Goal: Answer question/provide support: Share knowledge or assist other users

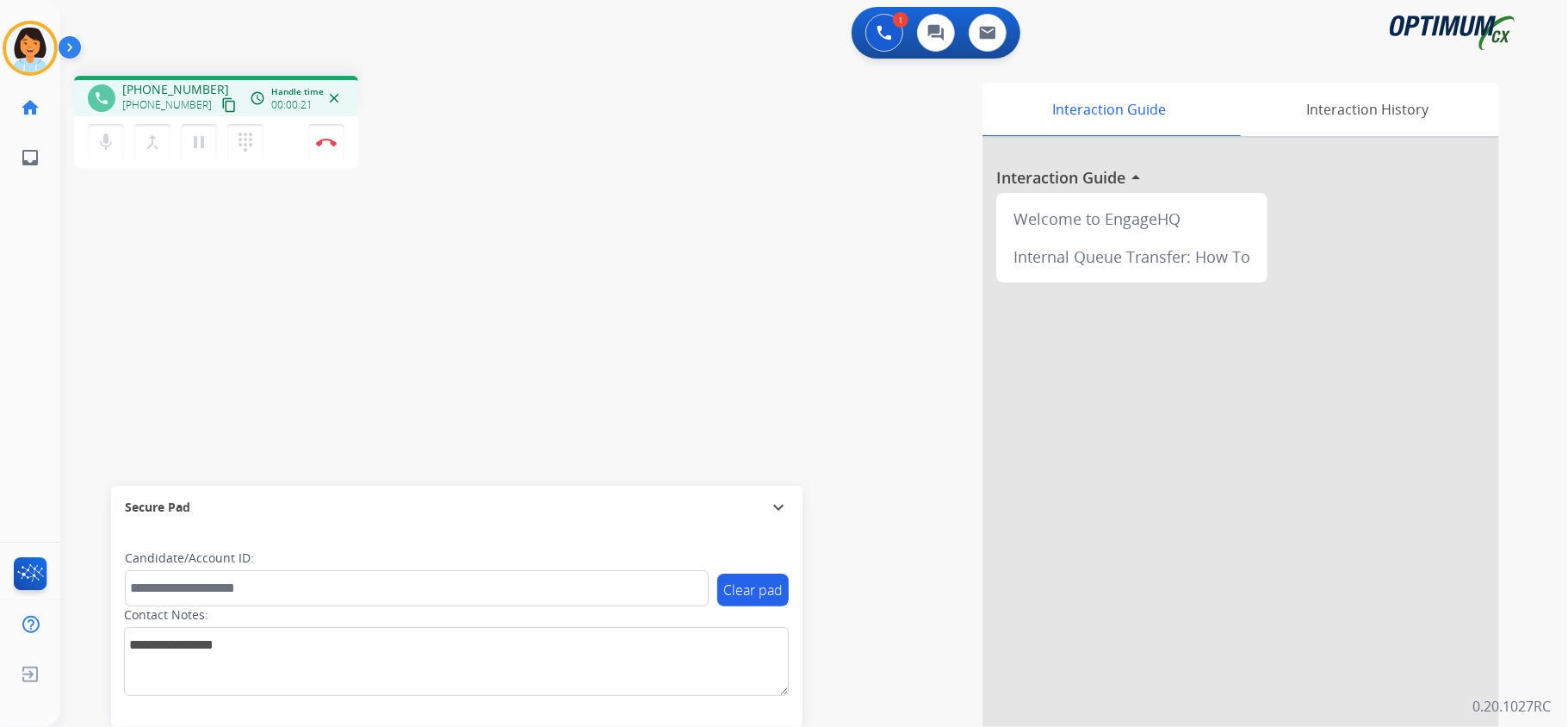
drag, startPoint x: 225, startPoint y: 232, endPoint x: 221, endPoint y: 143, distance: 89.1
click at [225, 232] on div "phone [PHONE_NUMBER] [PHONE_NUMBER] content_copy access_time Call metrics Queue…" at bounding box center [793, 421] width 1466 height 718
click at [222, 111] on mat-icon "content_copy" at bounding box center [229, 105] width 15 height 15
click at [222, 105] on mat-icon "content_copy" at bounding box center [229, 105] width 15 height 15
click at [332, 149] on button "Disconnect" at bounding box center [326, 142] width 36 height 36
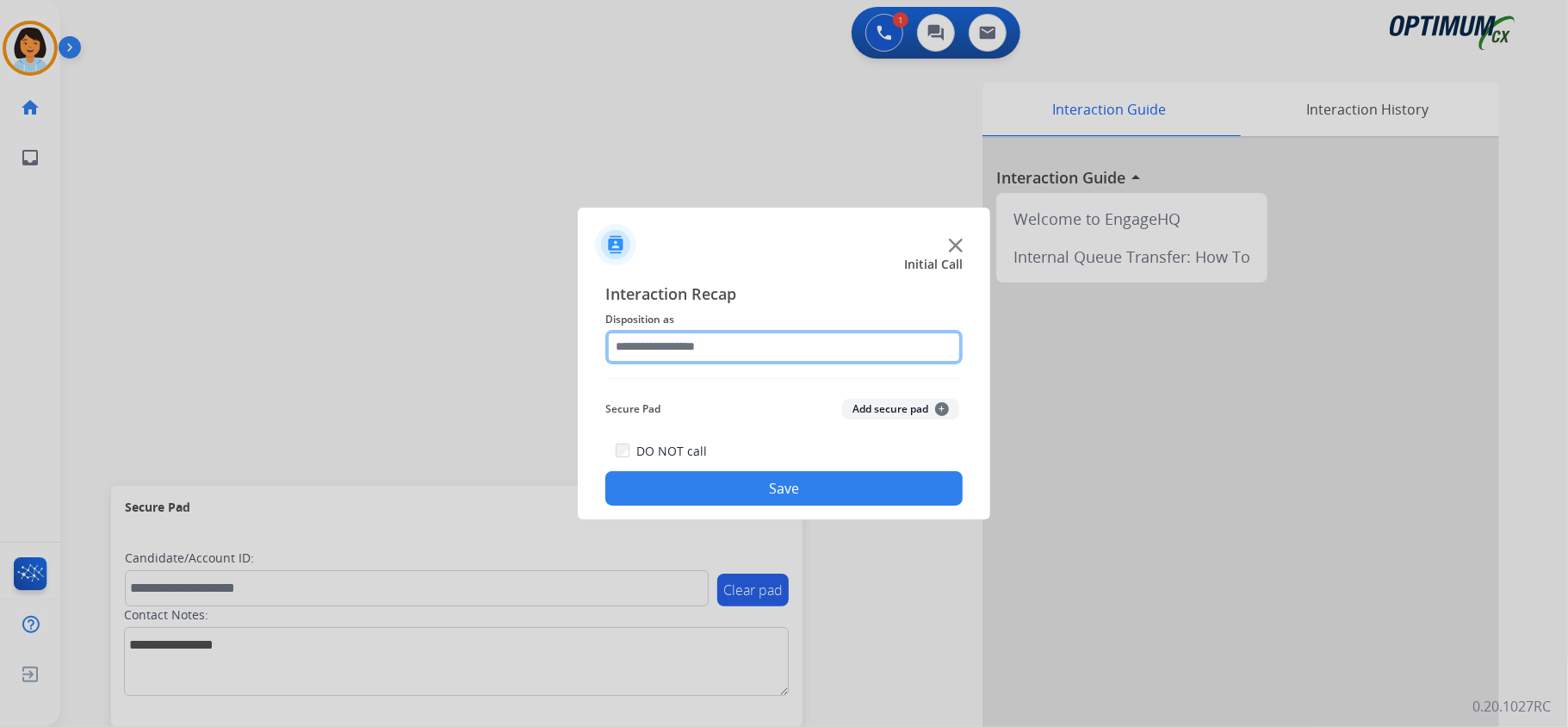
click at [766, 349] on input "text" at bounding box center [784, 347] width 358 height 34
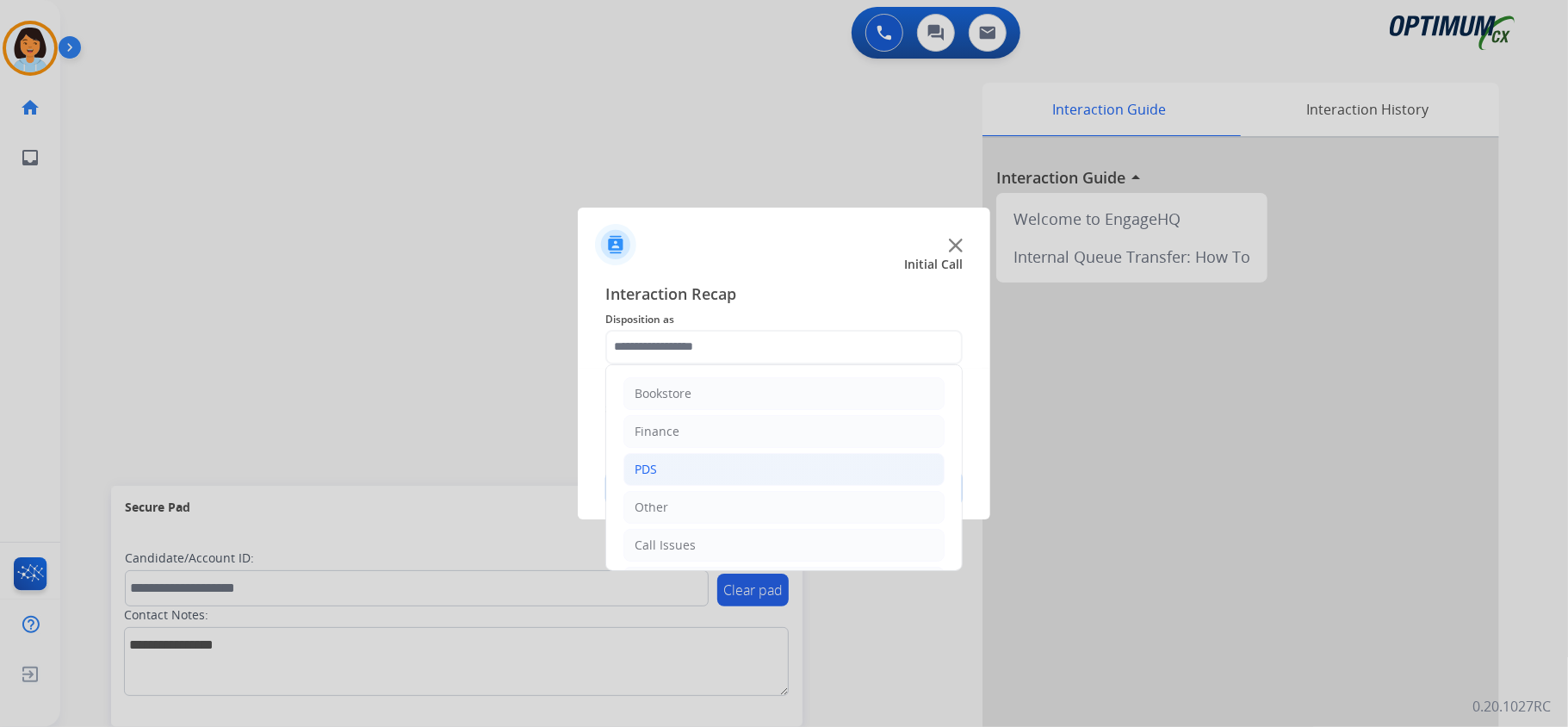
click at [683, 463] on li "PDS" at bounding box center [784, 469] width 322 height 32
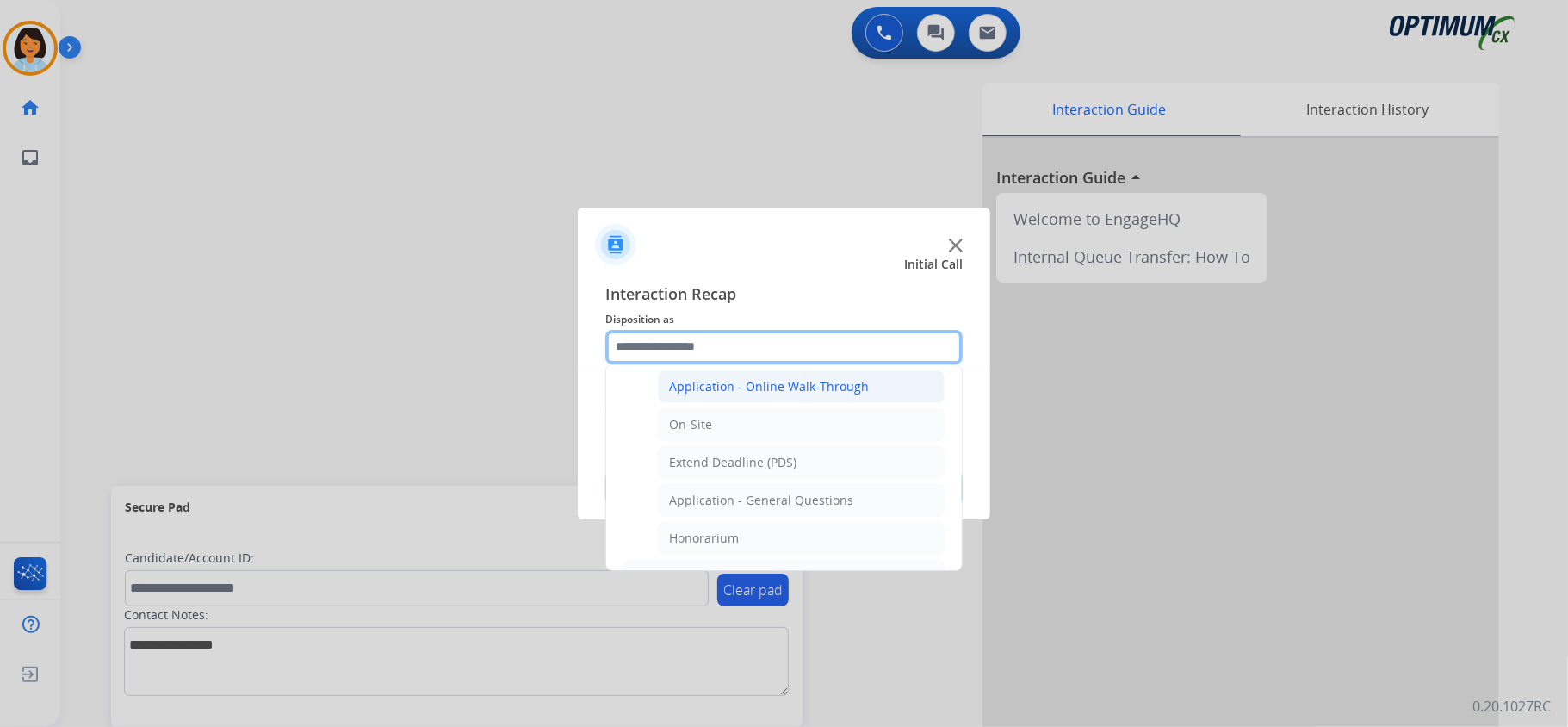
scroll to position [459, 0]
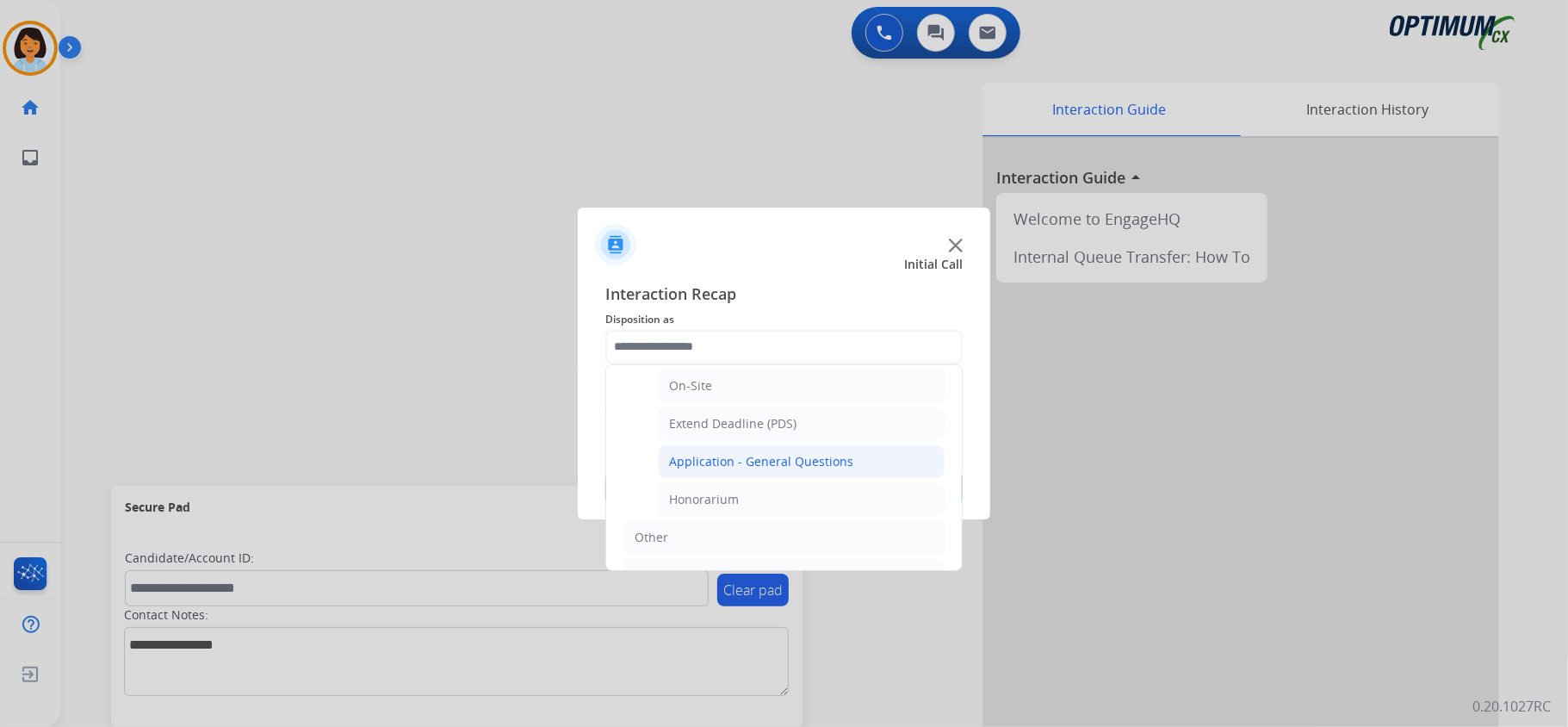
click at [789, 465] on div "Application - General Questions" at bounding box center [761, 461] width 185 height 17
type input "**********"
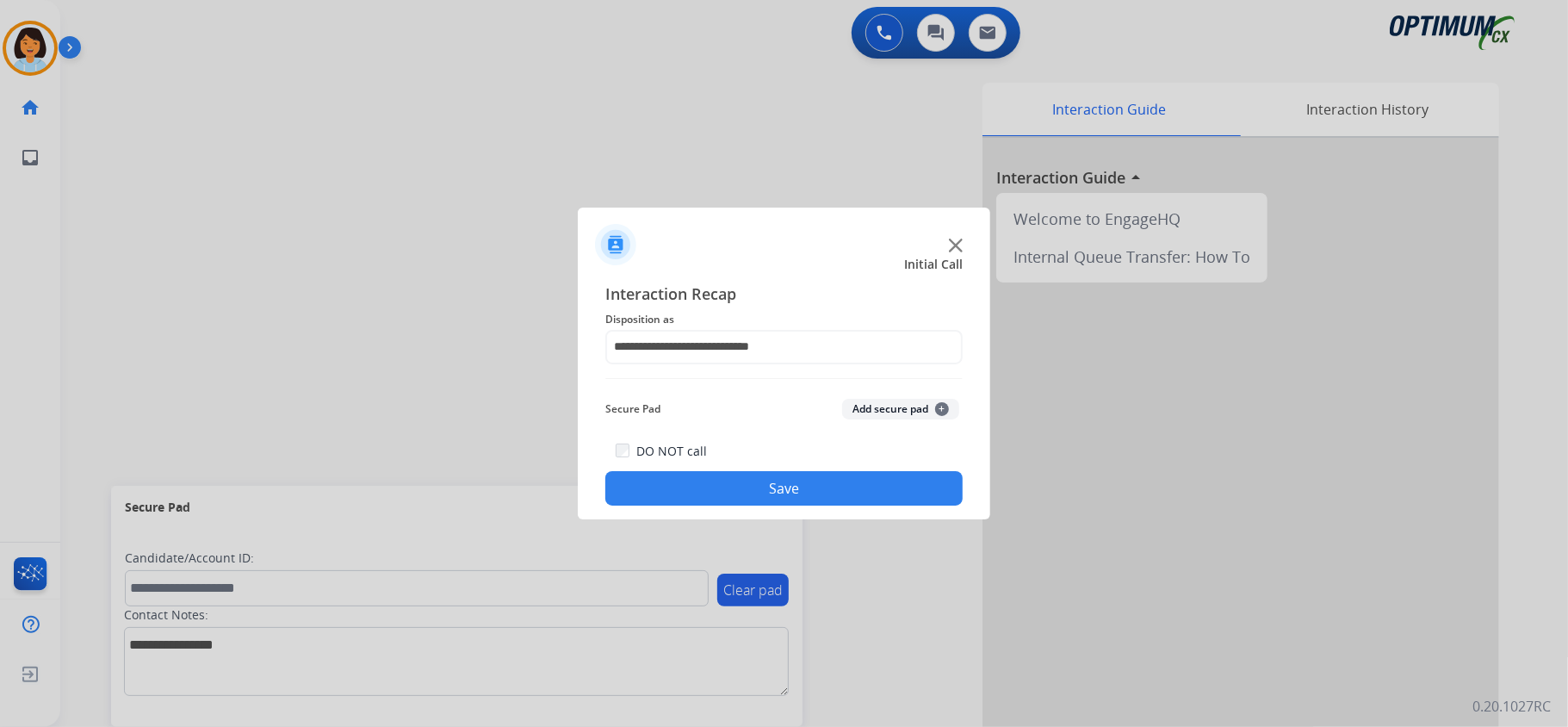
click at [766, 486] on button "Save" at bounding box center [784, 488] width 358 height 34
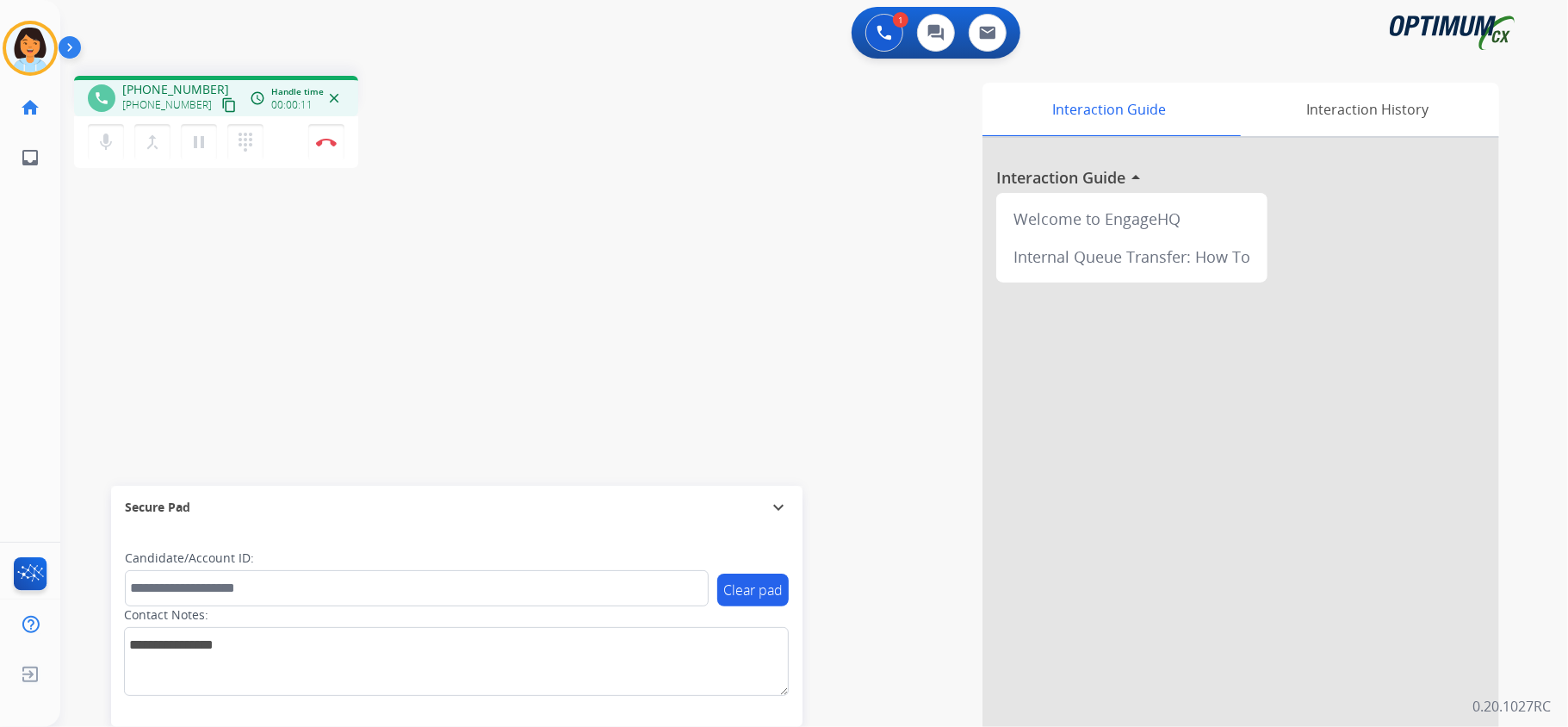
click at [222, 105] on mat-icon "content_copy" at bounding box center [229, 105] width 15 height 15
click at [327, 128] on button "Disconnect" at bounding box center [326, 142] width 36 height 36
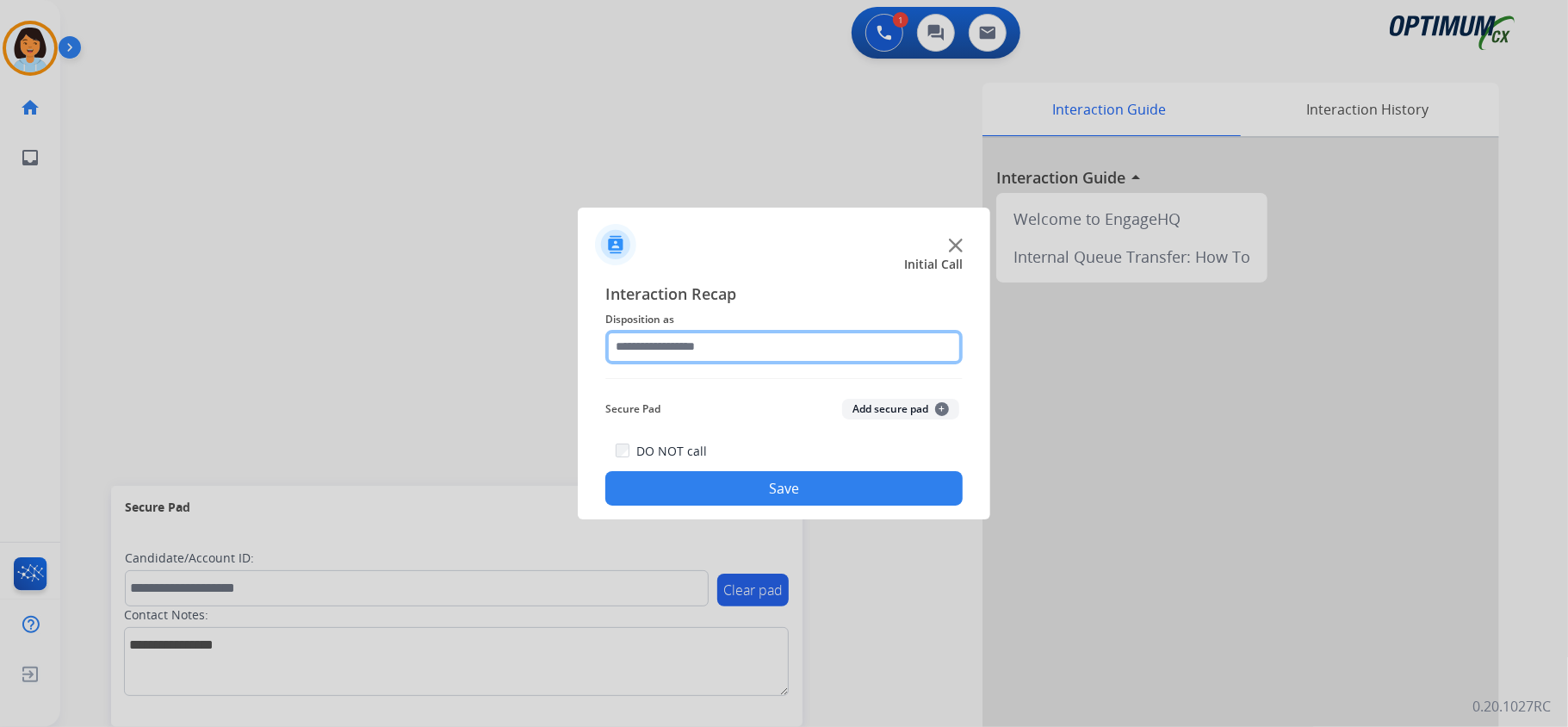
click at [790, 344] on input "text" at bounding box center [784, 347] width 358 height 34
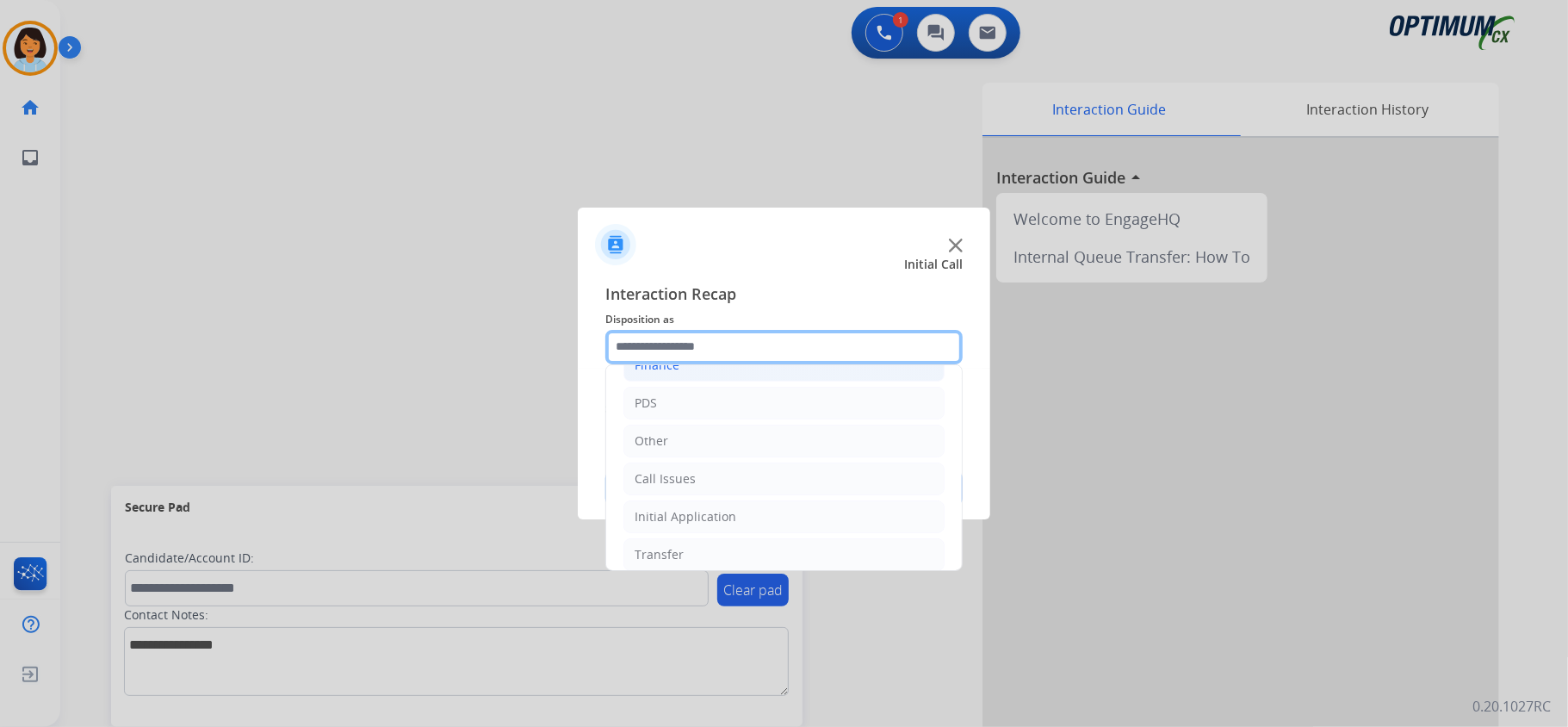
scroll to position [122, 0]
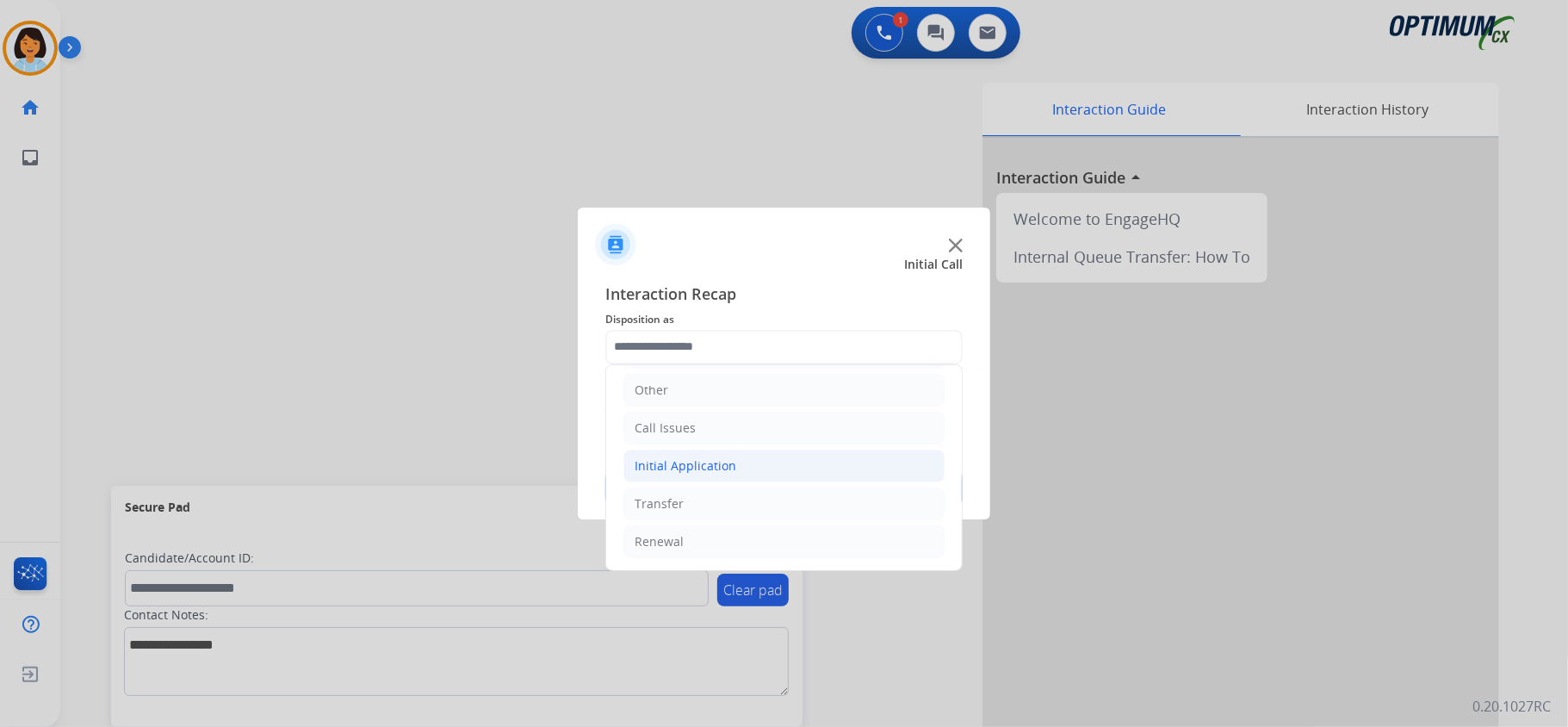
click at [744, 469] on li "Initial Application" at bounding box center [784, 466] width 322 height 32
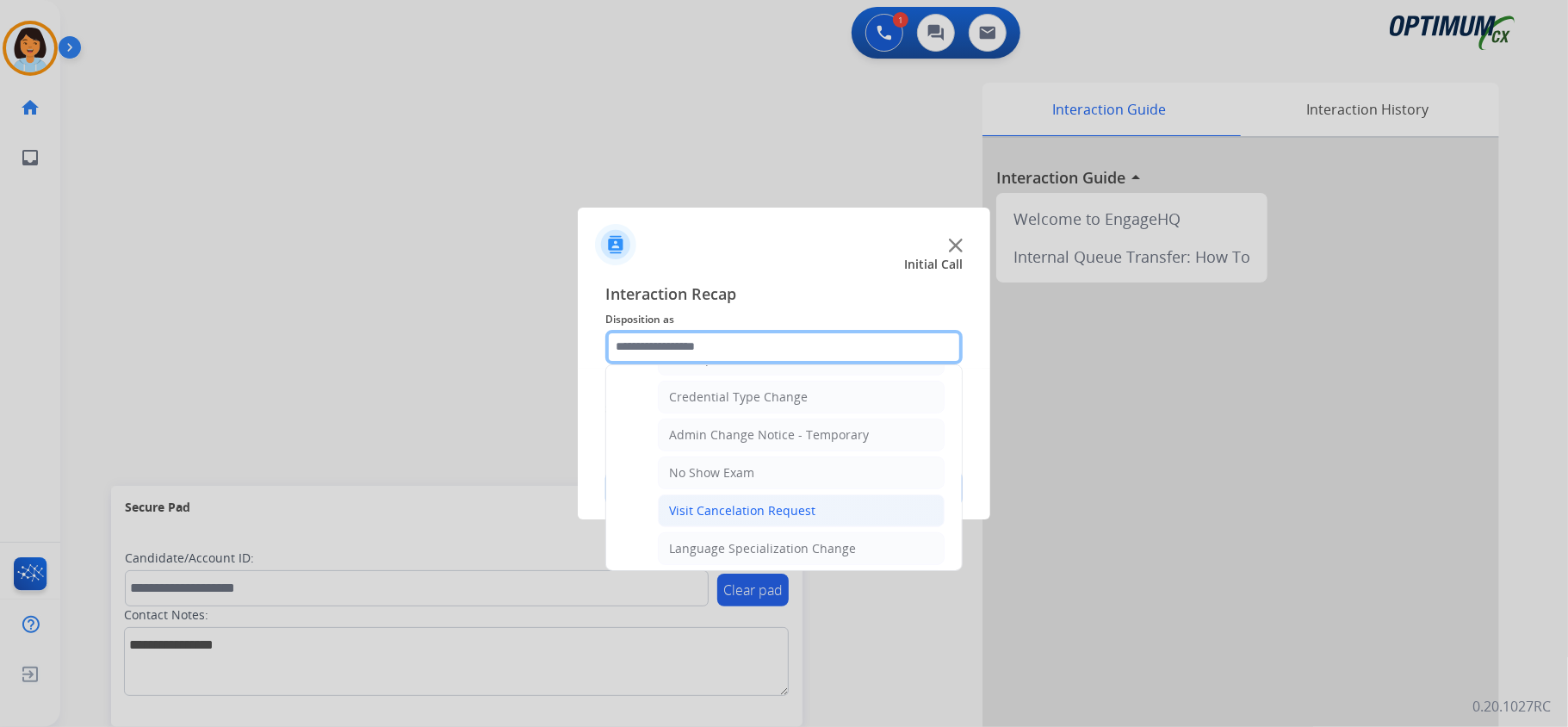
scroll to position [925, 0]
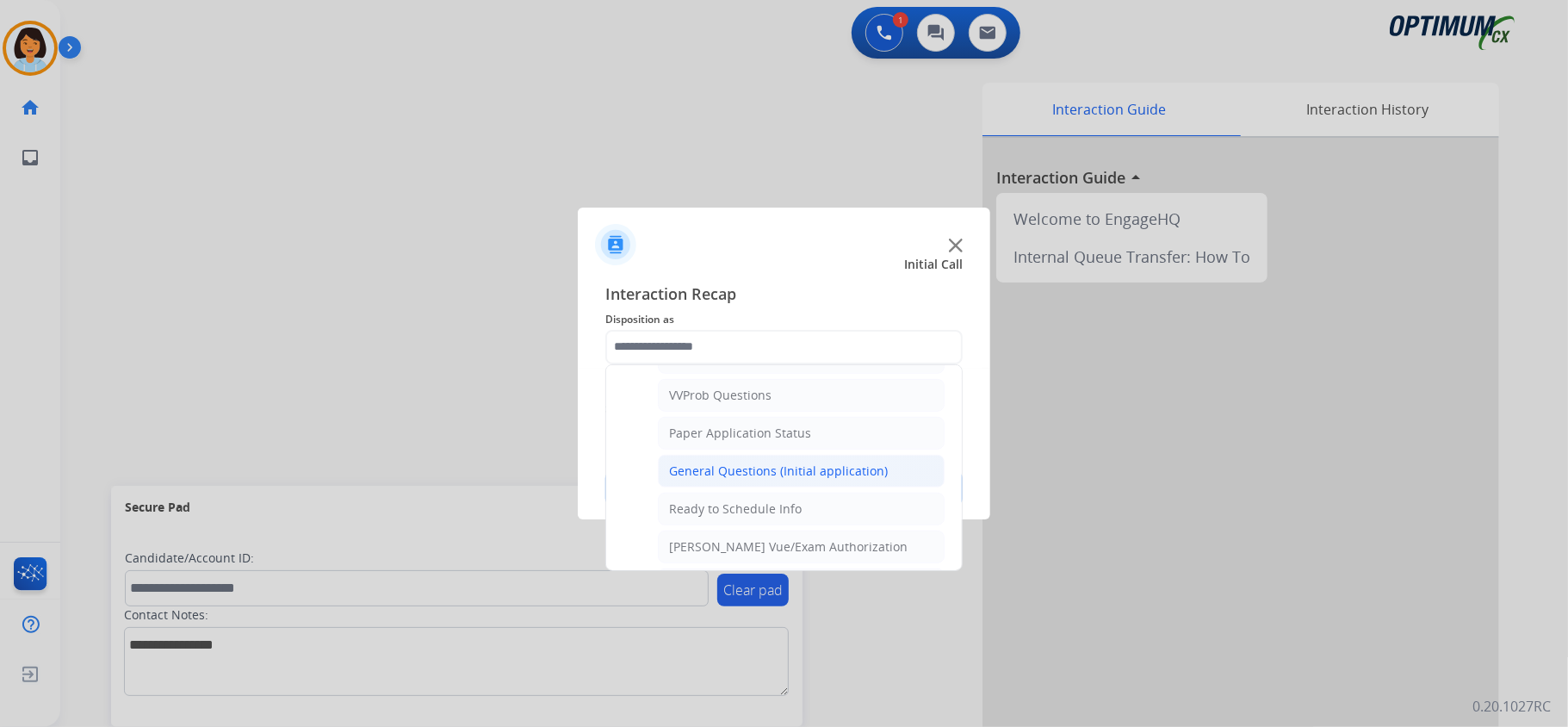
click at [734, 479] on div "General Questions (Initial application)" at bounding box center [778, 470] width 219 height 17
type input "**********"
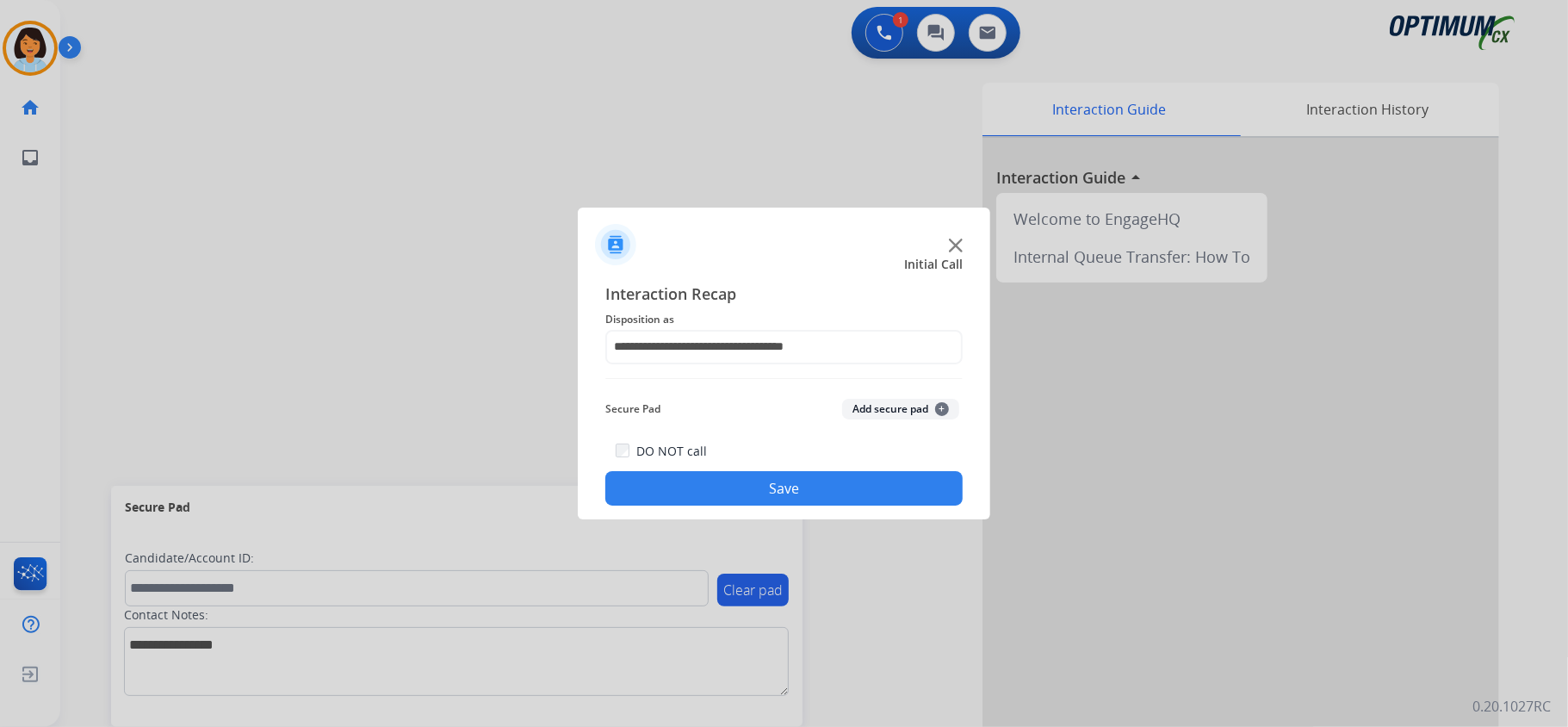
click at [741, 498] on button "Save" at bounding box center [784, 488] width 358 height 34
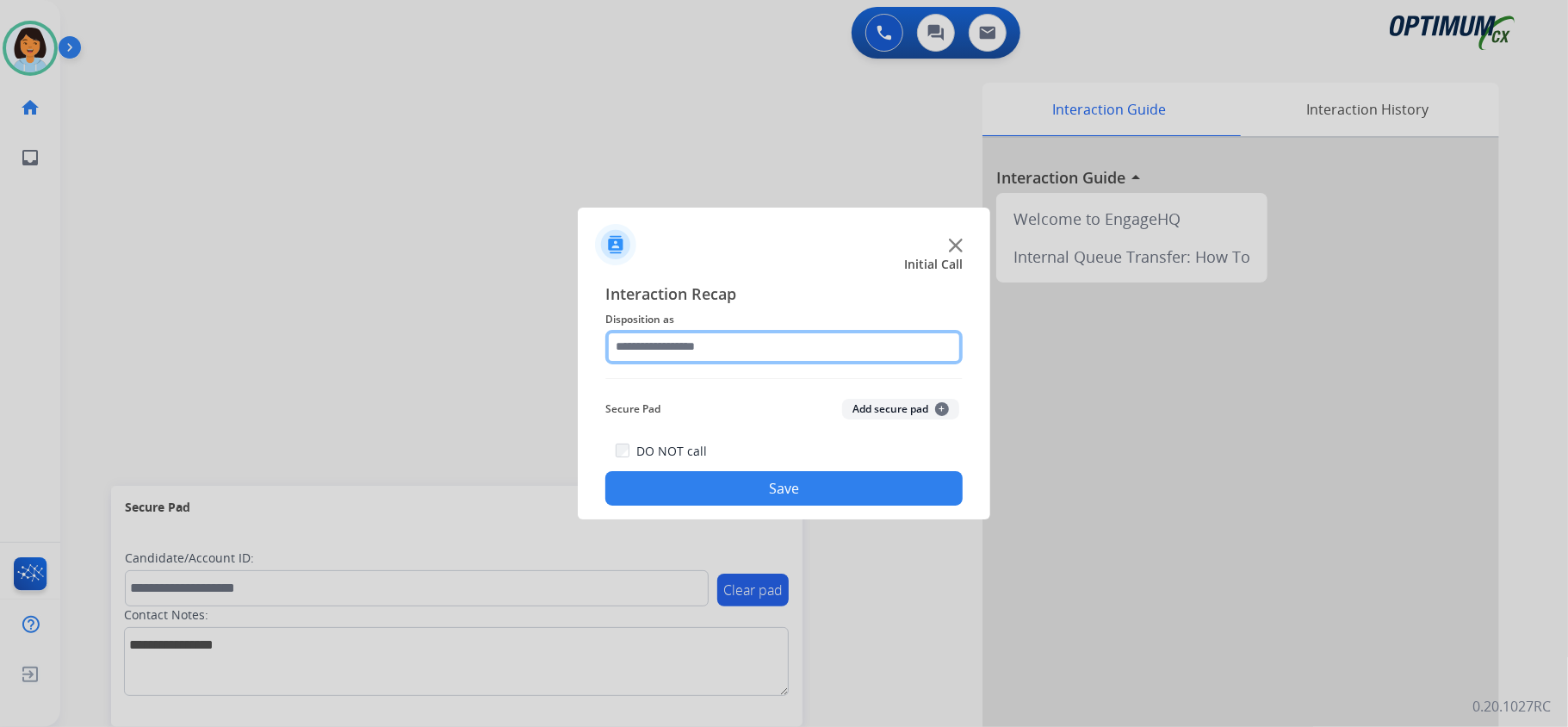
drag, startPoint x: 769, startPoint y: 336, endPoint x: 782, endPoint y: 355, distance: 23.0
click at [775, 339] on input "text" at bounding box center [784, 347] width 358 height 34
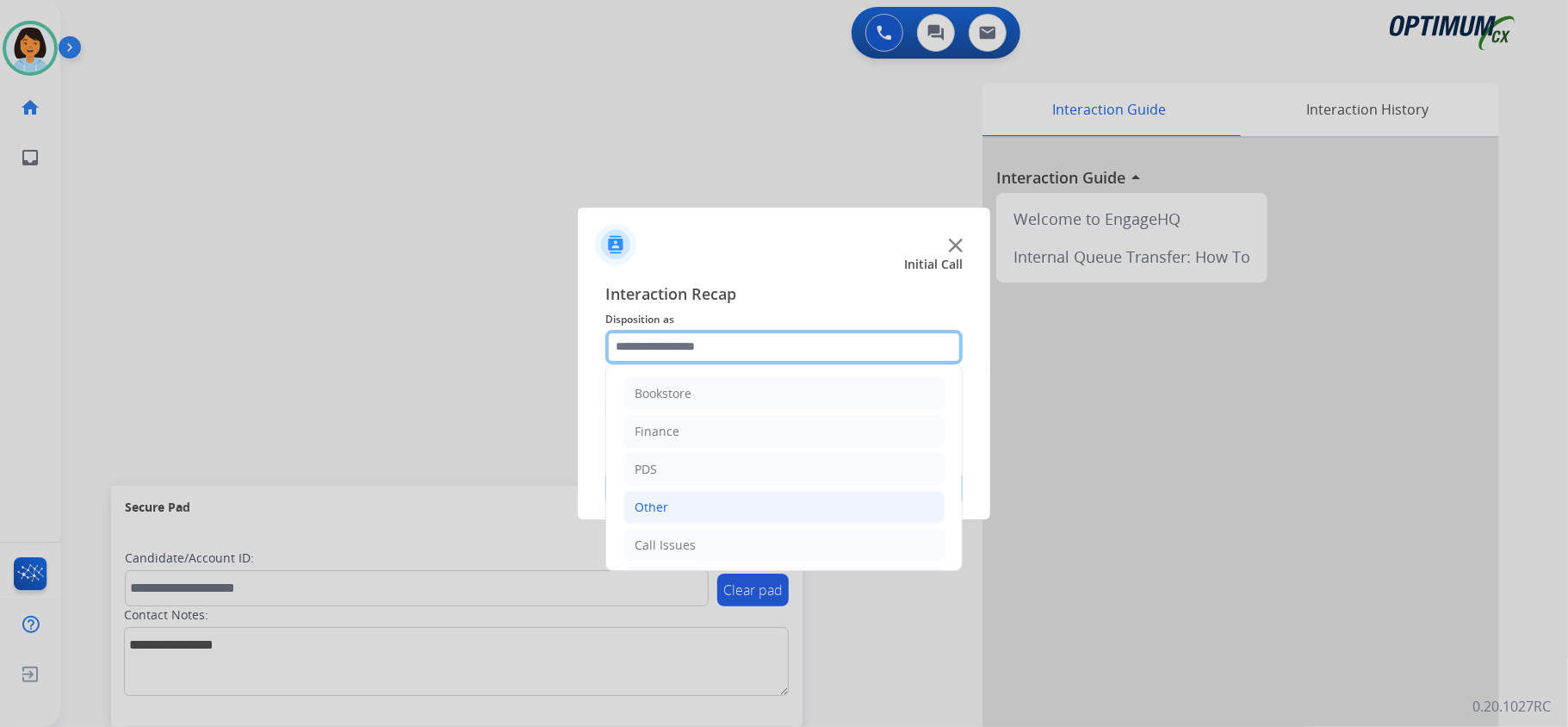
scroll to position [114, 0]
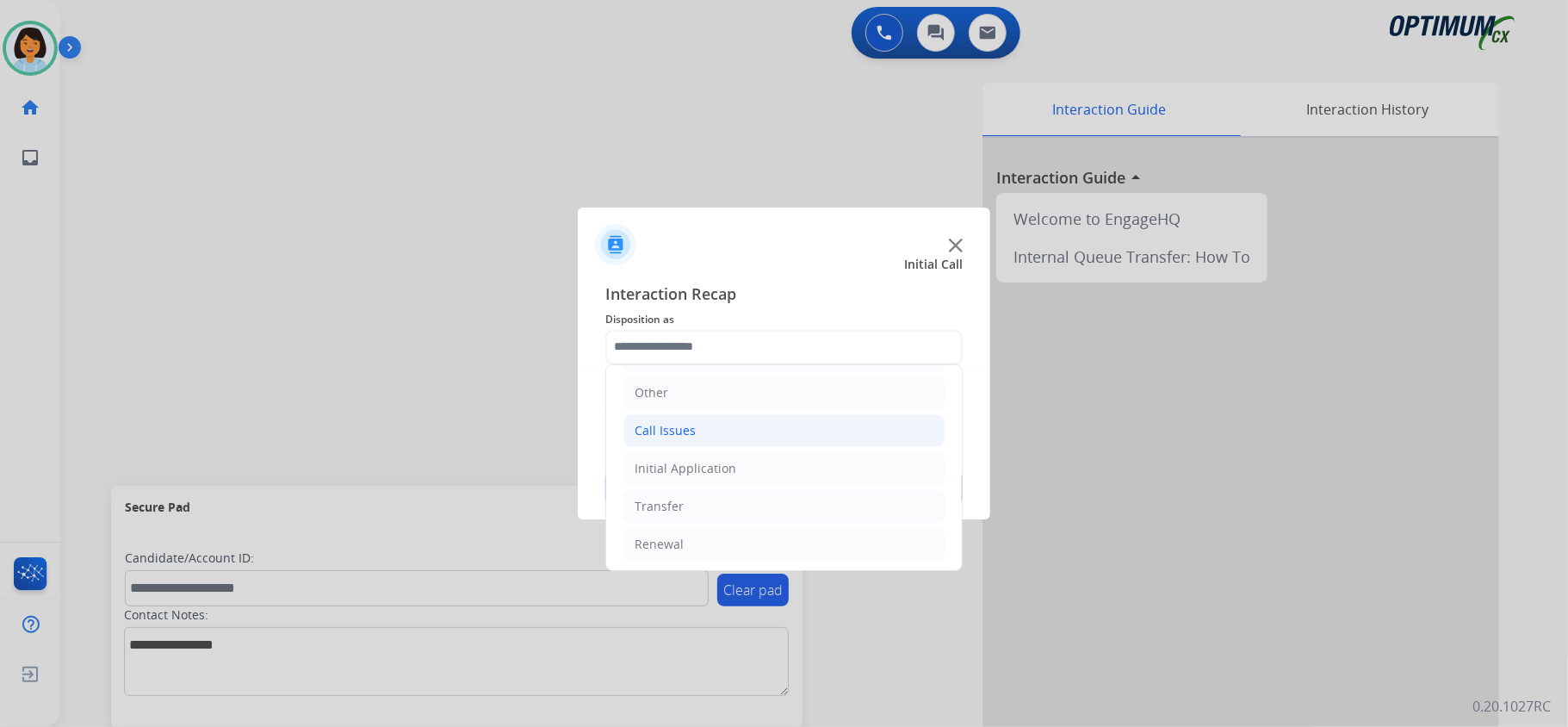
click at [672, 421] on li "Call Issues" at bounding box center [784, 431] width 322 height 32
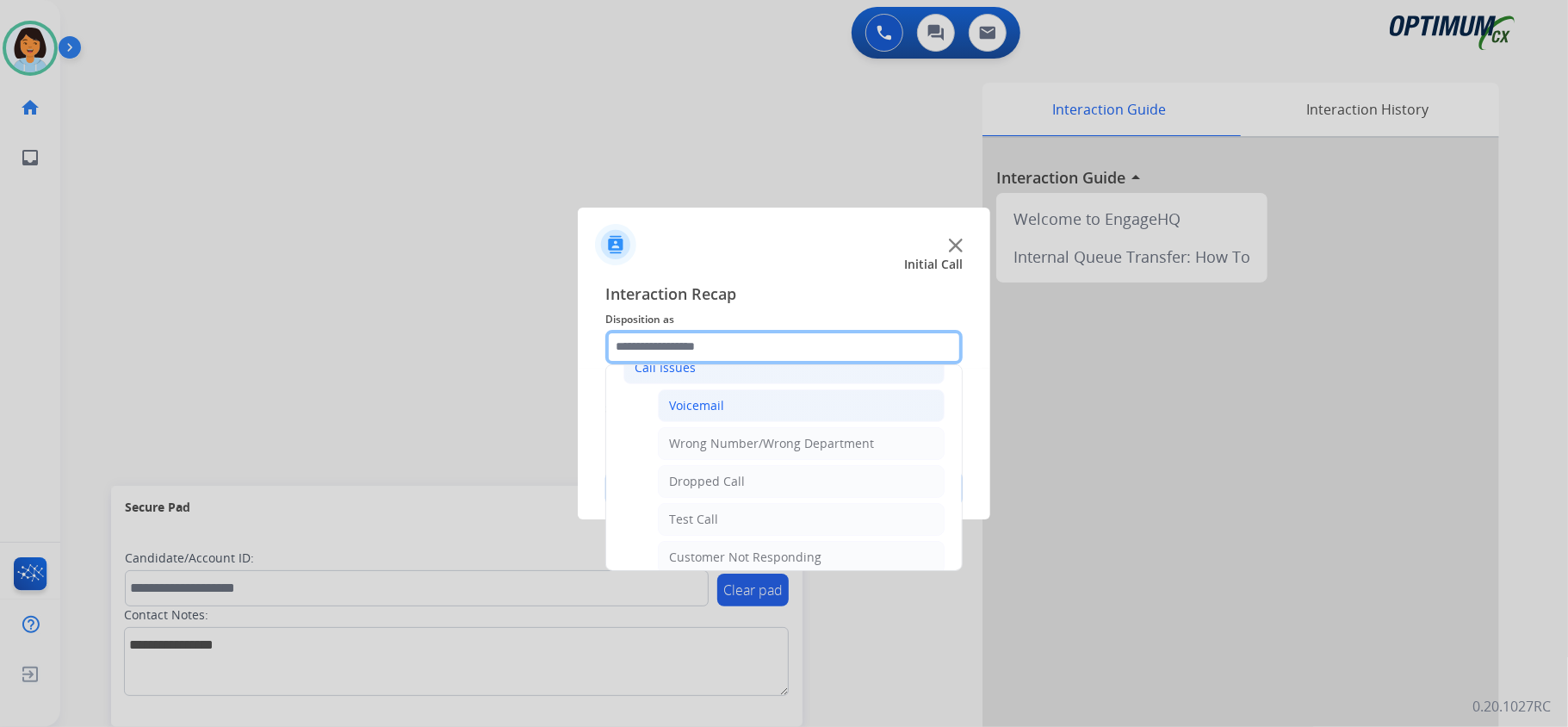
scroll to position [229, 0]
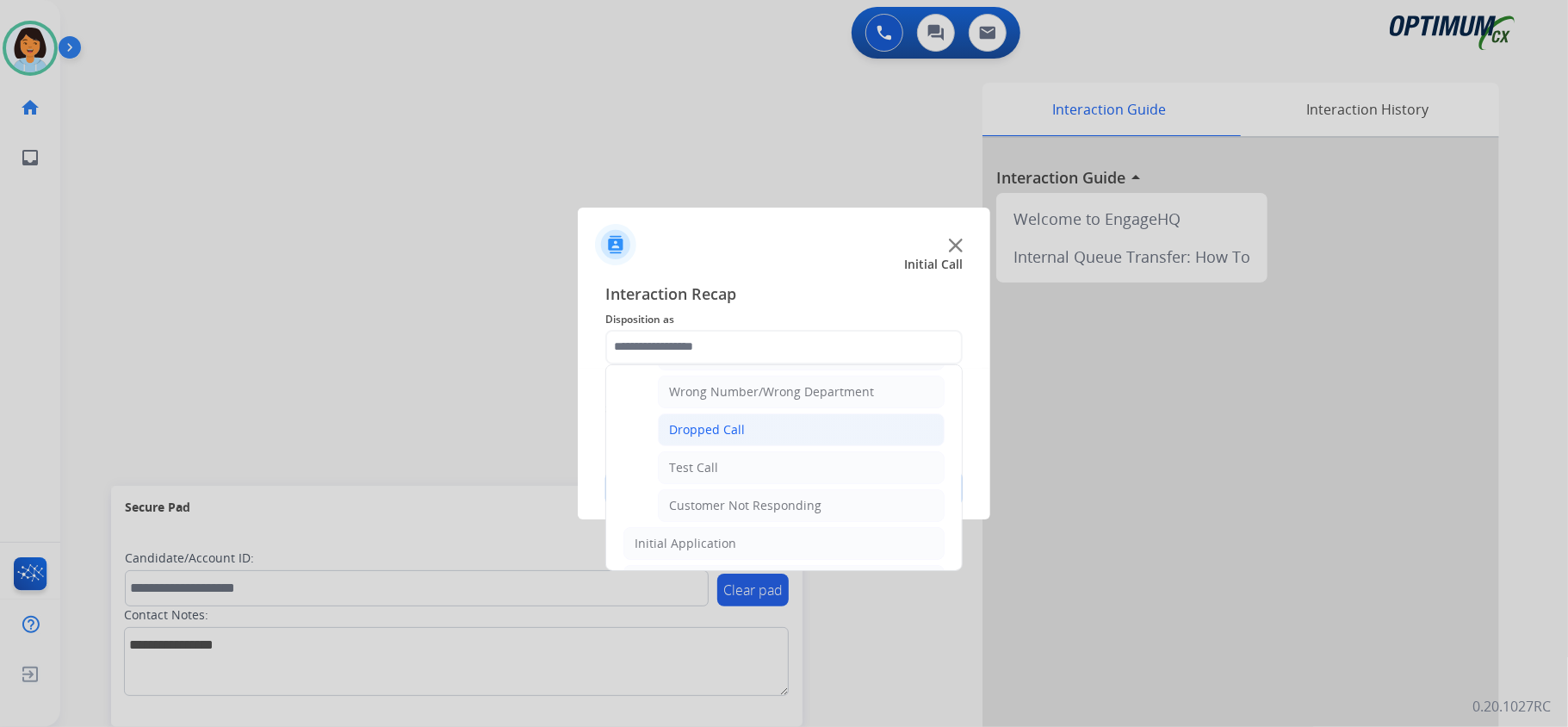
click at [741, 421] on li "Dropped Call" at bounding box center [801, 430] width 286 height 32
type input "**********"
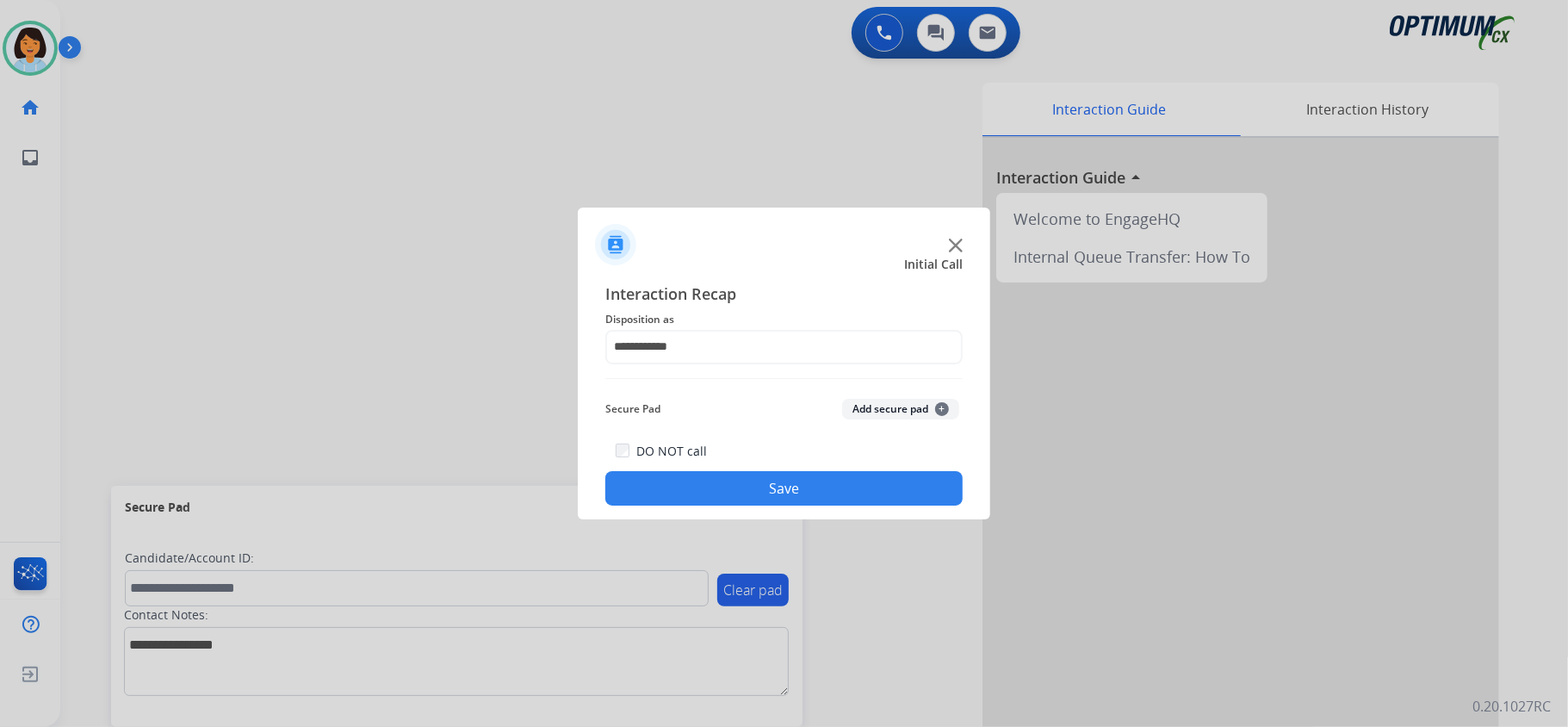
click at [742, 474] on button "Save" at bounding box center [784, 488] width 358 height 34
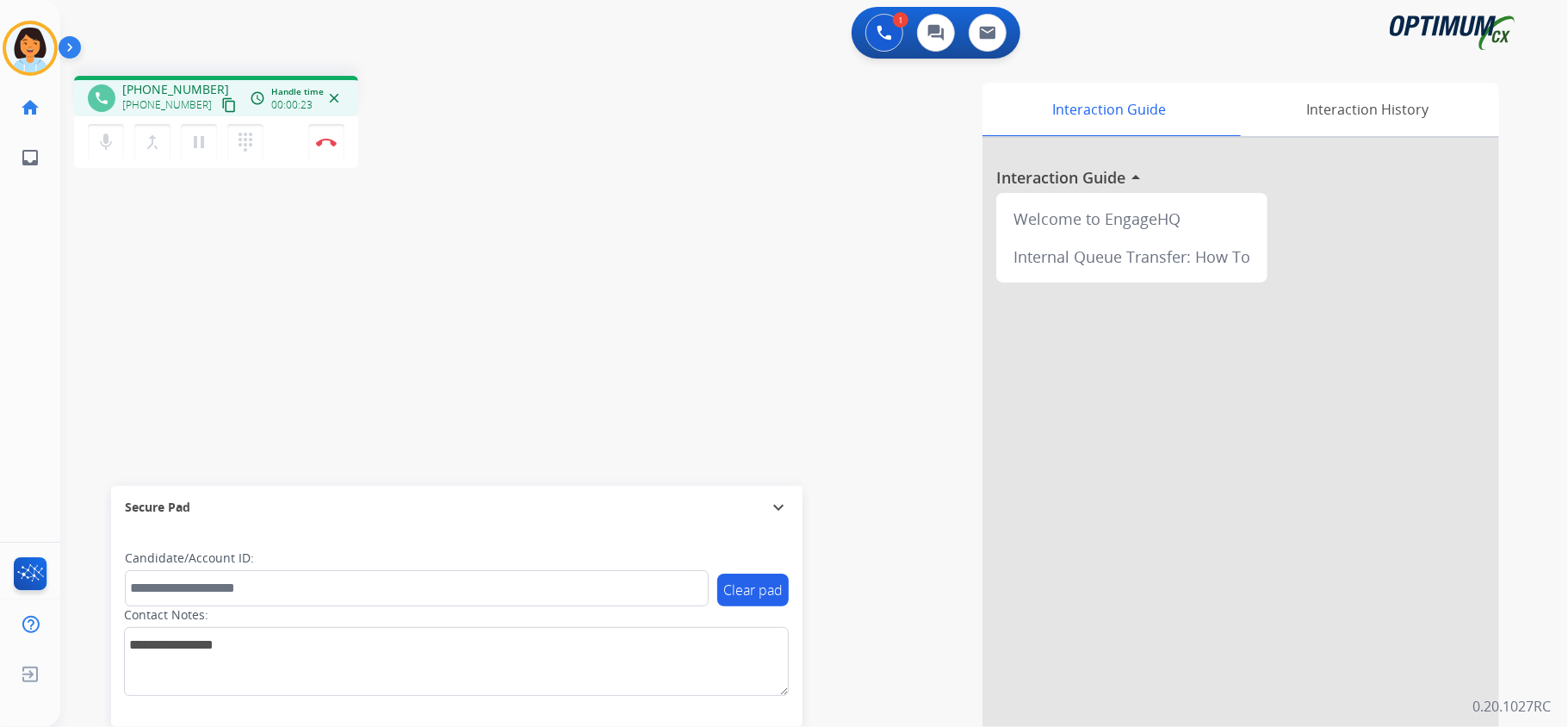
click at [222, 107] on mat-icon "content_copy" at bounding box center [229, 105] width 15 height 15
click at [321, 146] on button "Disconnect" at bounding box center [326, 142] width 36 height 36
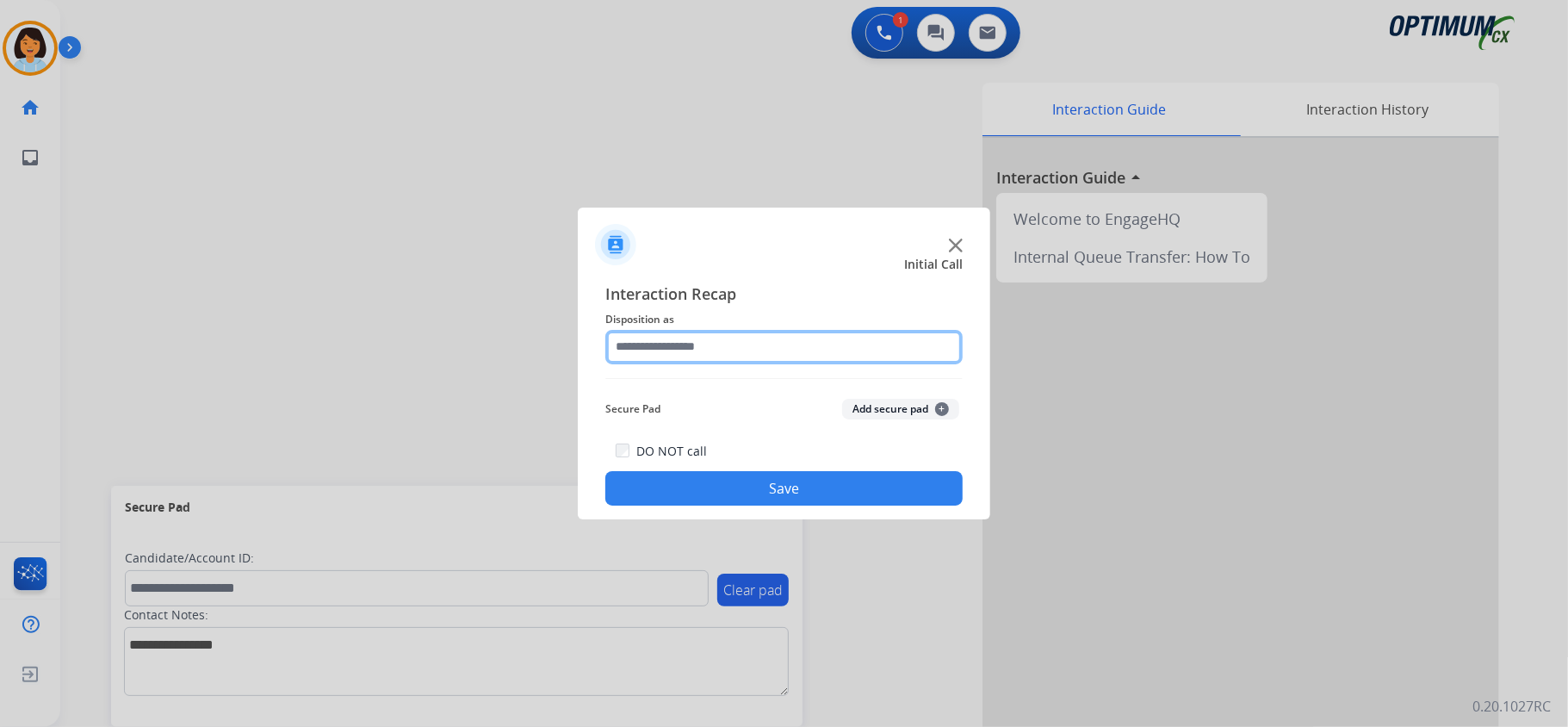
click at [730, 360] on input "text" at bounding box center [784, 347] width 358 height 34
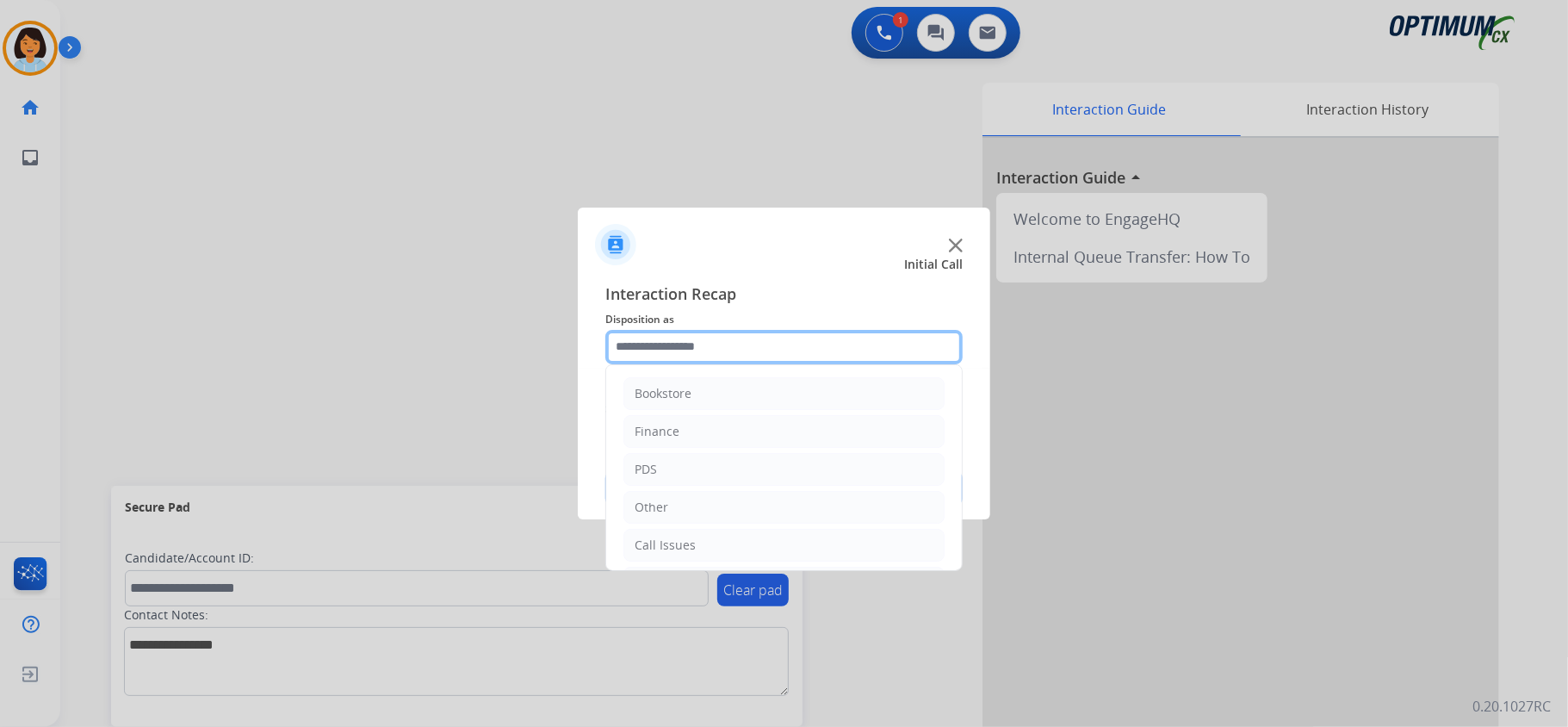
scroll to position [122, 0]
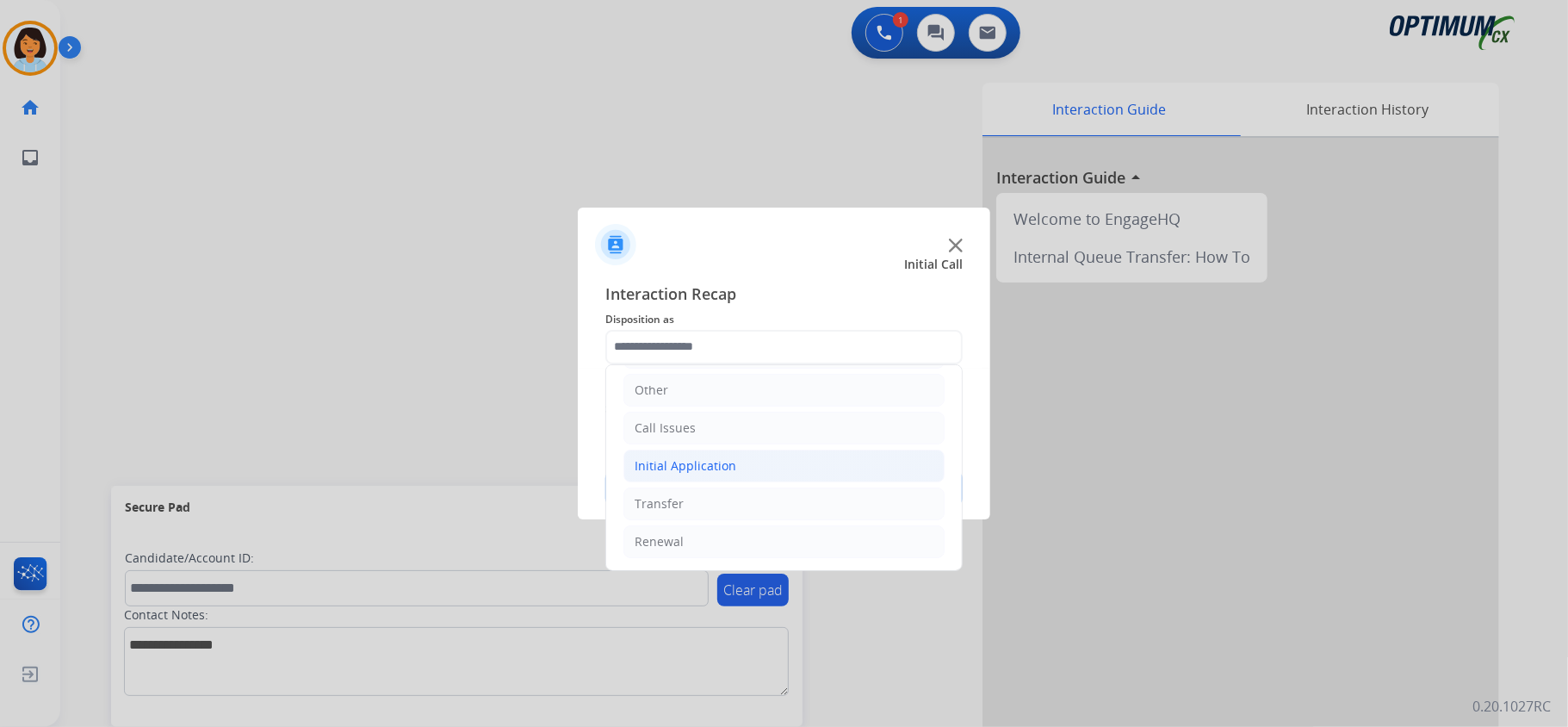
click at [748, 473] on li "Initial Application" at bounding box center [784, 466] width 322 height 32
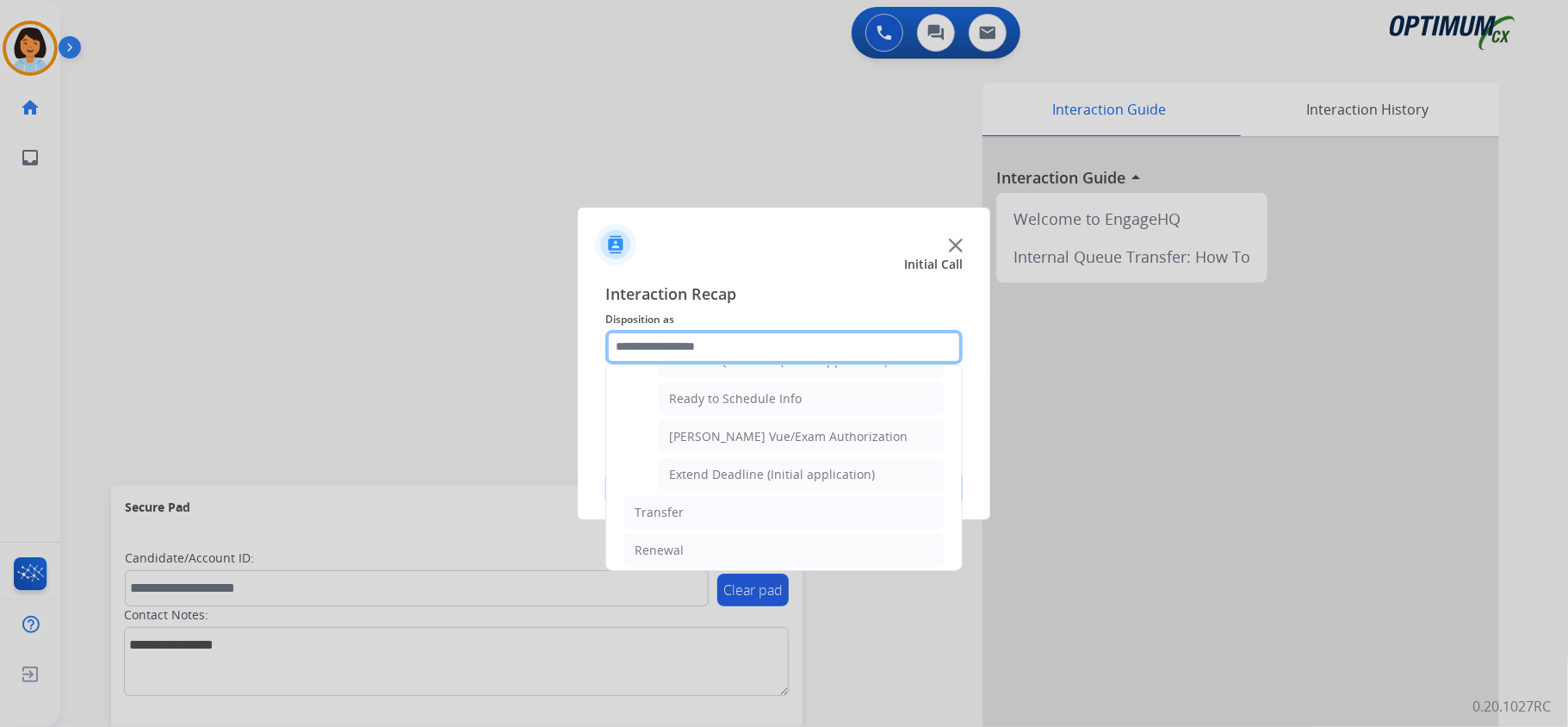
scroll to position [1041, 0]
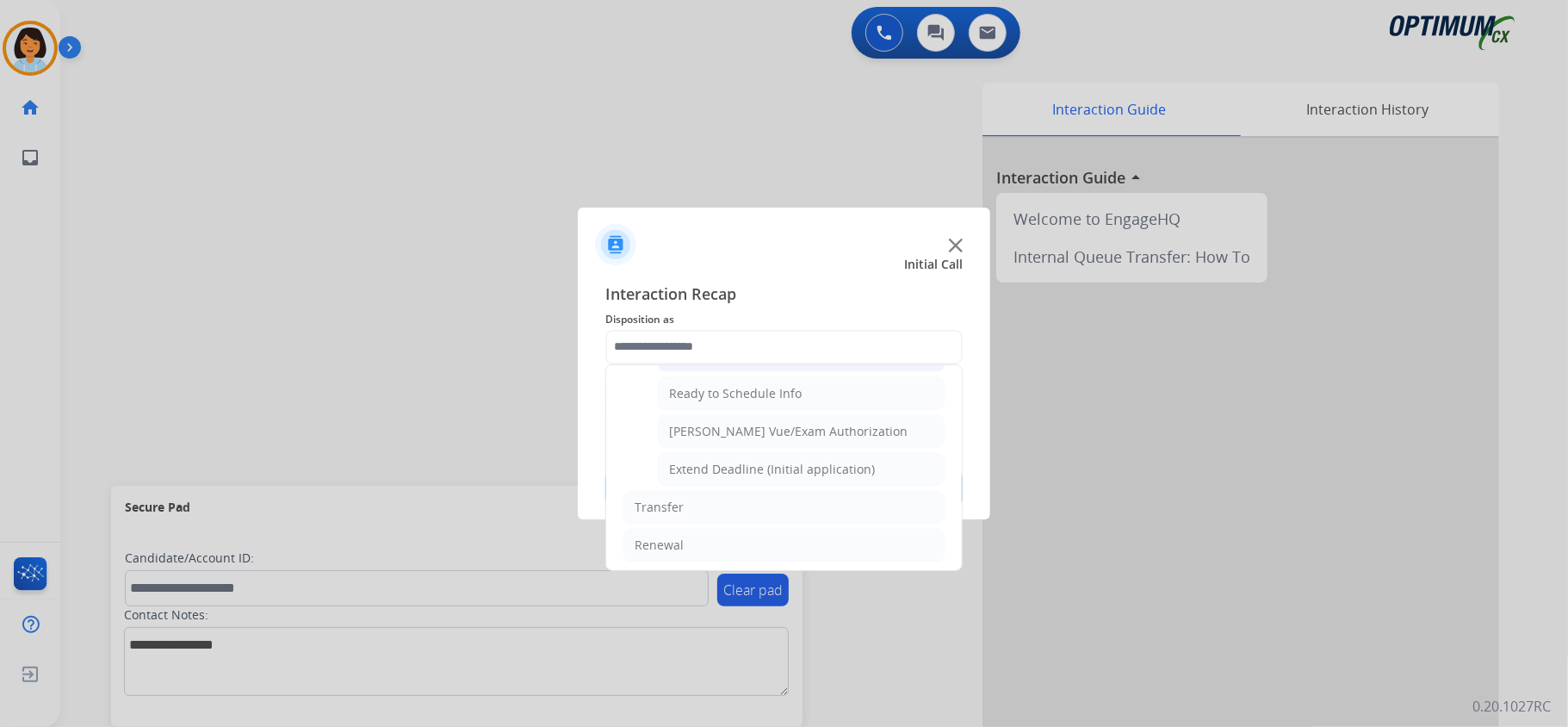
click at [775, 372] on li "General Questions (Initial application)" at bounding box center [801, 356] width 286 height 32
type input "**********"
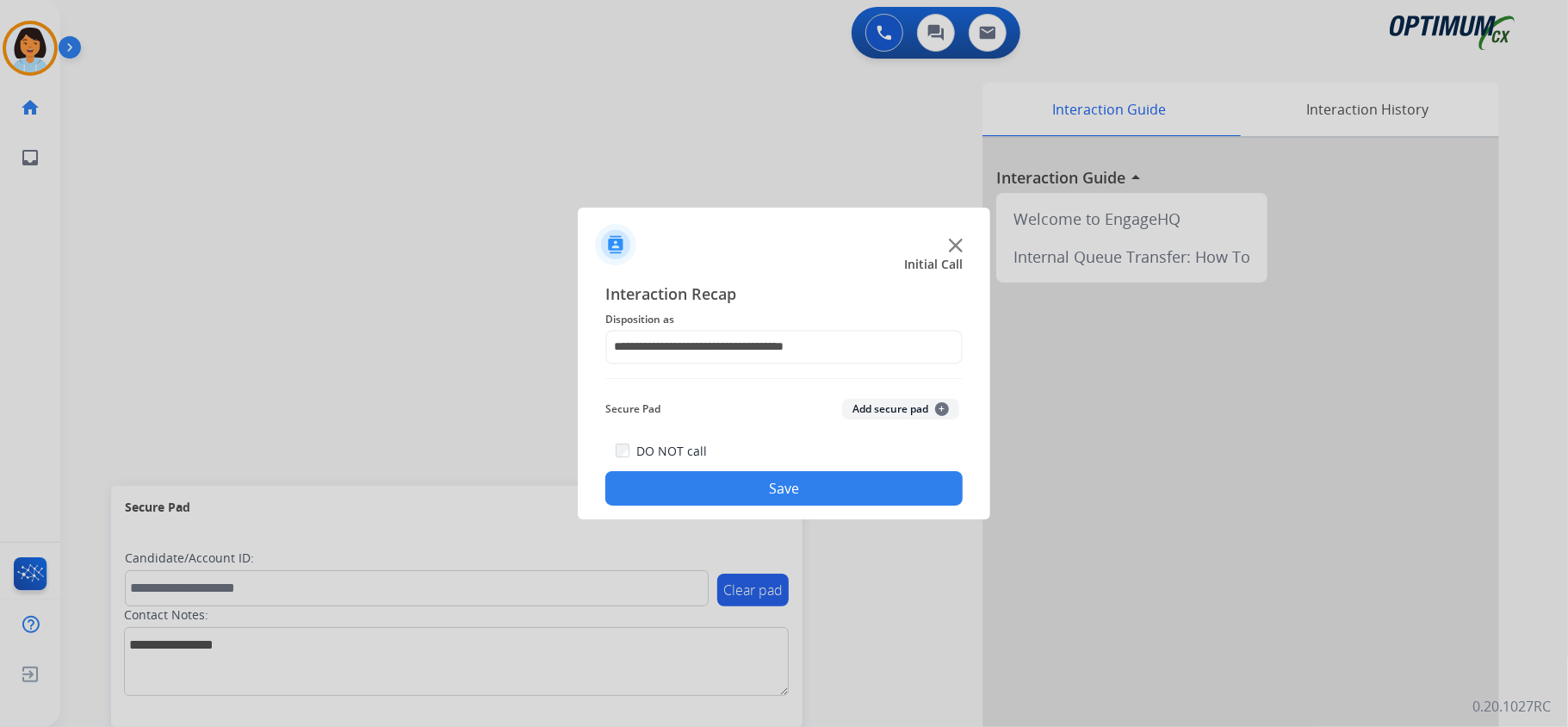
click at [793, 476] on button "Save" at bounding box center [784, 488] width 358 height 34
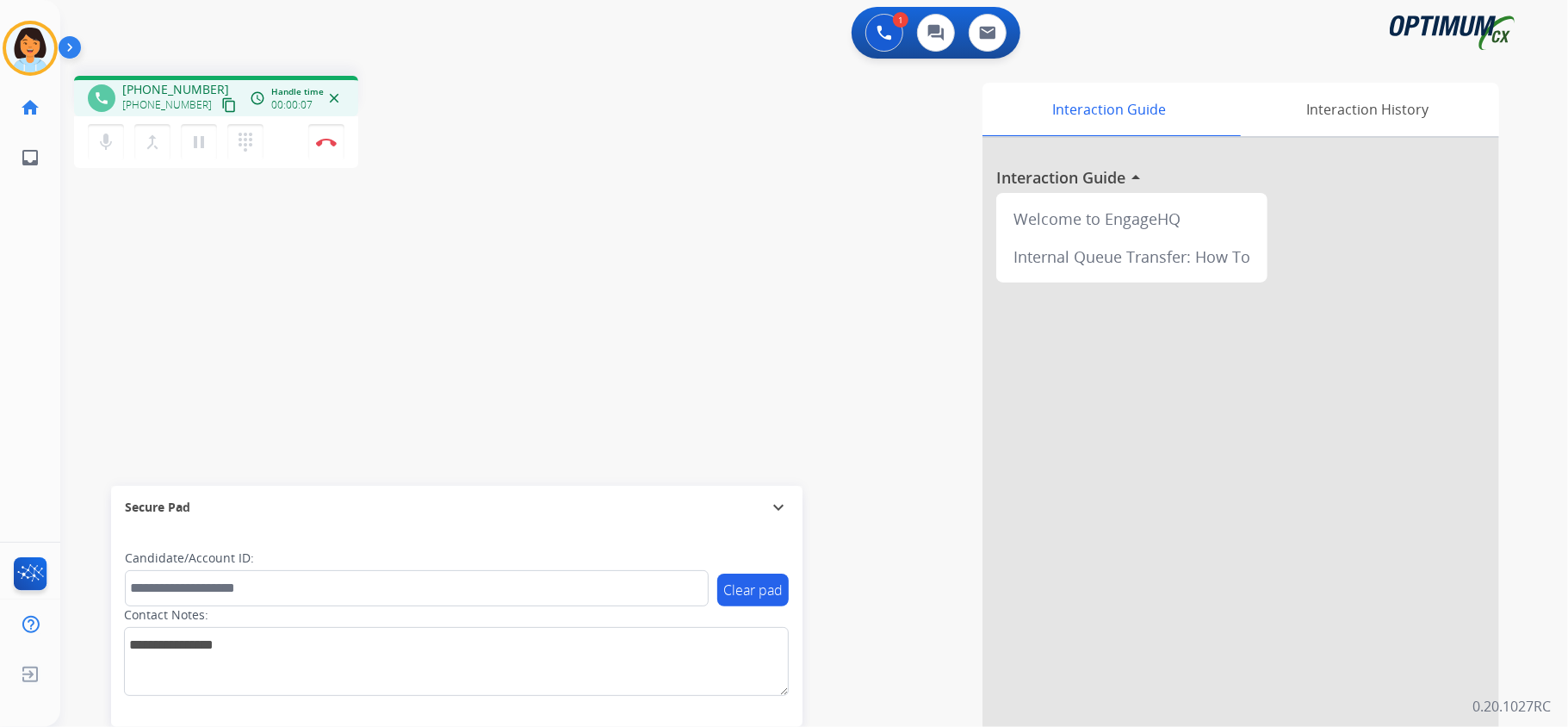
click at [222, 97] on mat-icon "content_copy" at bounding box center [229, 105] width 15 height 15
click at [321, 145] on img at bounding box center [326, 142] width 21 height 9
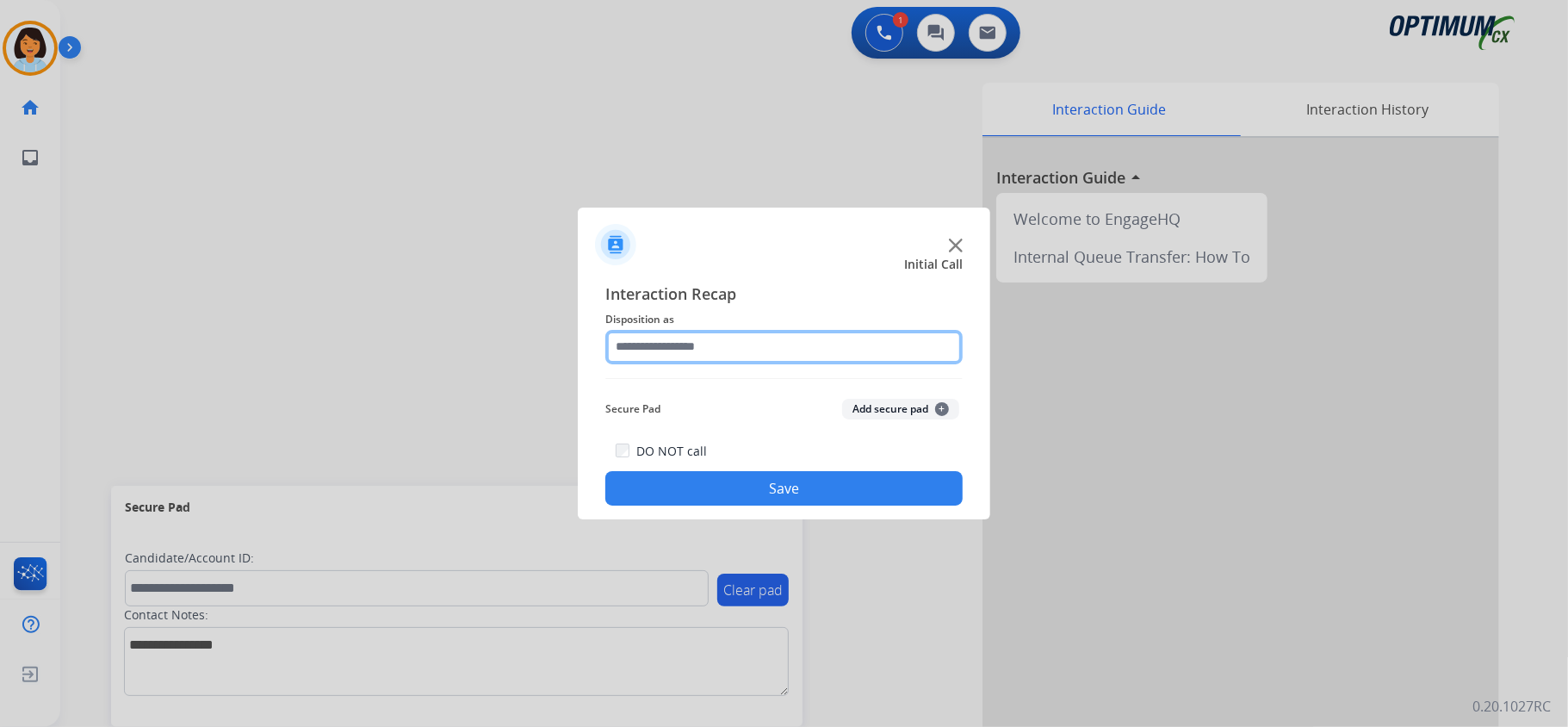
click at [793, 341] on input "text" at bounding box center [784, 347] width 358 height 34
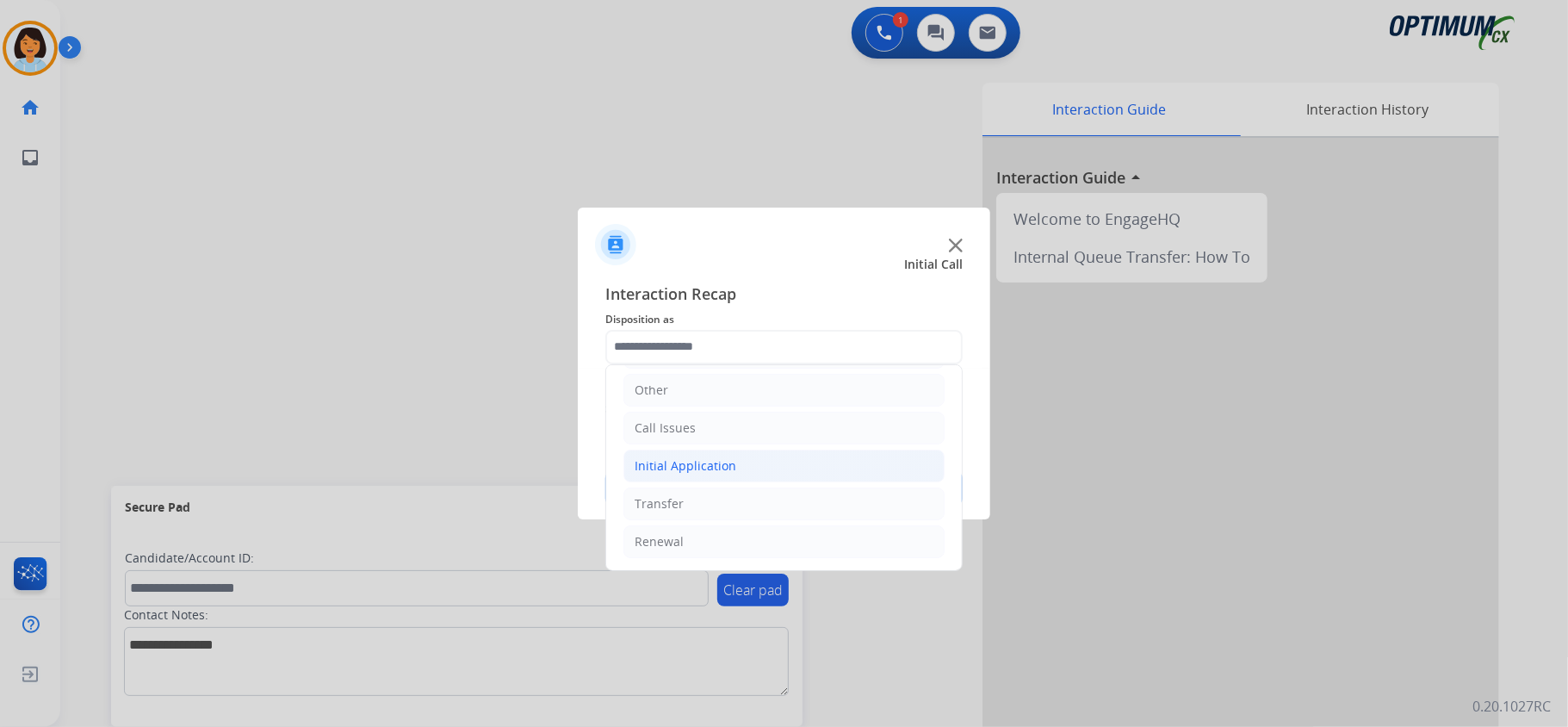
click at [721, 465] on div "Initial Application" at bounding box center [685, 466] width 102 height 17
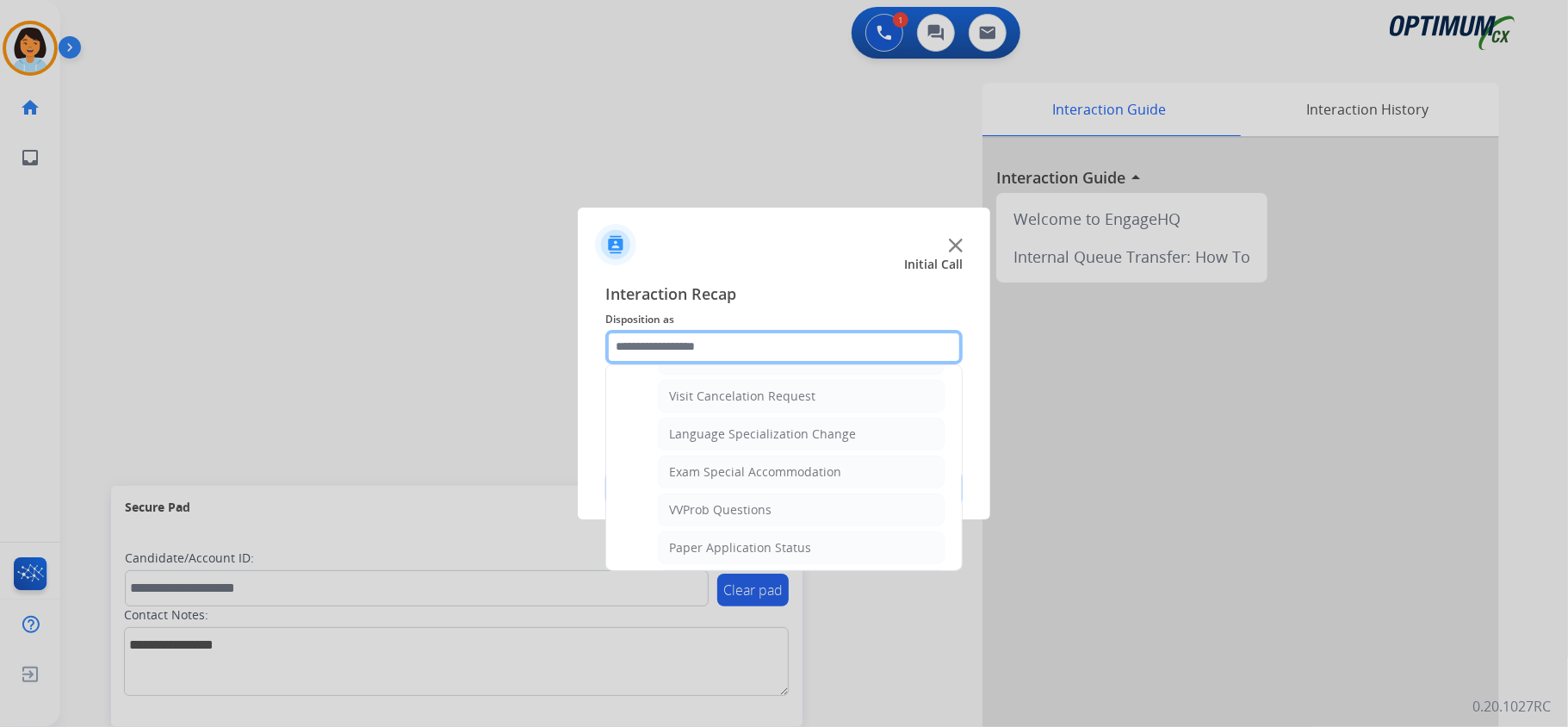
scroll to position [925, 0]
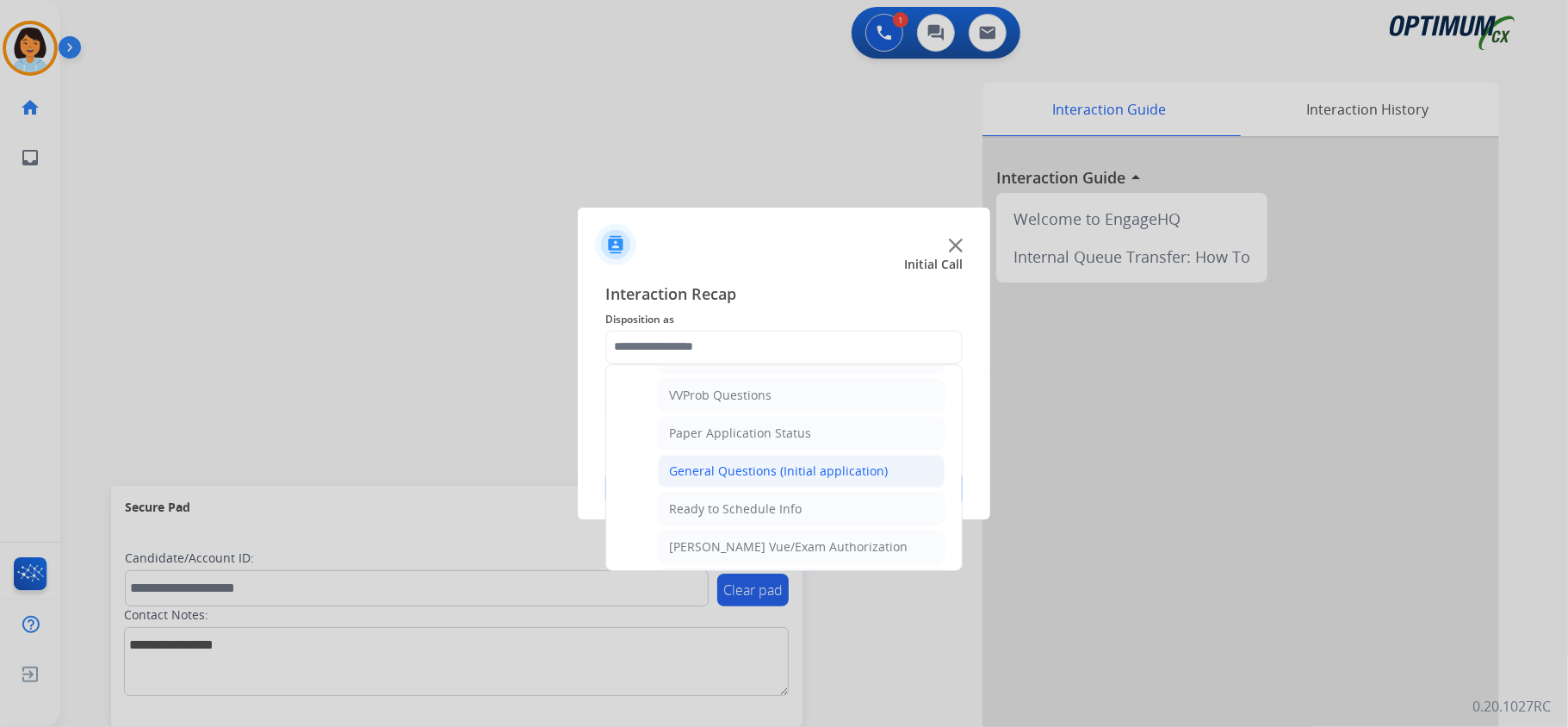
click at [734, 477] on div "General Questions (Initial application)" at bounding box center [778, 470] width 219 height 17
type input "**********"
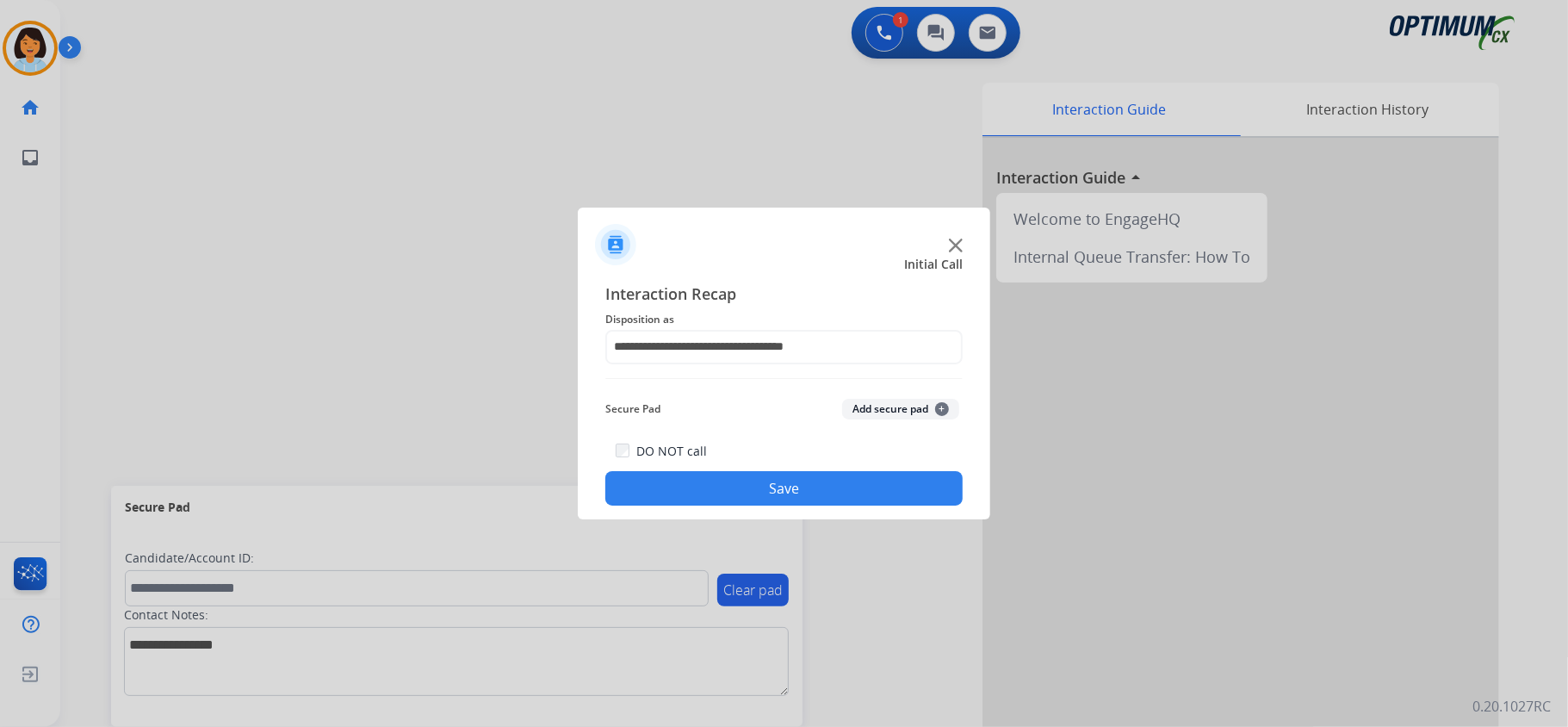
click at [738, 487] on button "Save" at bounding box center [784, 488] width 358 height 34
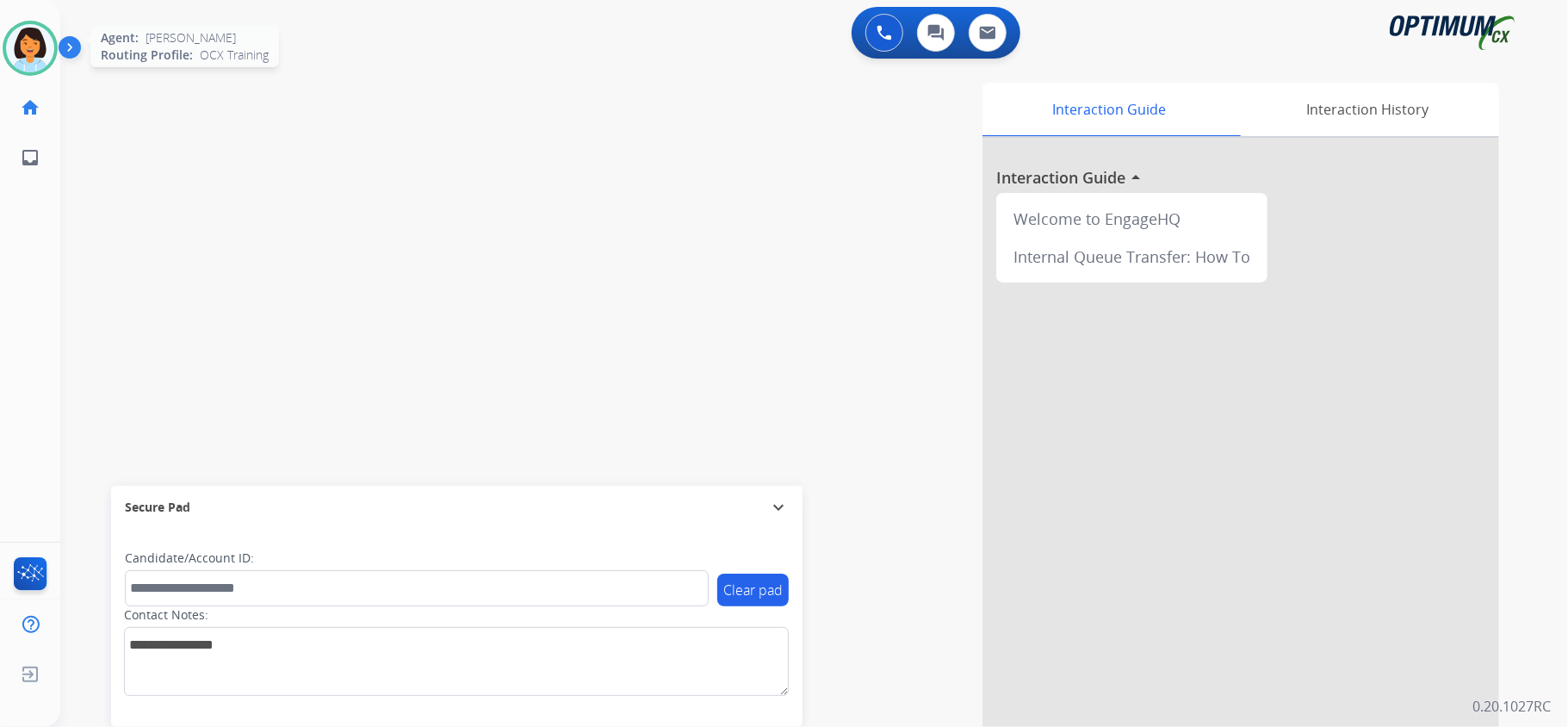
click at [14, 43] on img at bounding box center [31, 49] width 49 height 49
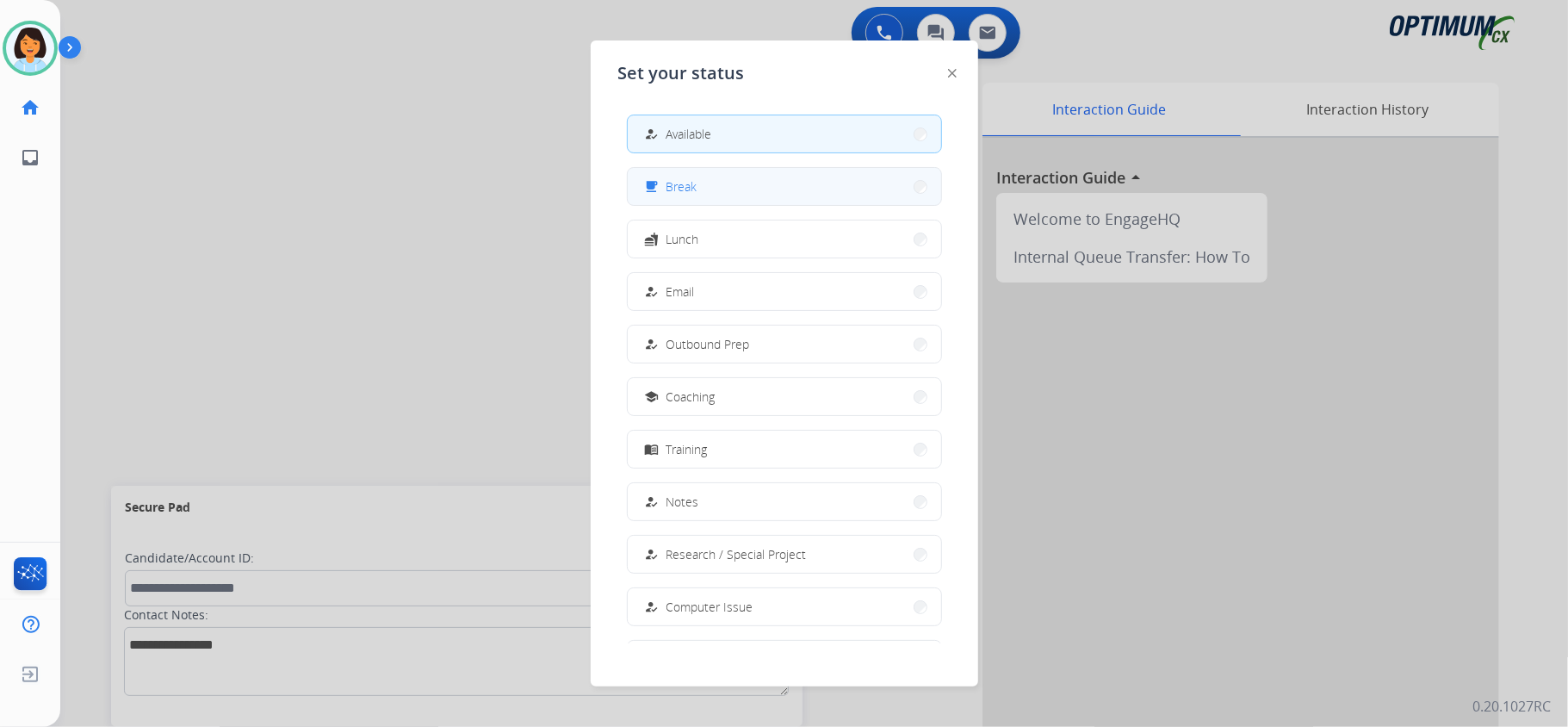
click at [768, 194] on button "free_breakfast Break" at bounding box center [784, 186] width 313 height 37
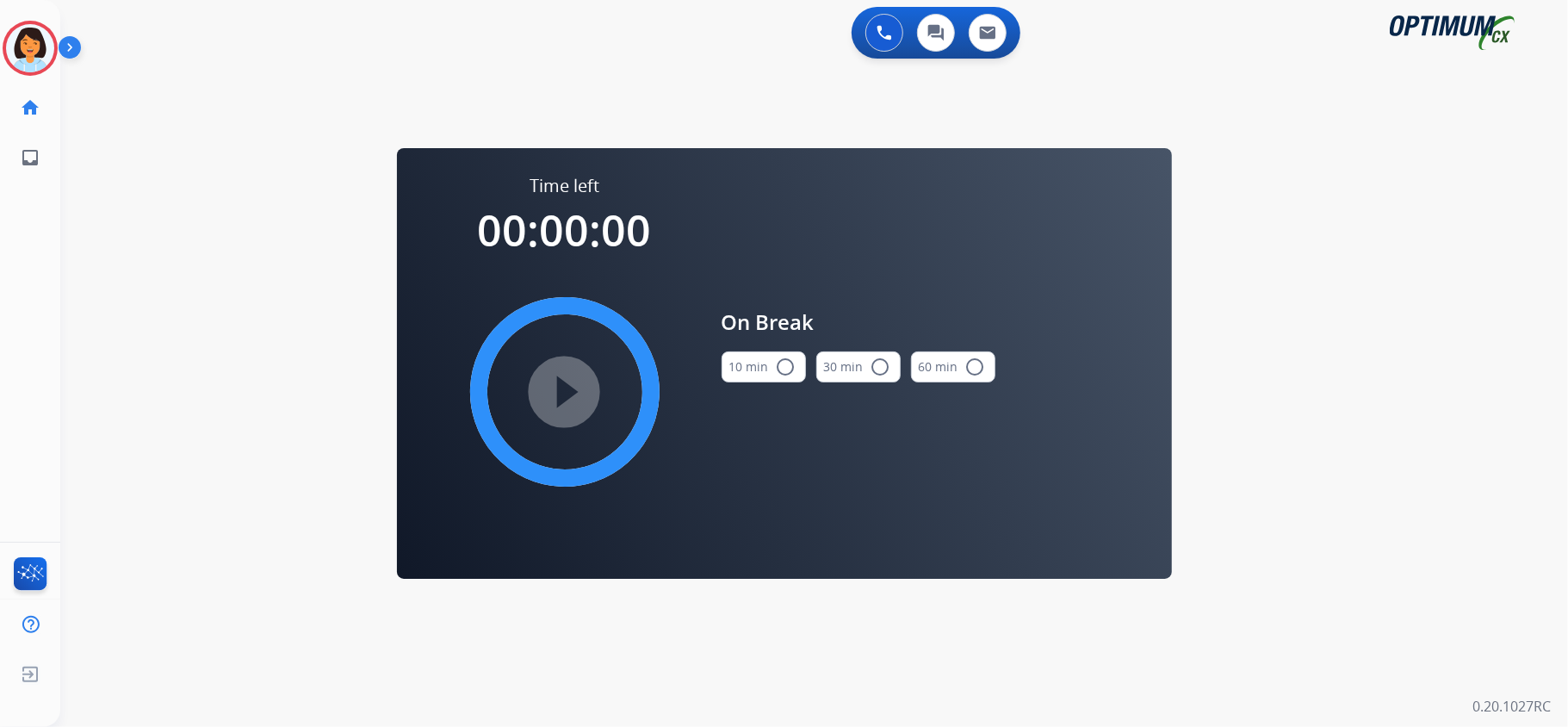
click at [749, 365] on div "10 min radio_button_unchecked" at bounding box center [764, 367] width 85 height 59
click at [745, 370] on button "10 min radio_button_unchecked" at bounding box center [764, 367] width 85 height 31
click at [576, 402] on mat-icon "play_circle_filled" at bounding box center [565, 392] width 21 height 21
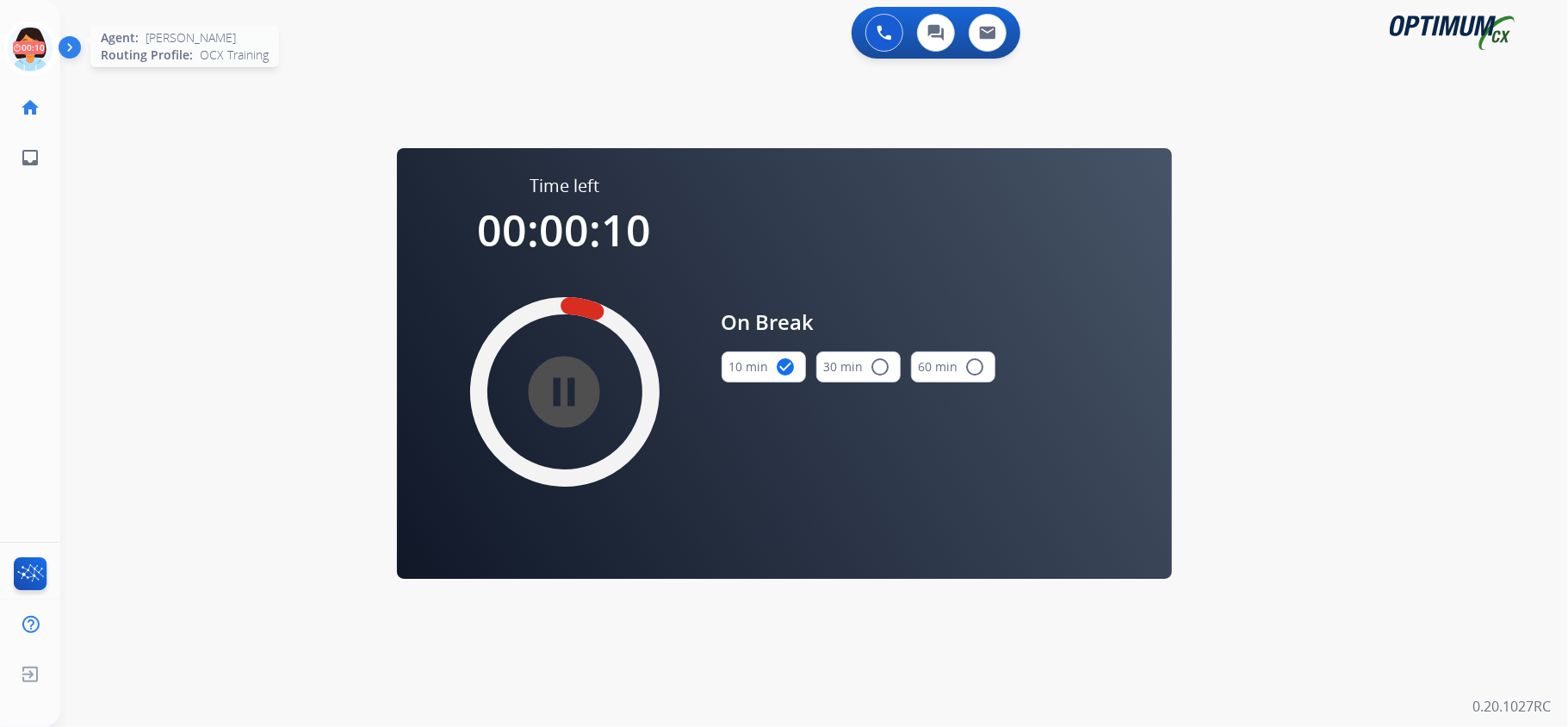
click at [30, 52] on icon at bounding box center [31, 49] width 56 height 56
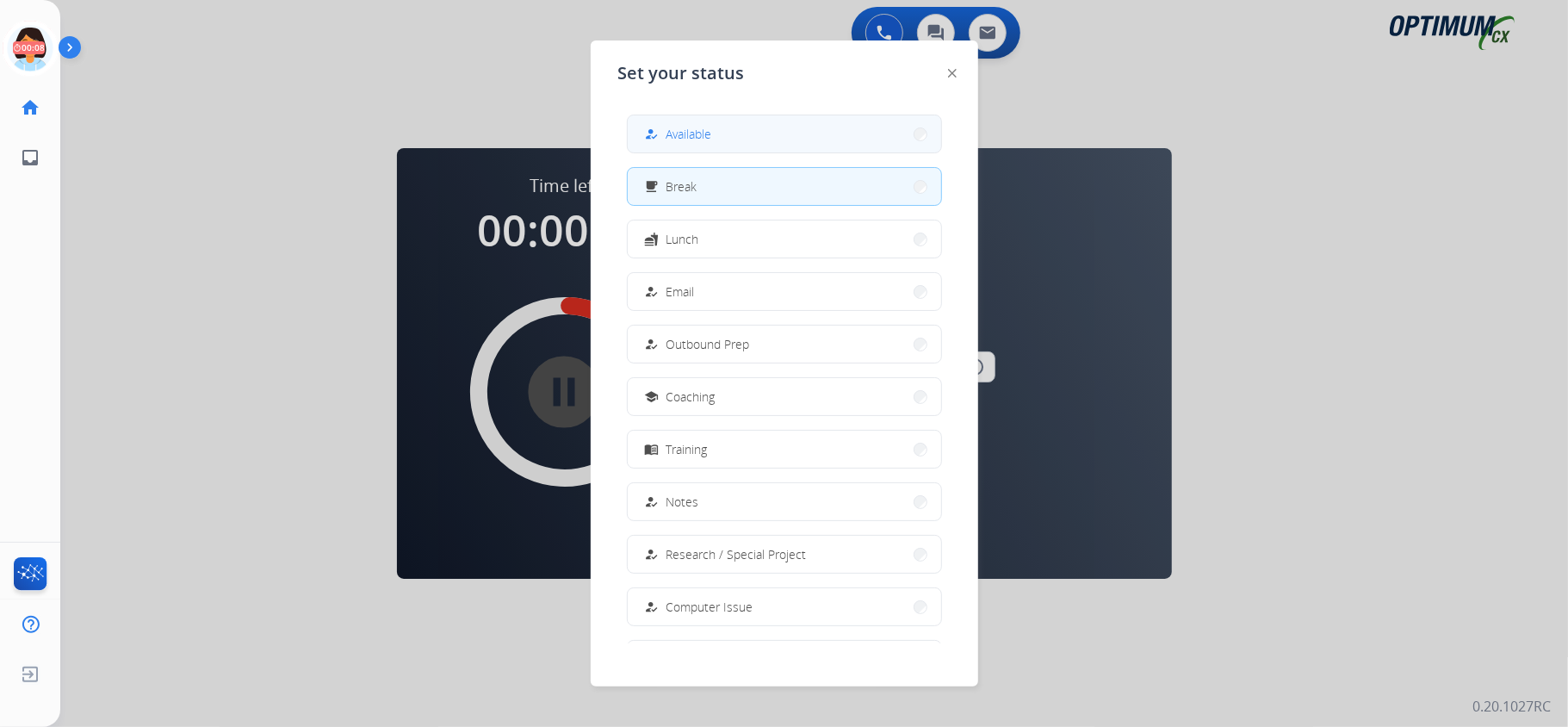
click at [721, 131] on button "how_to_reg Available" at bounding box center [784, 133] width 313 height 37
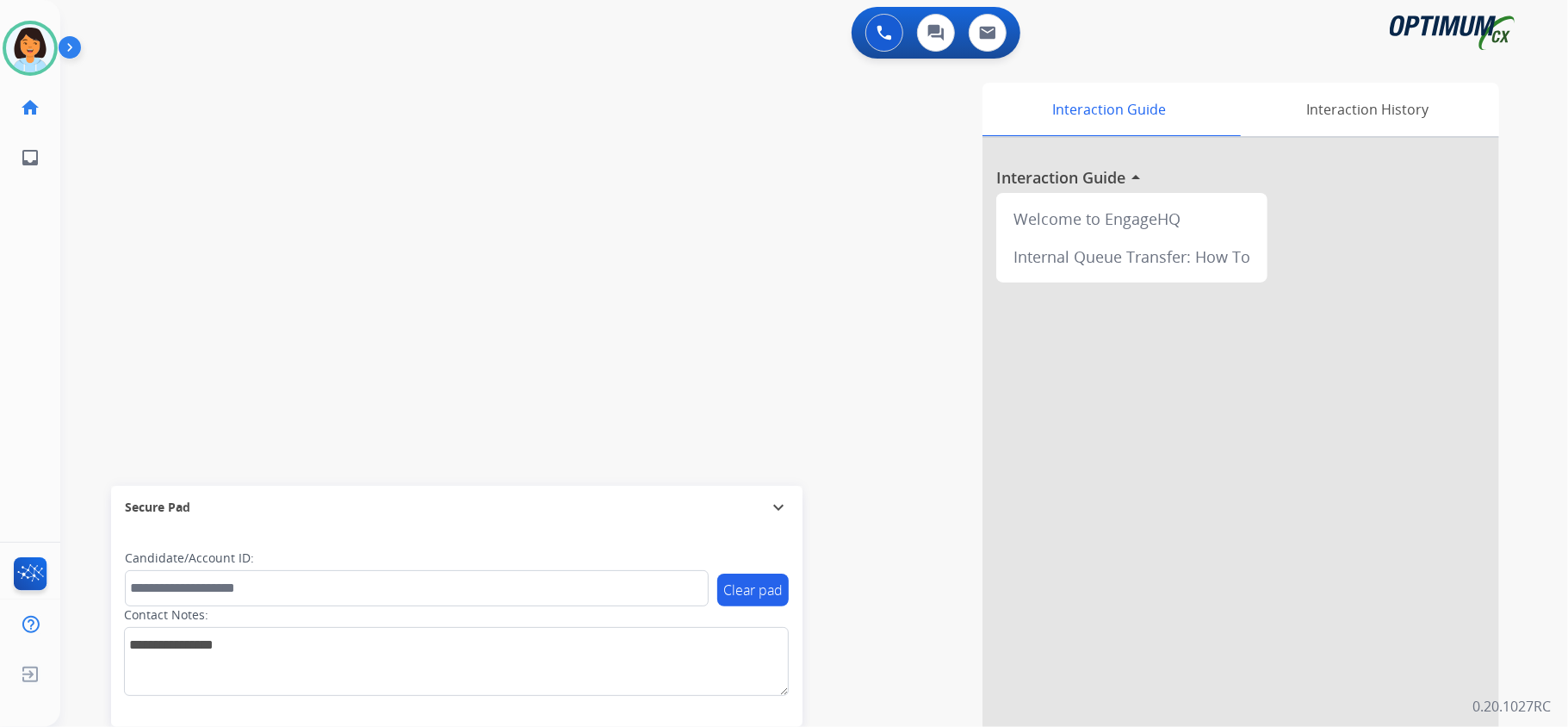
click at [510, 245] on div "swap_horiz Break voice bridge close_fullscreen Connect 3-Way Call merge_type Se…" at bounding box center [793, 421] width 1466 height 718
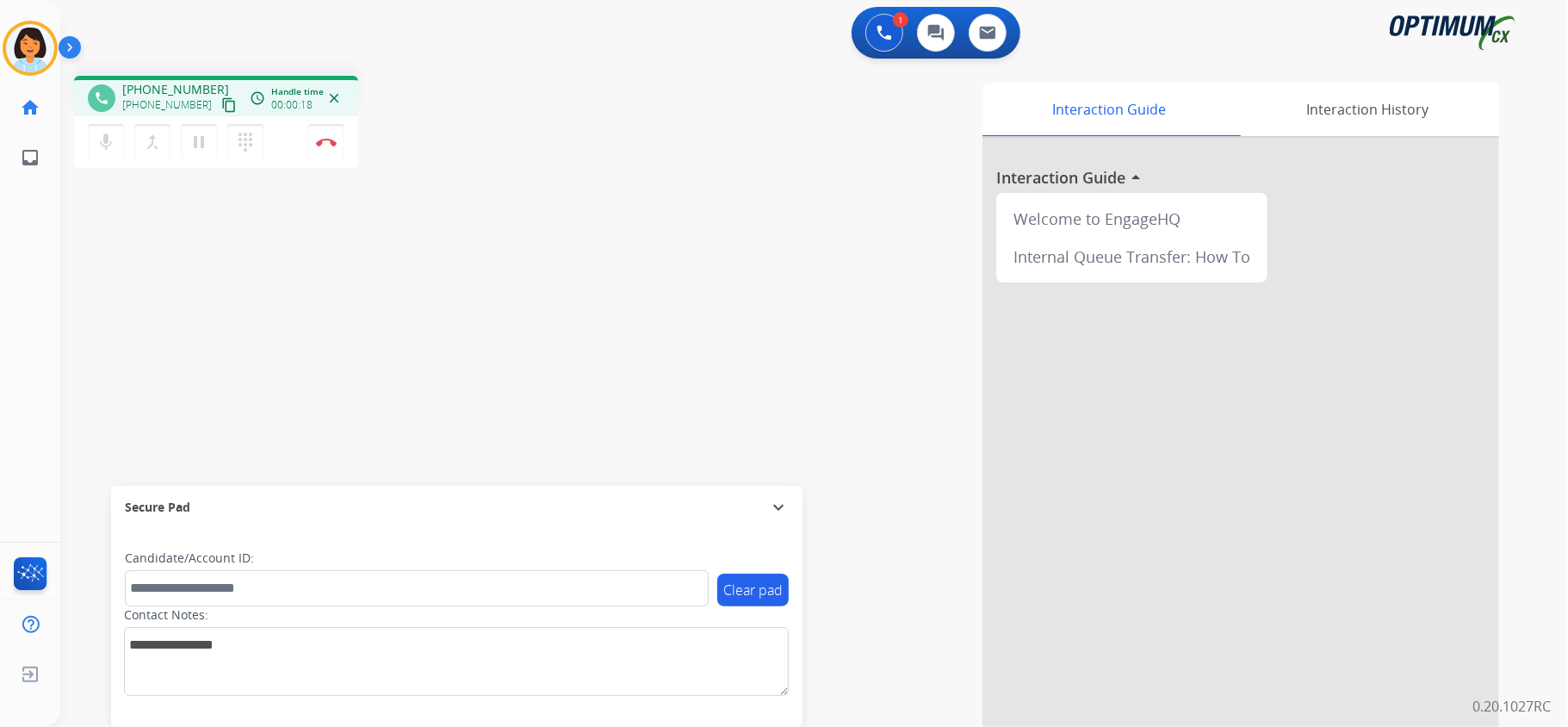
click at [222, 105] on mat-icon "content_copy" at bounding box center [229, 105] width 15 height 15
click at [331, 135] on button "Disconnect" at bounding box center [326, 142] width 36 height 36
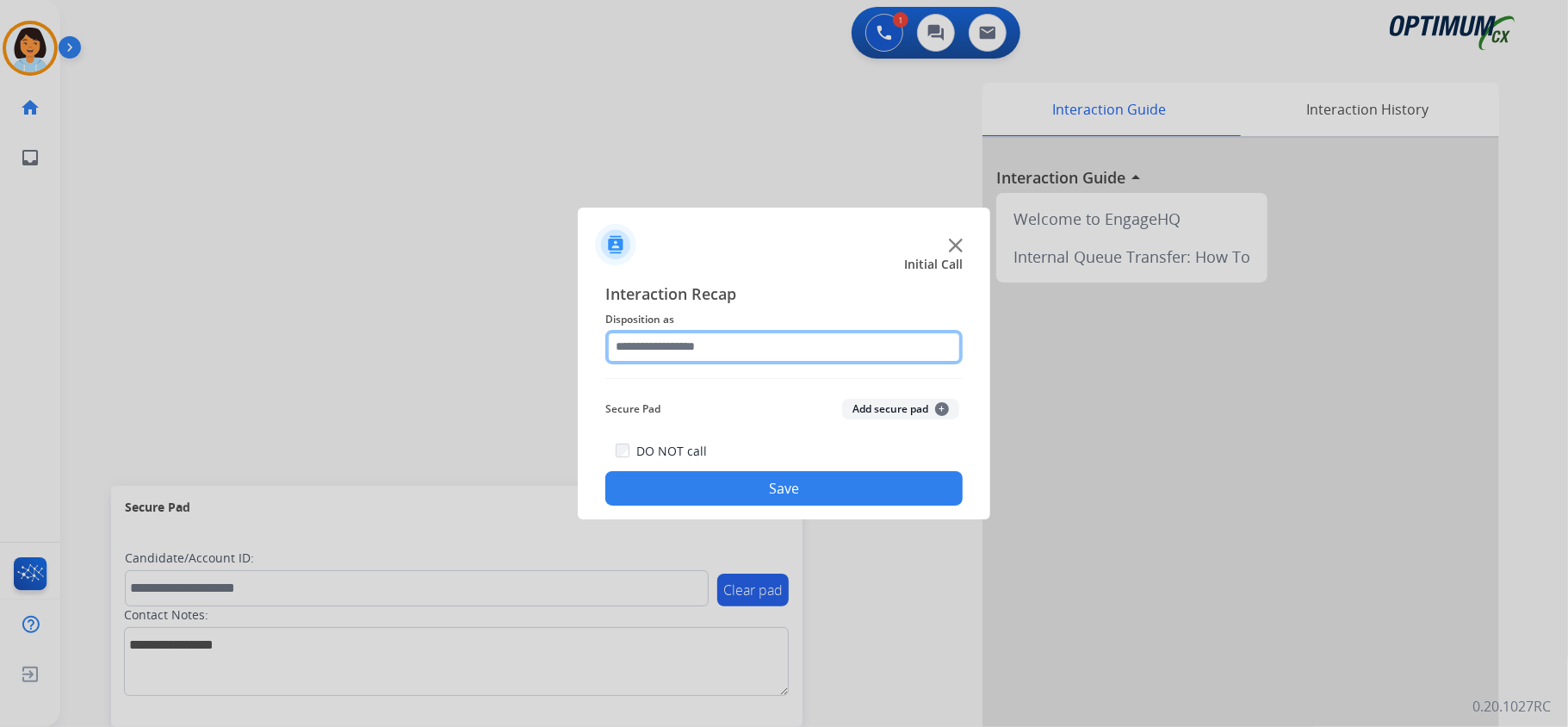
click at [778, 340] on input "text" at bounding box center [784, 347] width 358 height 34
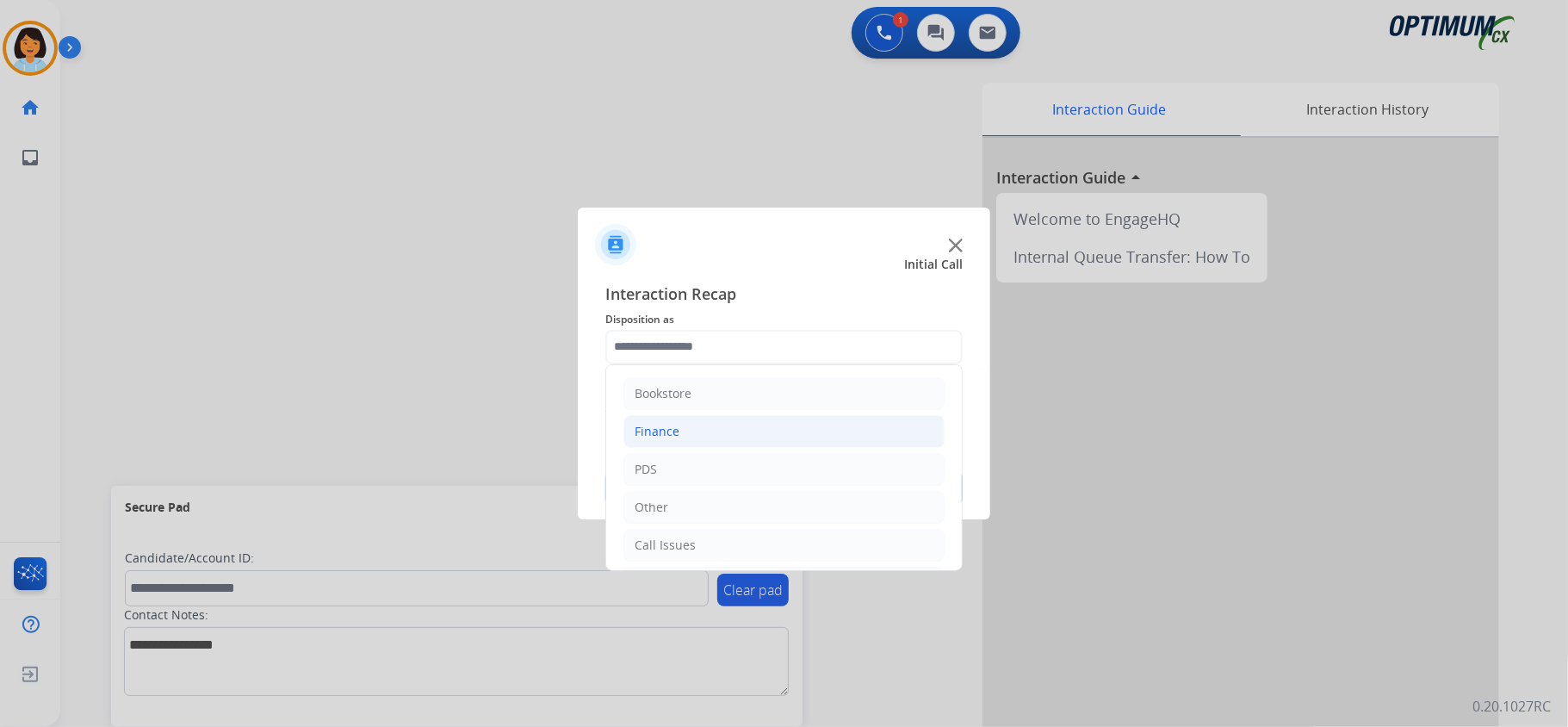
click at [684, 432] on li "Finance" at bounding box center [784, 432] width 322 height 32
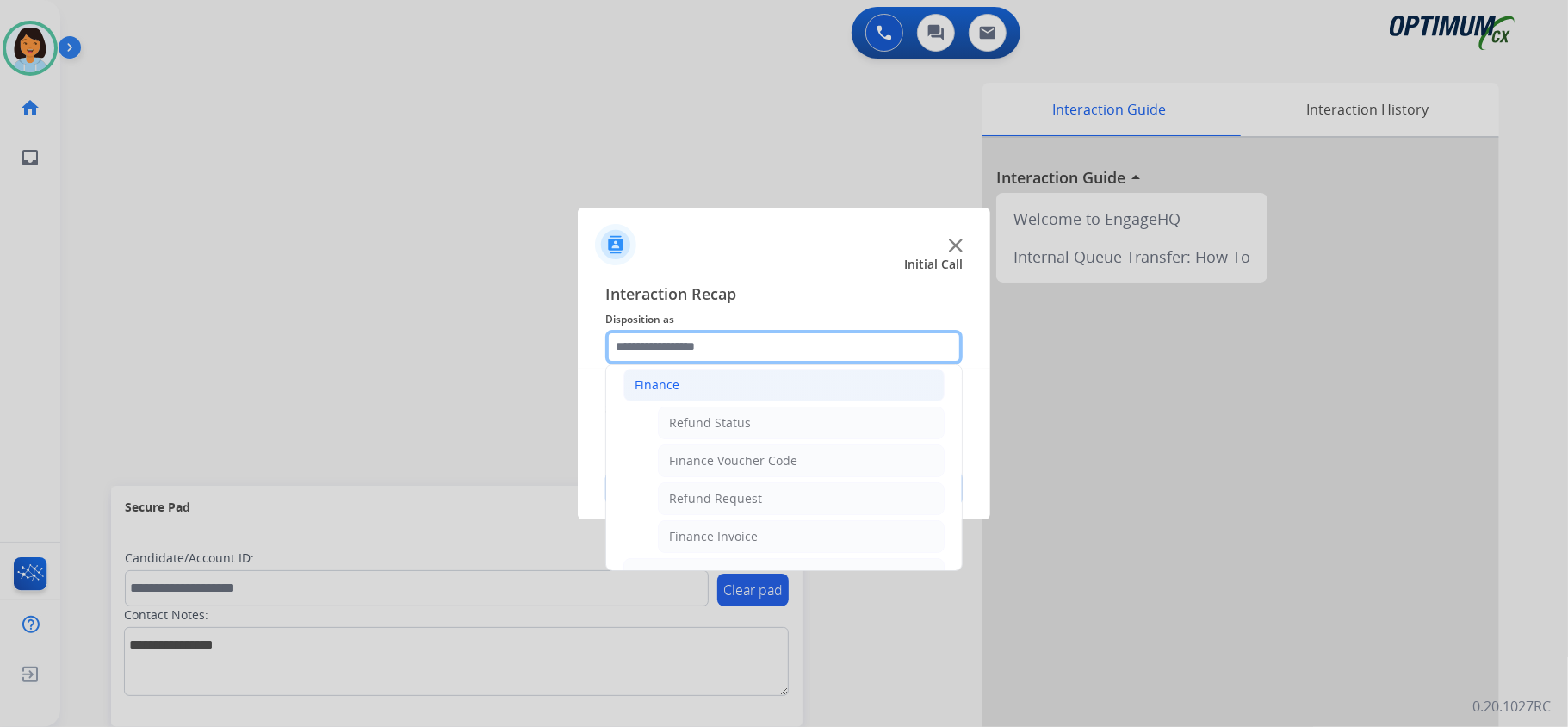
scroll to position [0, 0]
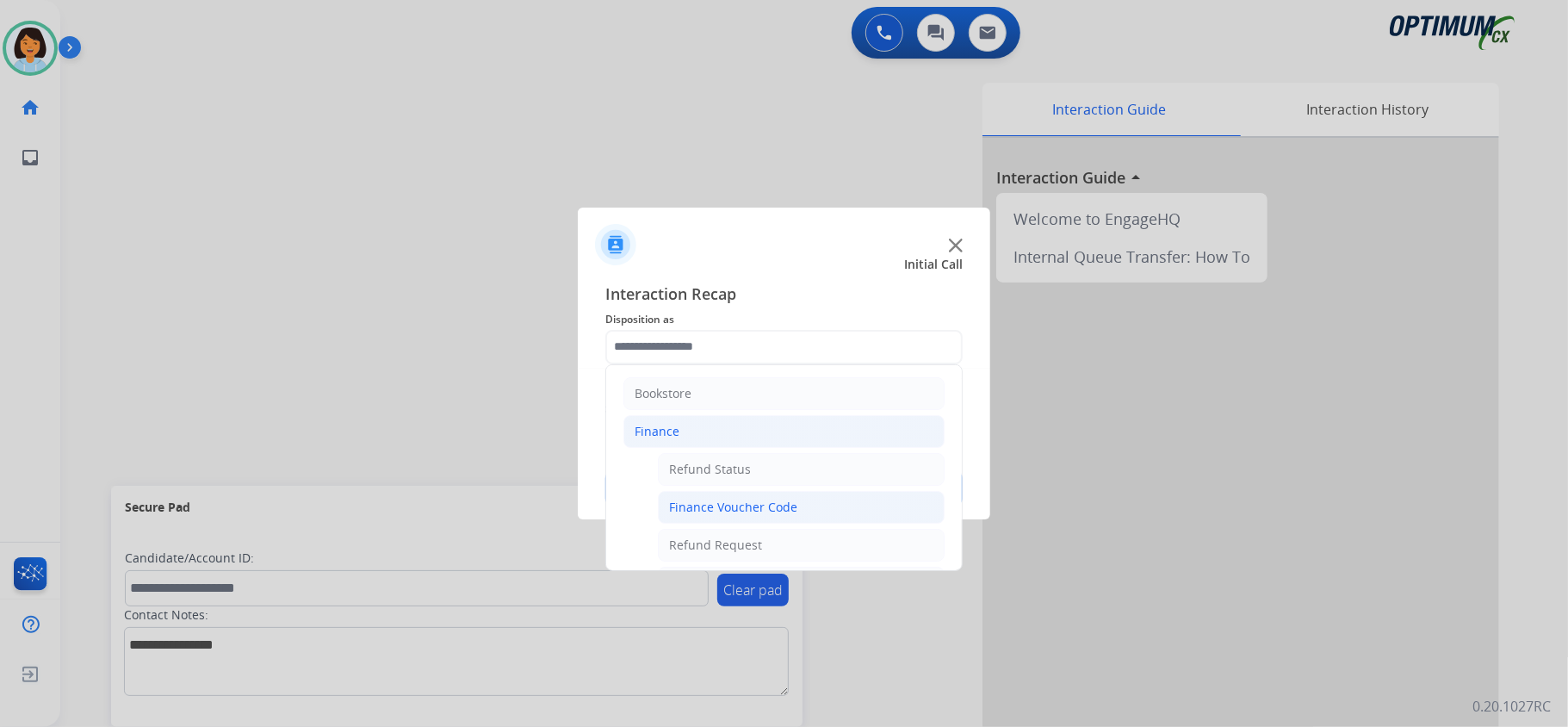
click at [718, 501] on div "Finance Voucher Code" at bounding box center [733, 507] width 128 height 17
type input "**********"
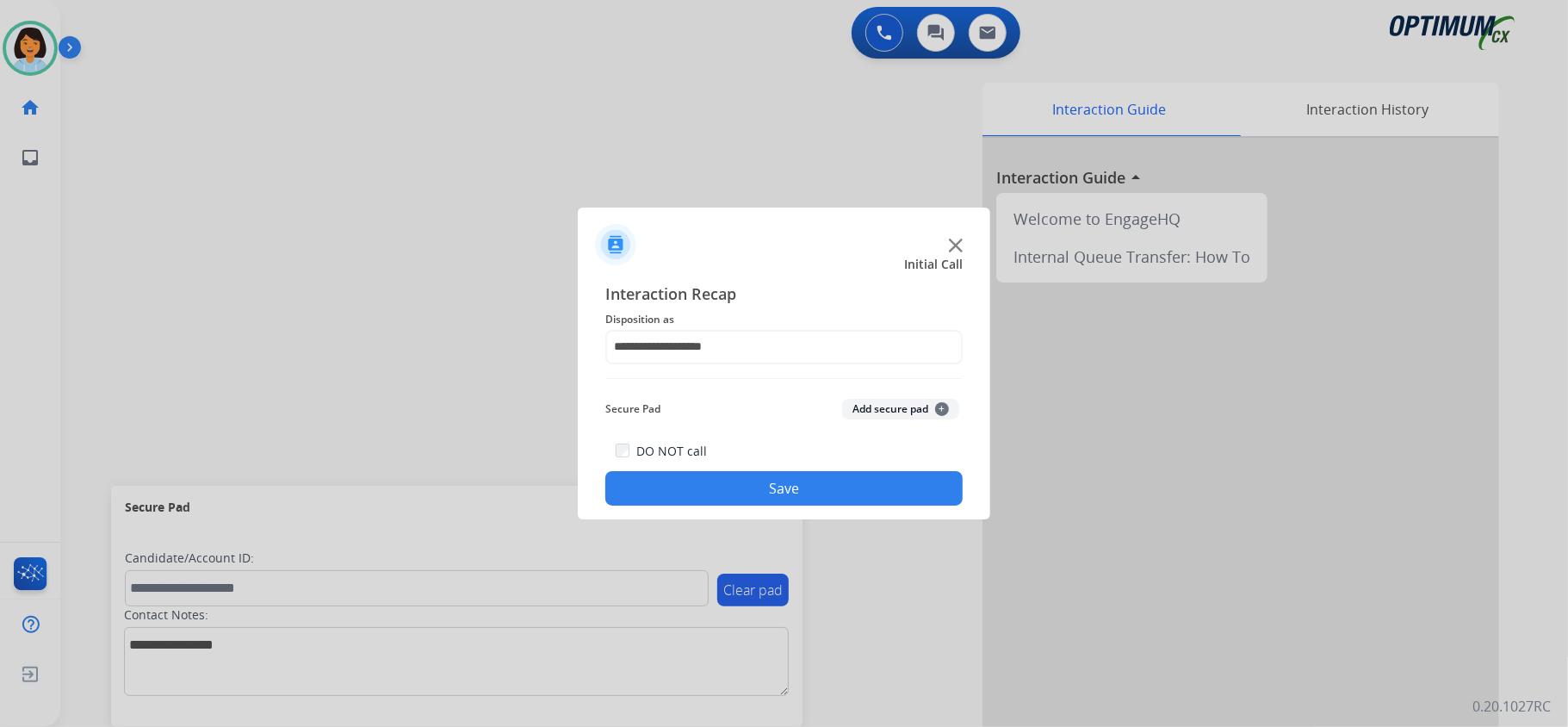
click at [718, 480] on button "Save" at bounding box center [784, 488] width 358 height 34
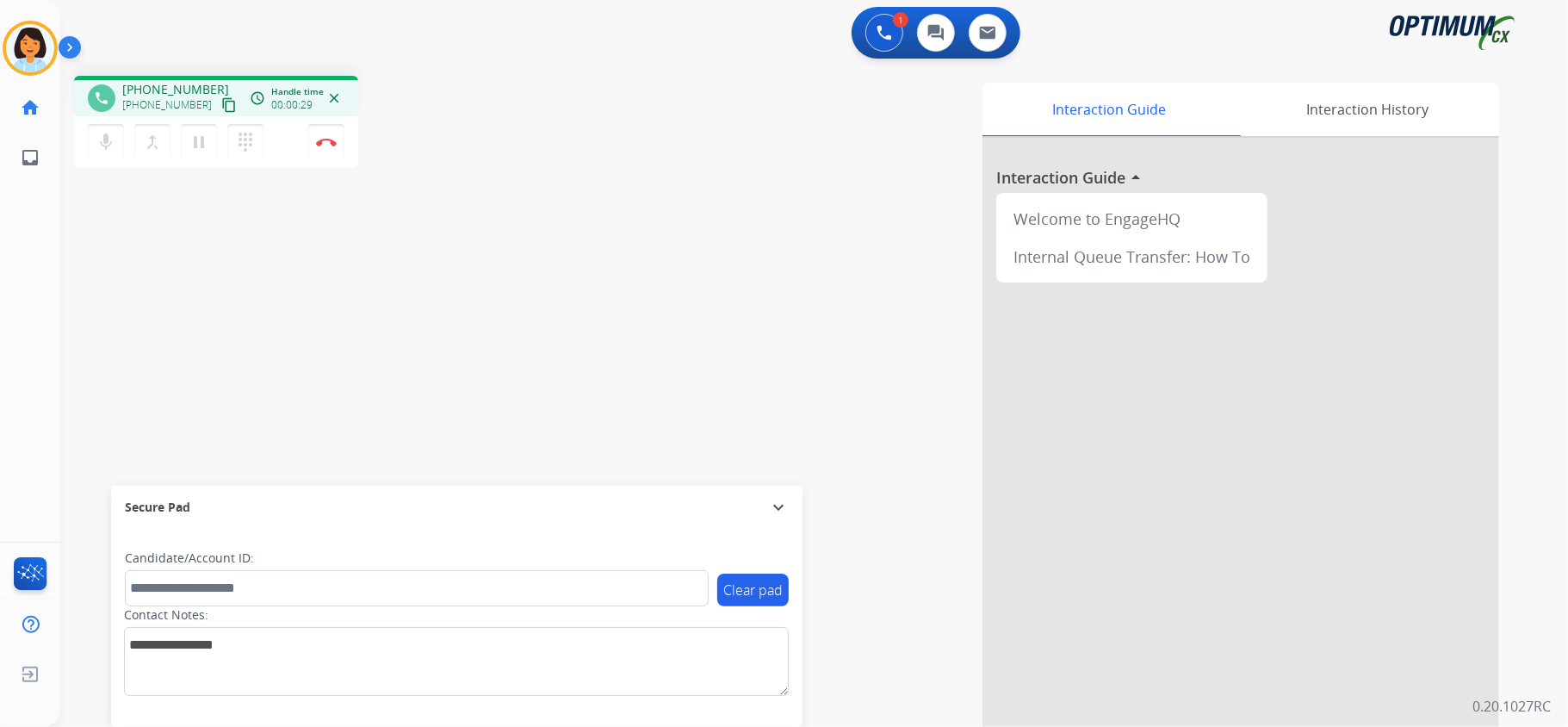
click at [219, 108] on button "content_copy" at bounding box center [229, 105] width 21 height 21
click at [322, 131] on button "Disconnect" at bounding box center [326, 142] width 36 height 36
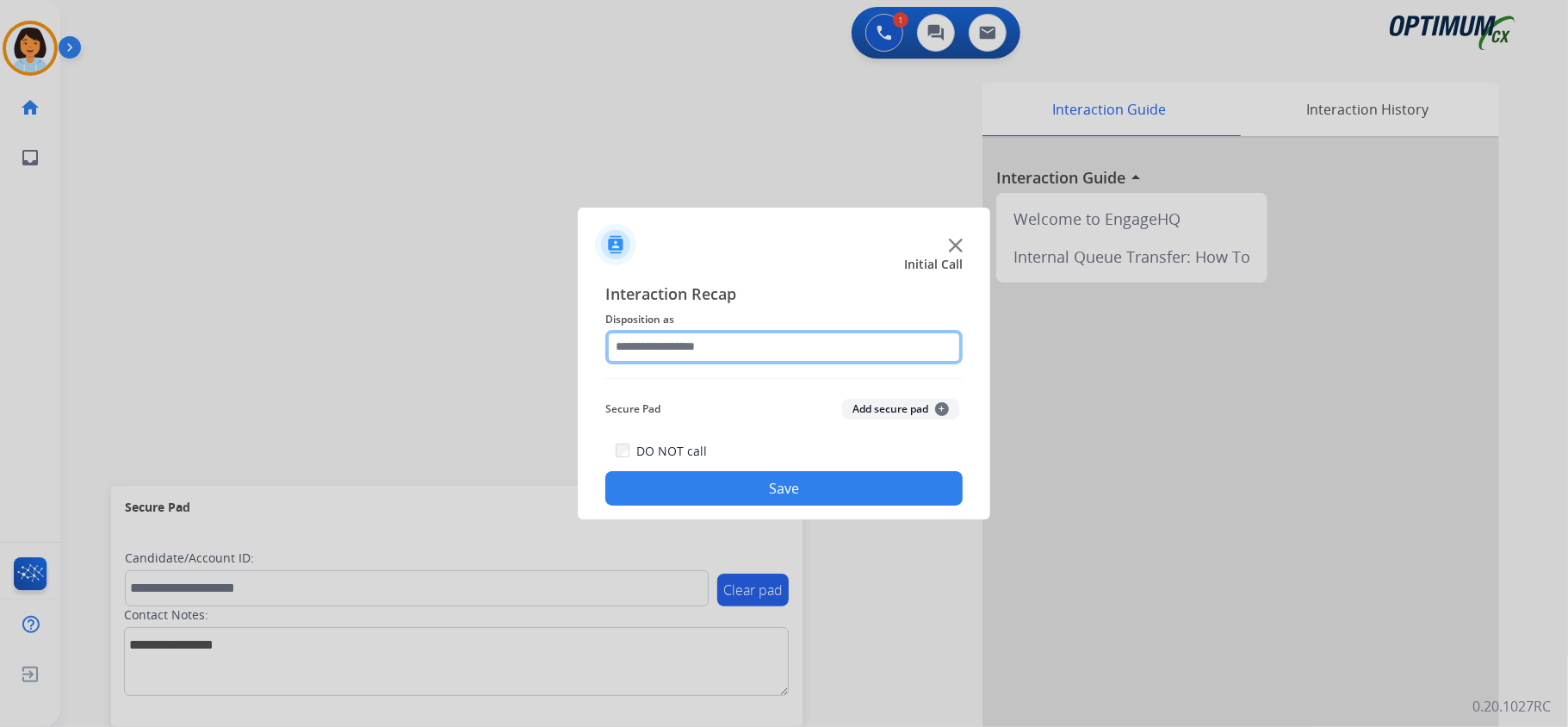
click at [893, 338] on input "text" at bounding box center [784, 347] width 358 height 34
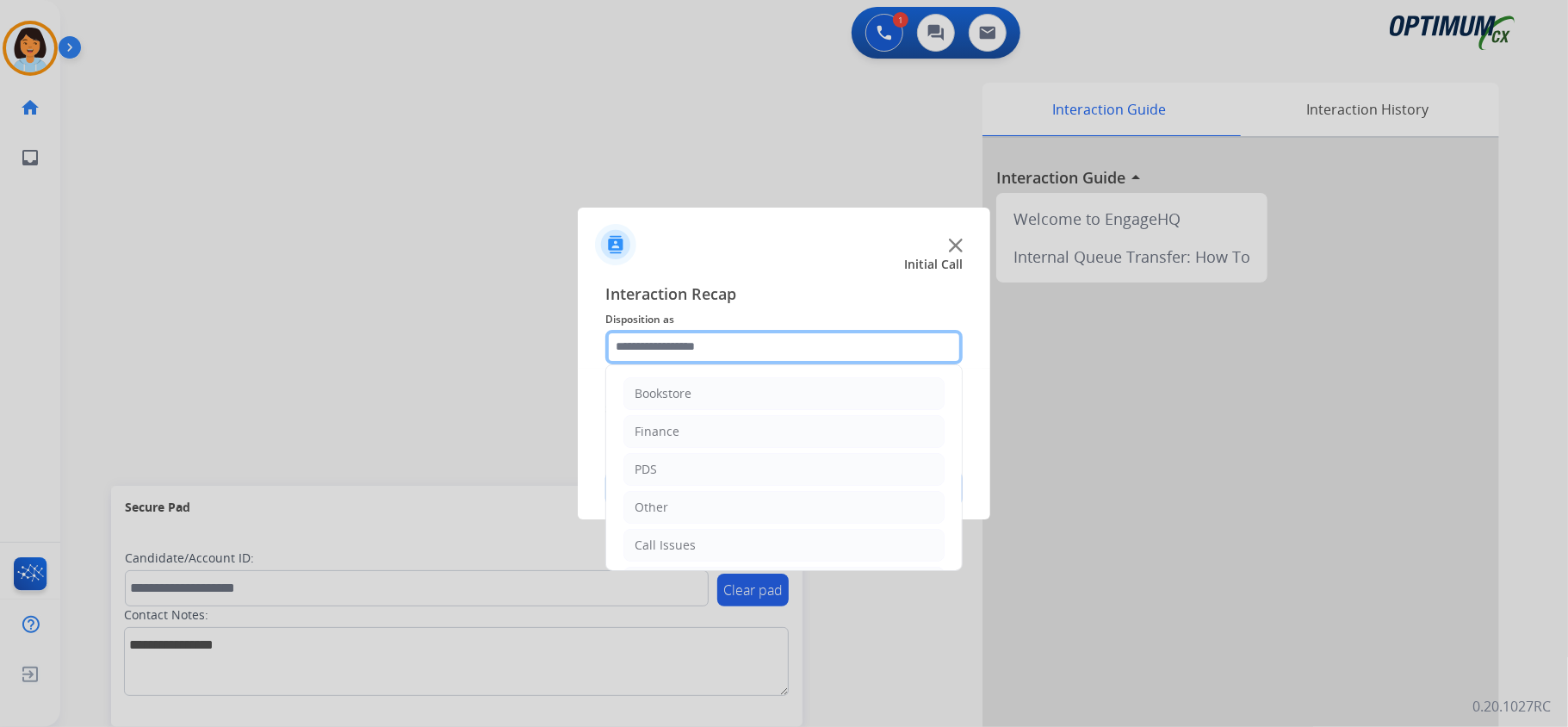
scroll to position [122, 0]
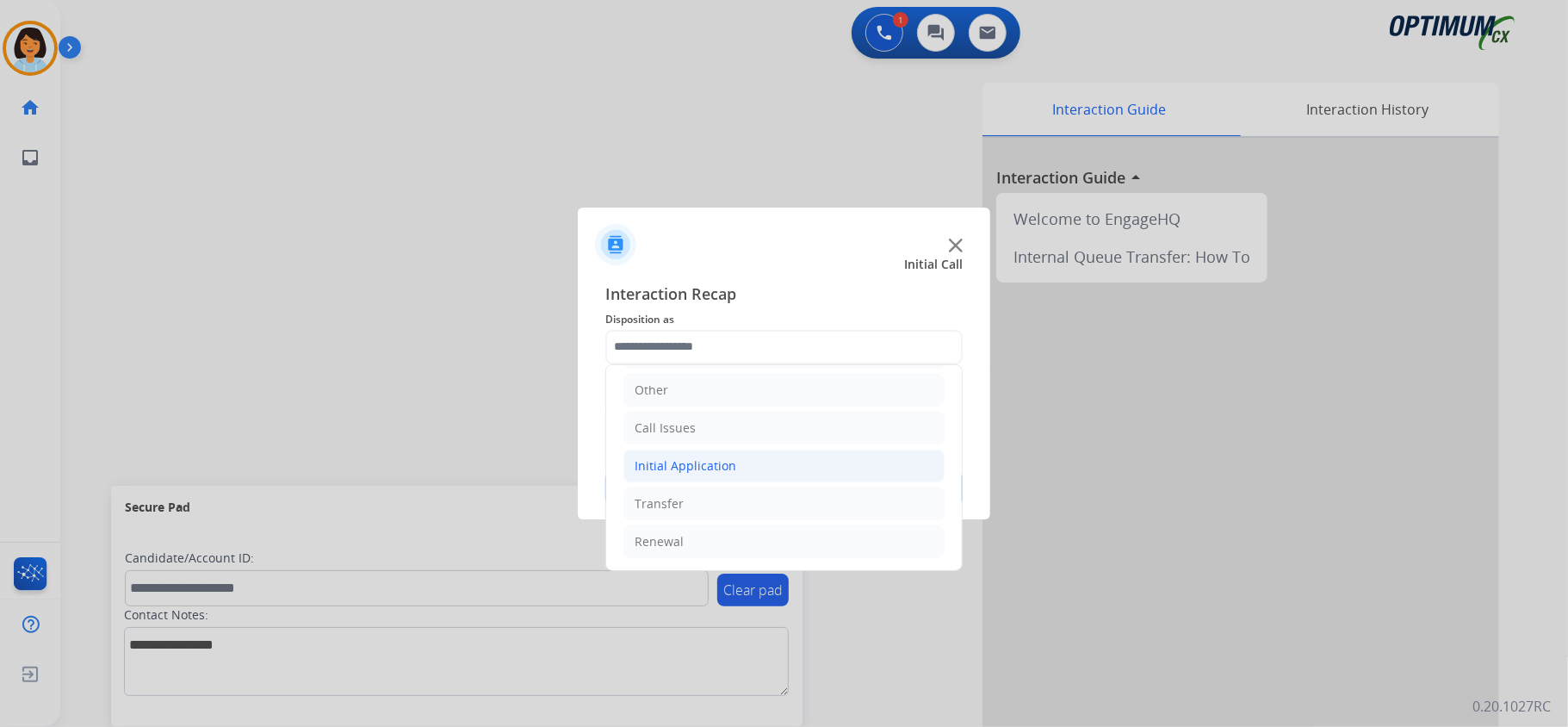
click at [844, 466] on li "Initial Application" at bounding box center [784, 466] width 322 height 32
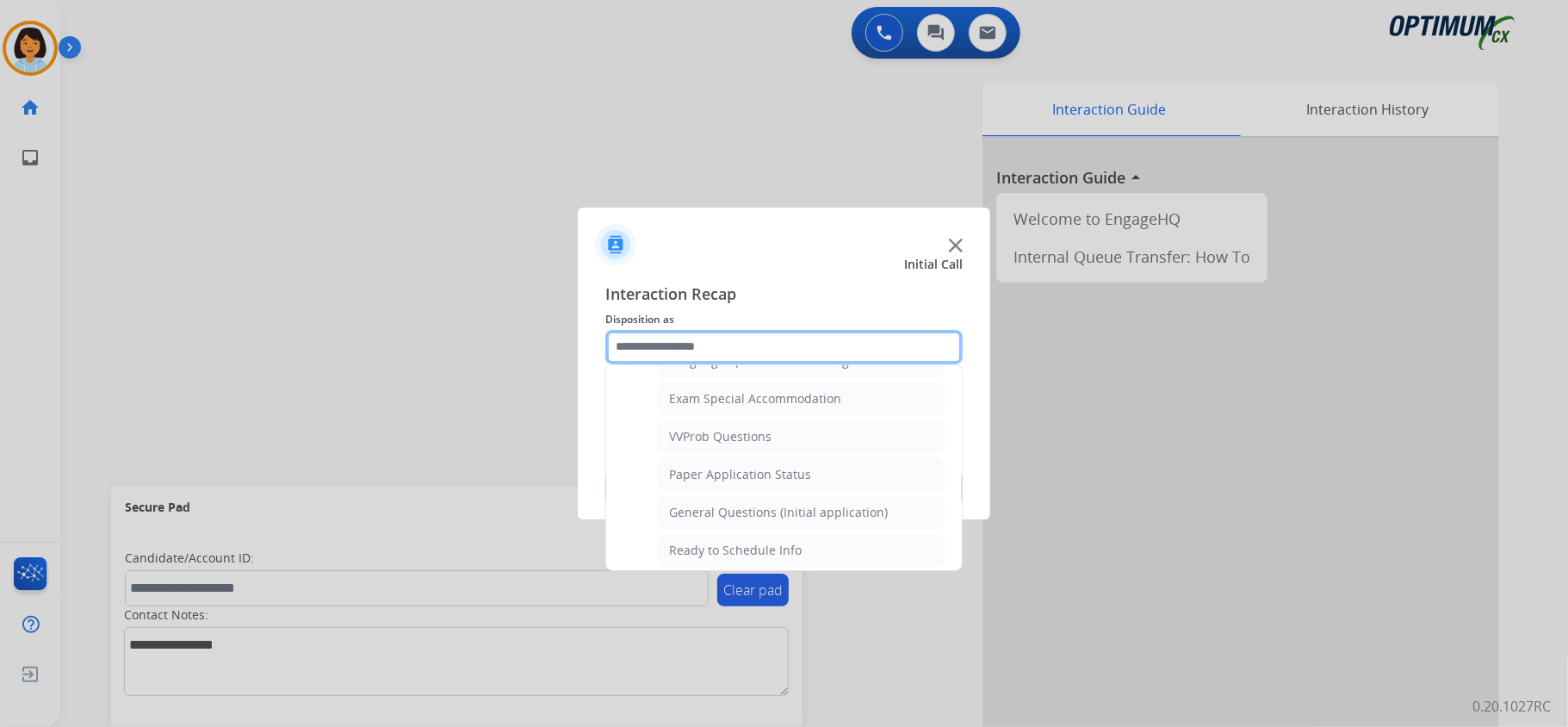
scroll to position [892, 0]
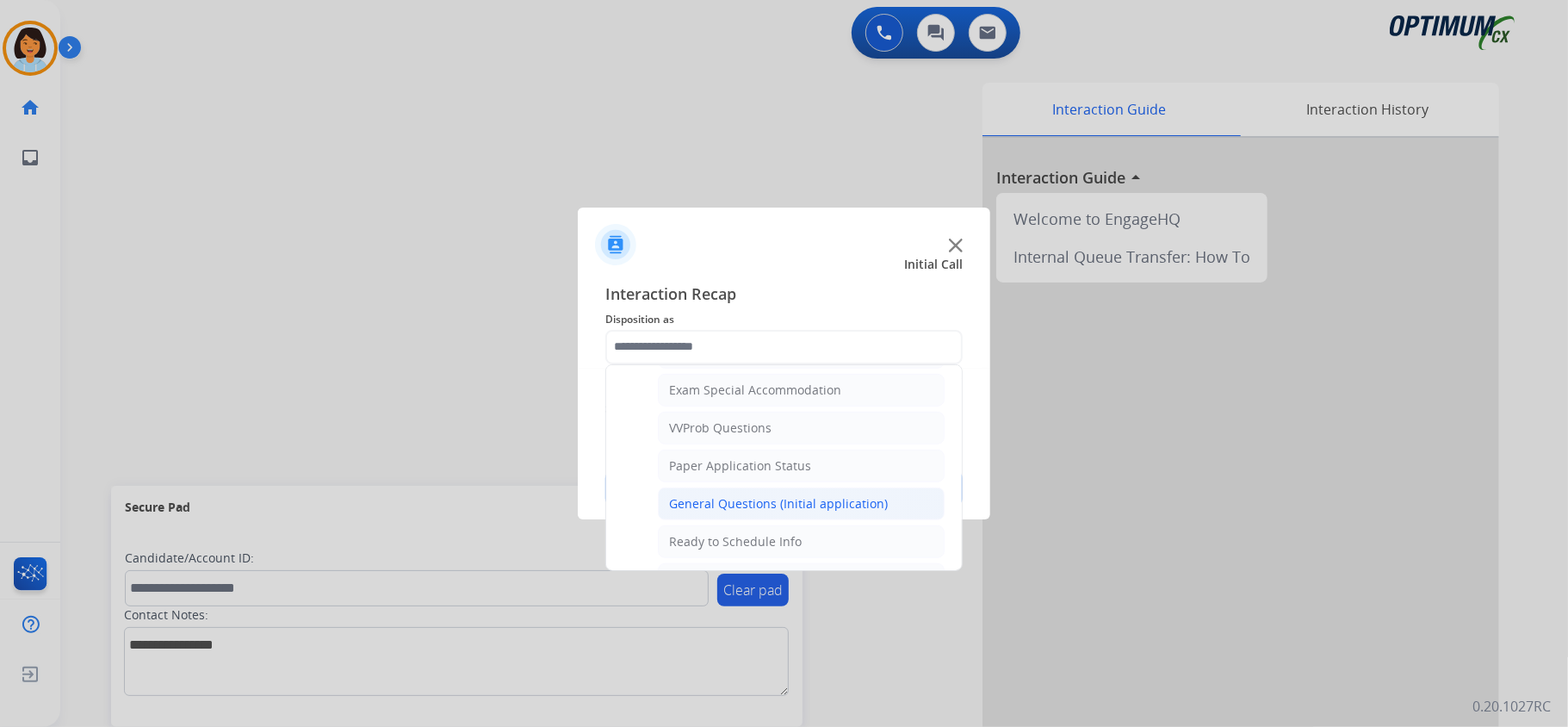
click at [868, 513] on div "General Questions (Initial application)" at bounding box center [778, 504] width 219 height 17
type input "**********"
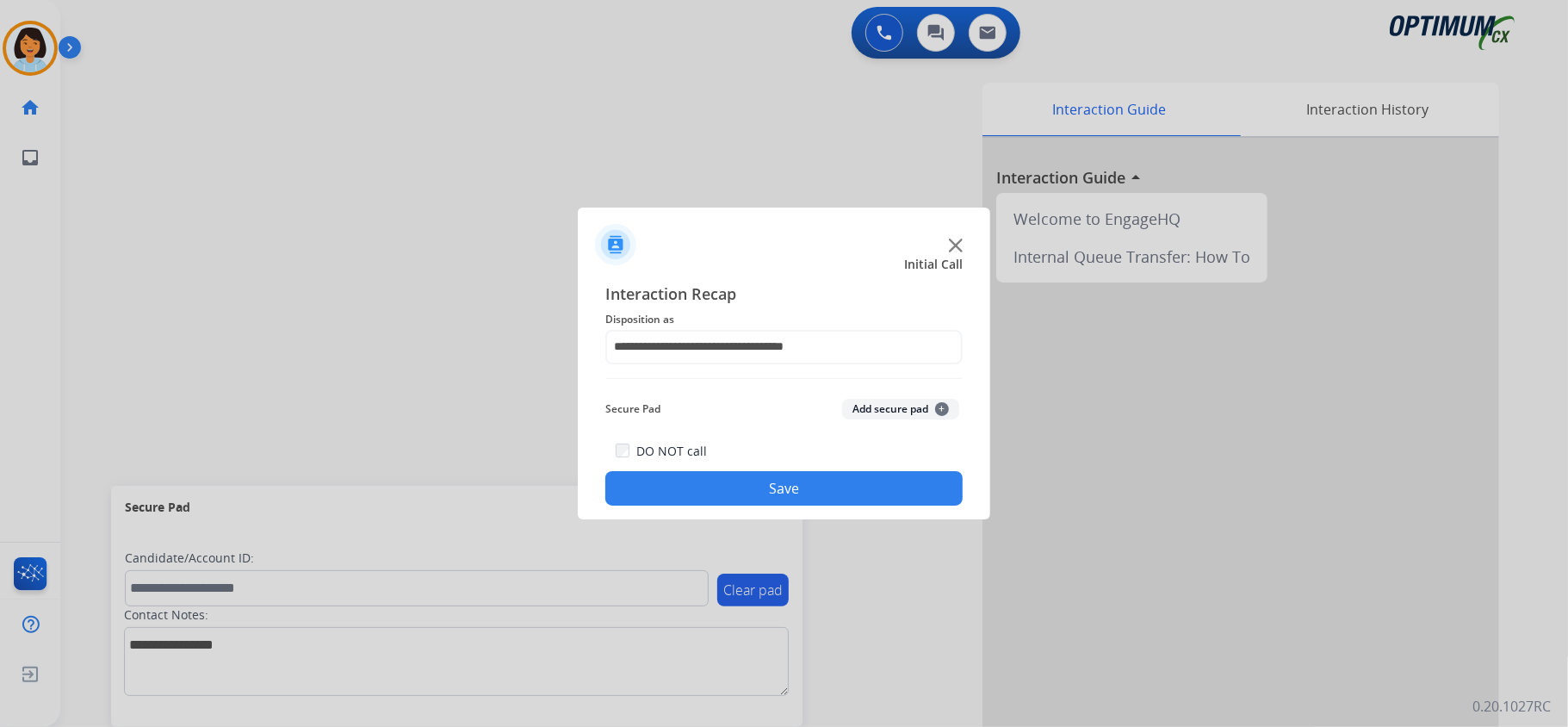
click at [838, 479] on button "Save" at bounding box center [784, 488] width 358 height 34
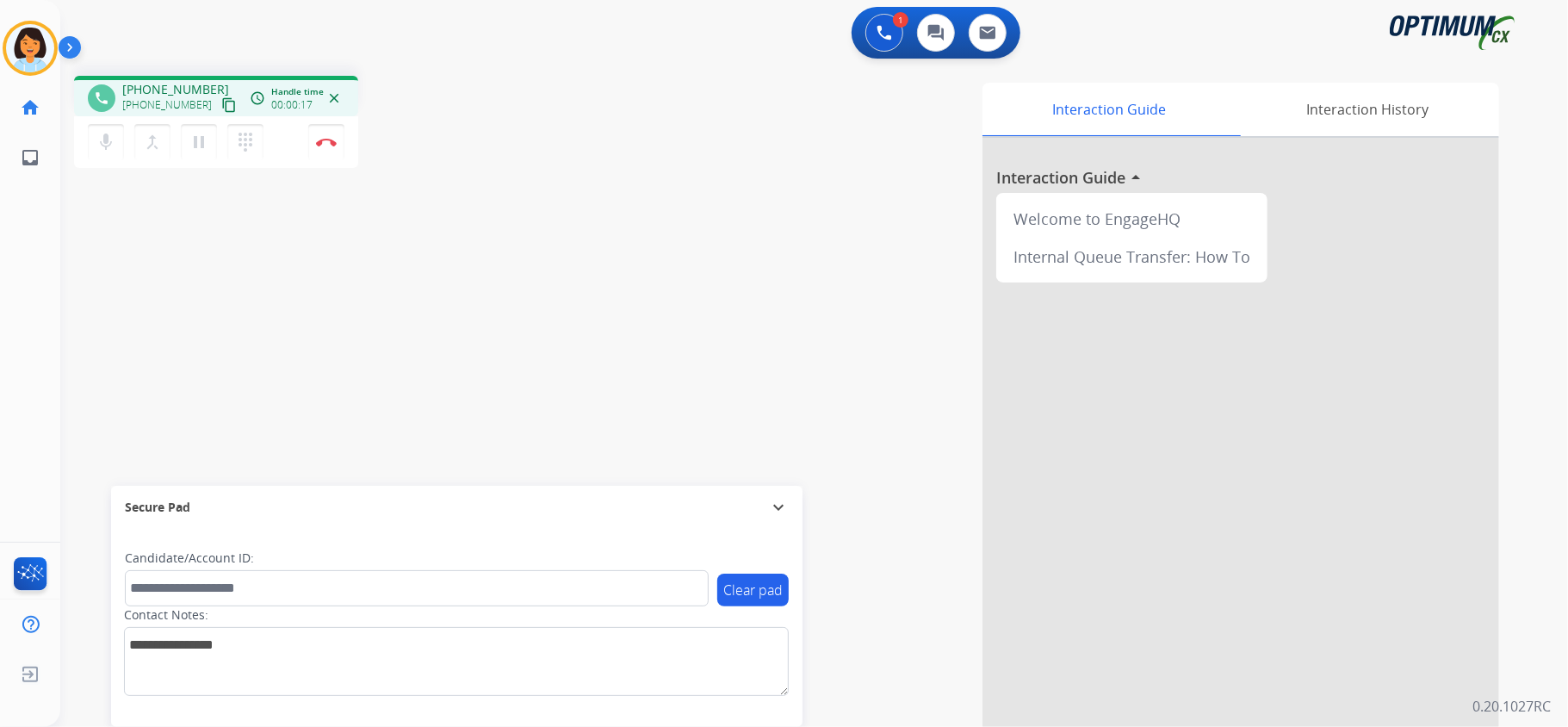
click at [222, 104] on mat-icon "content_copy" at bounding box center [229, 105] width 15 height 15
click at [331, 135] on button "Disconnect" at bounding box center [326, 142] width 36 height 36
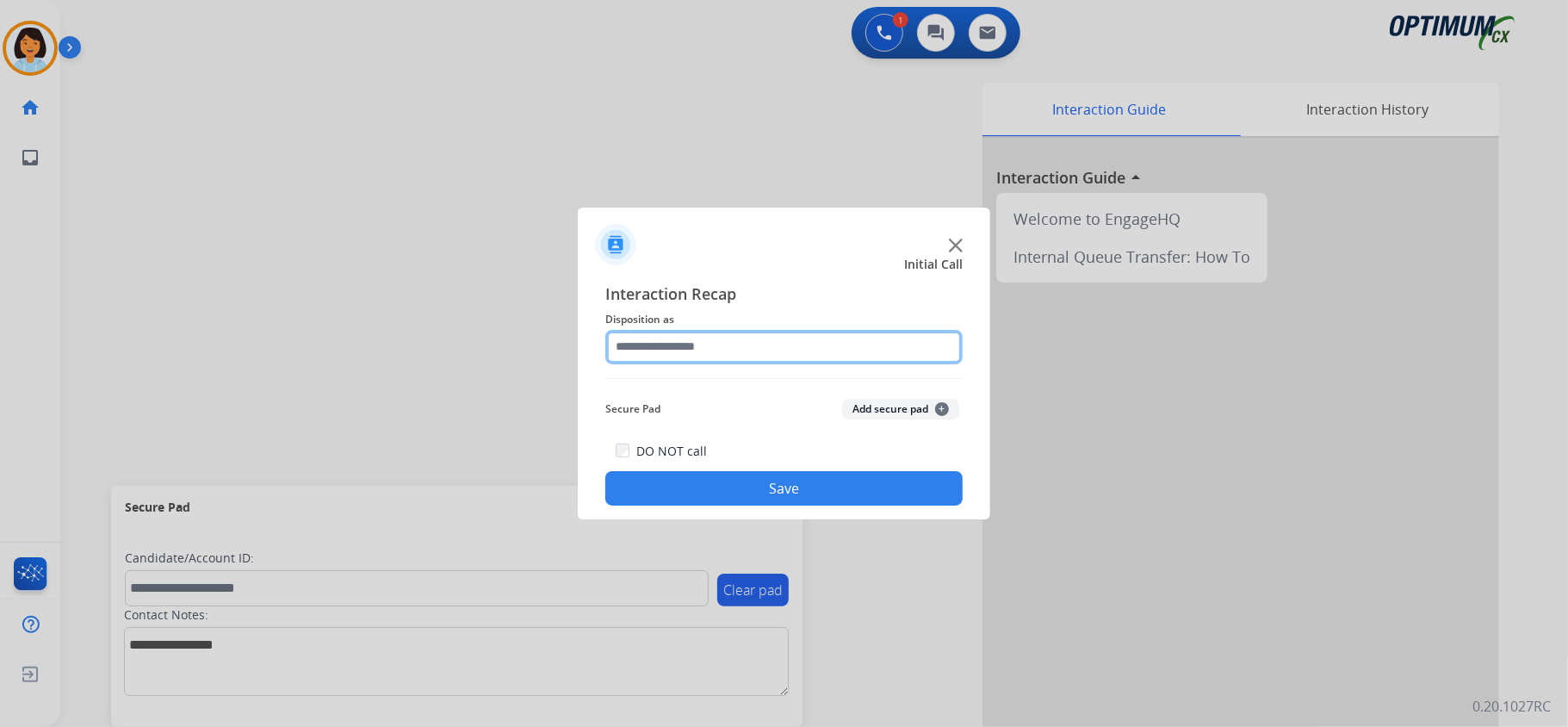
click at [706, 331] on input "text" at bounding box center [784, 347] width 358 height 34
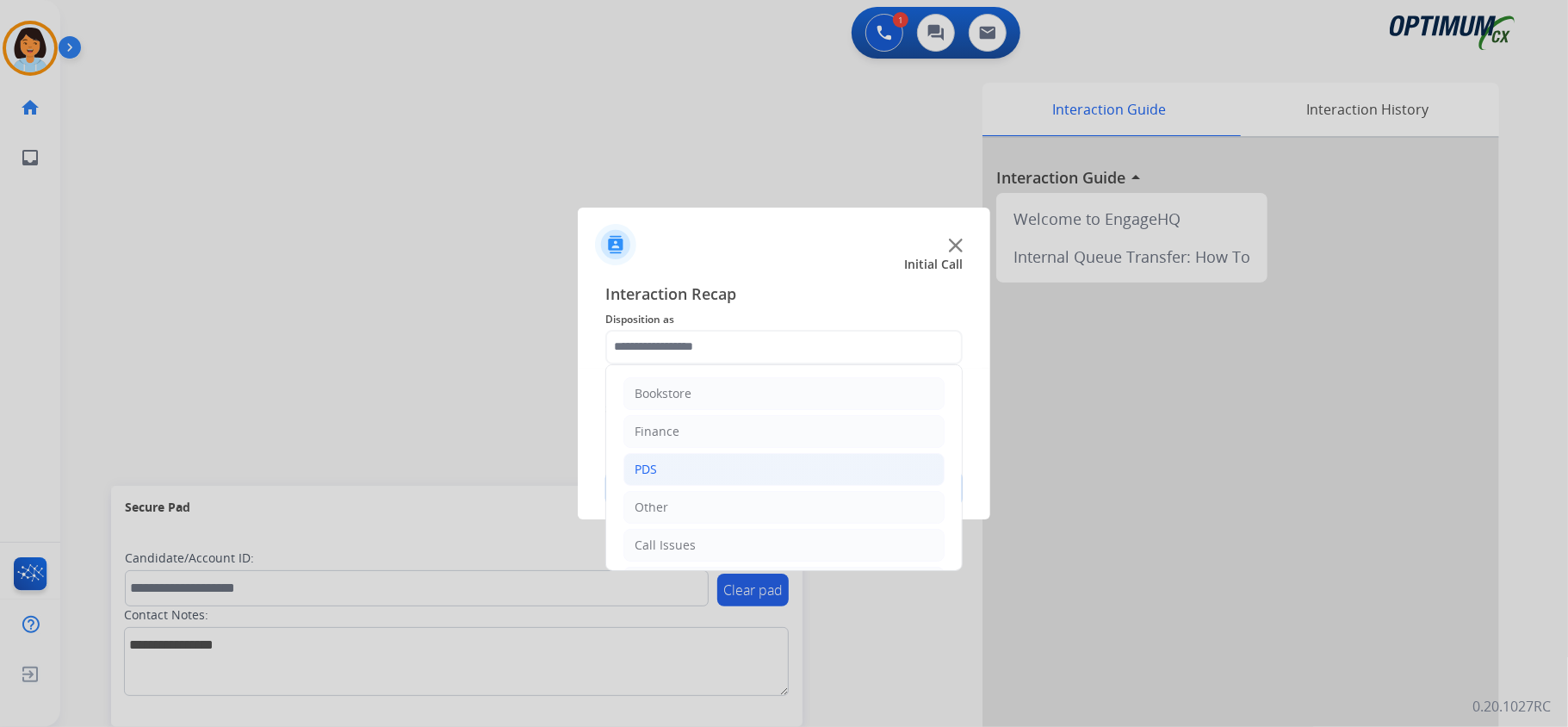
click at [696, 476] on li "PDS" at bounding box center [784, 469] width 322 height 32
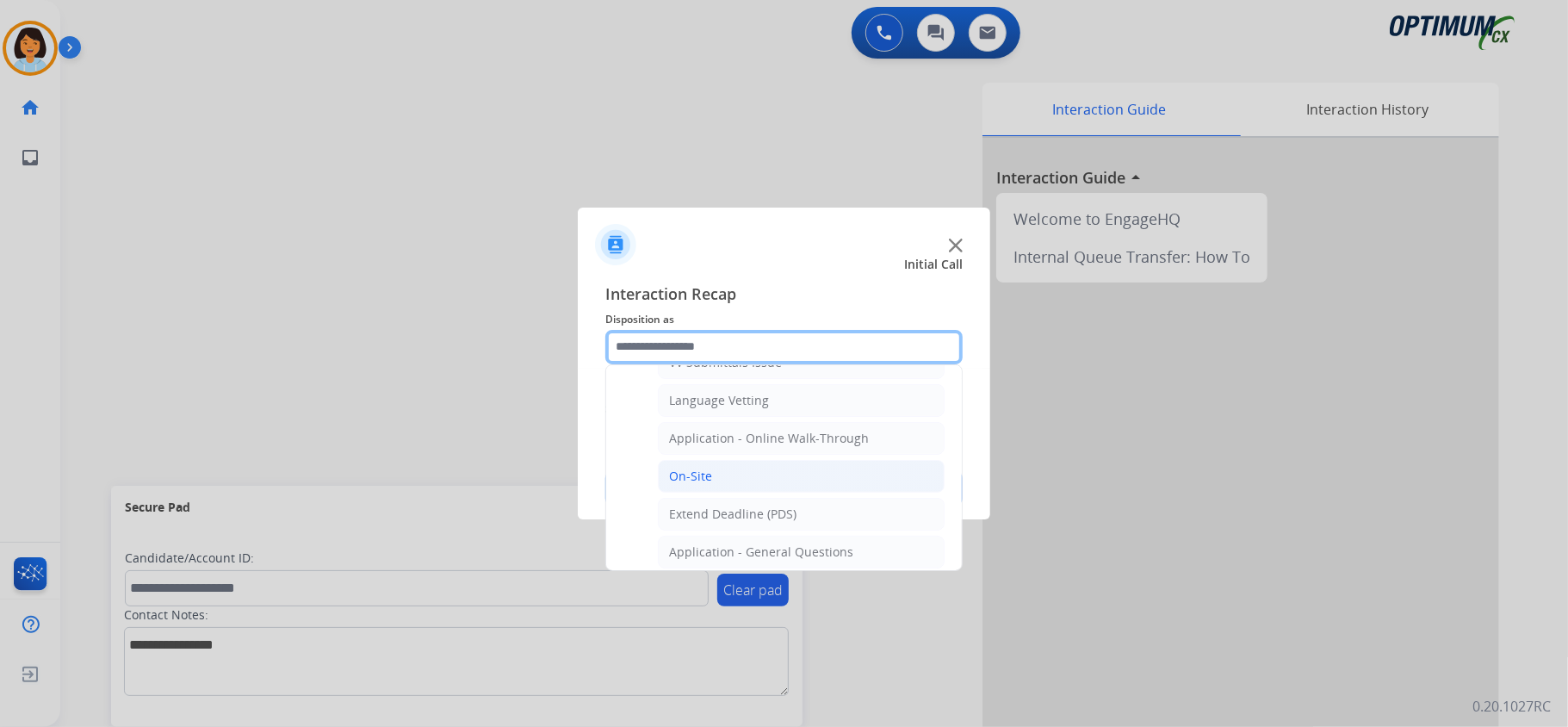
scroll to position [370, 0]
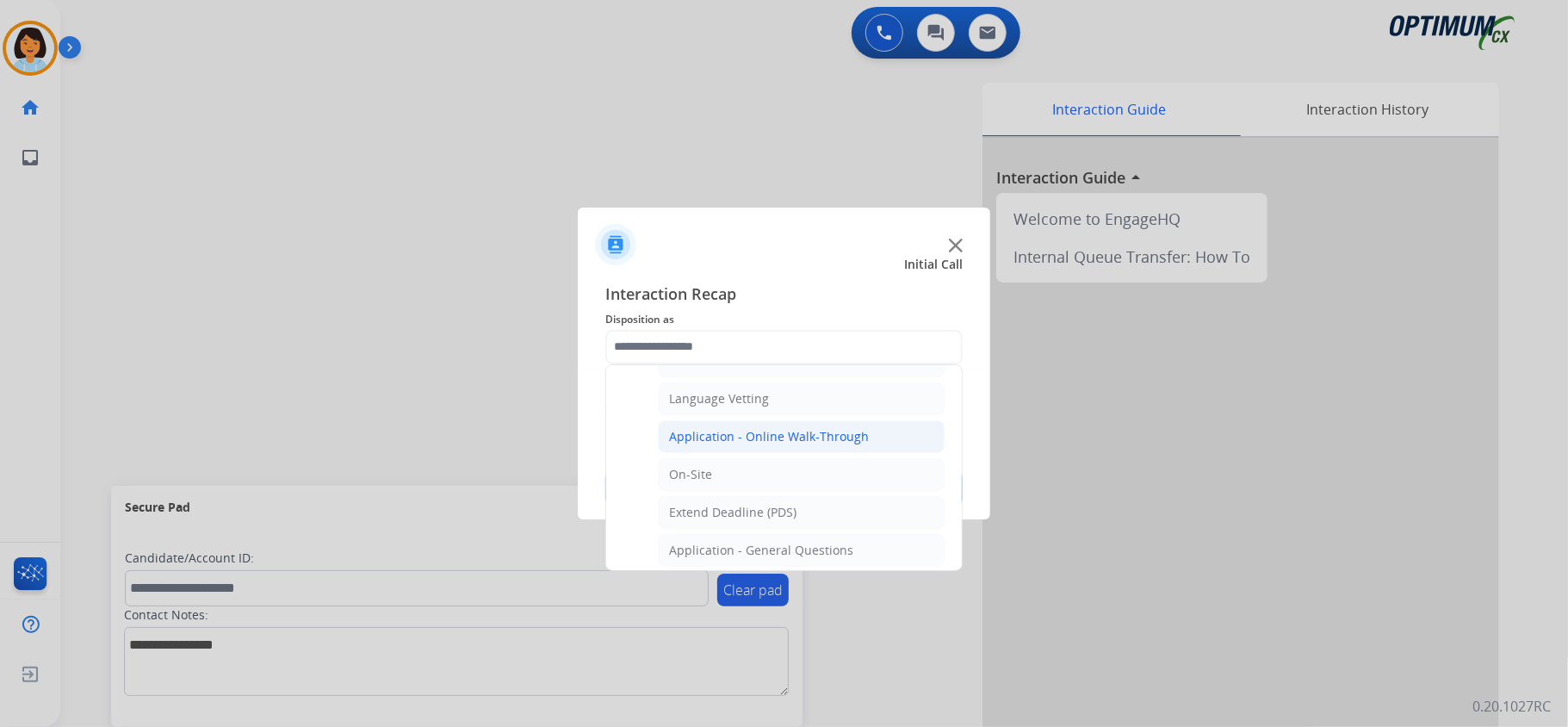
click at [821, 441] on div "Application - Online Walk-Through" at bounding box center [769, 436] width 200 height 17
type input "**********"
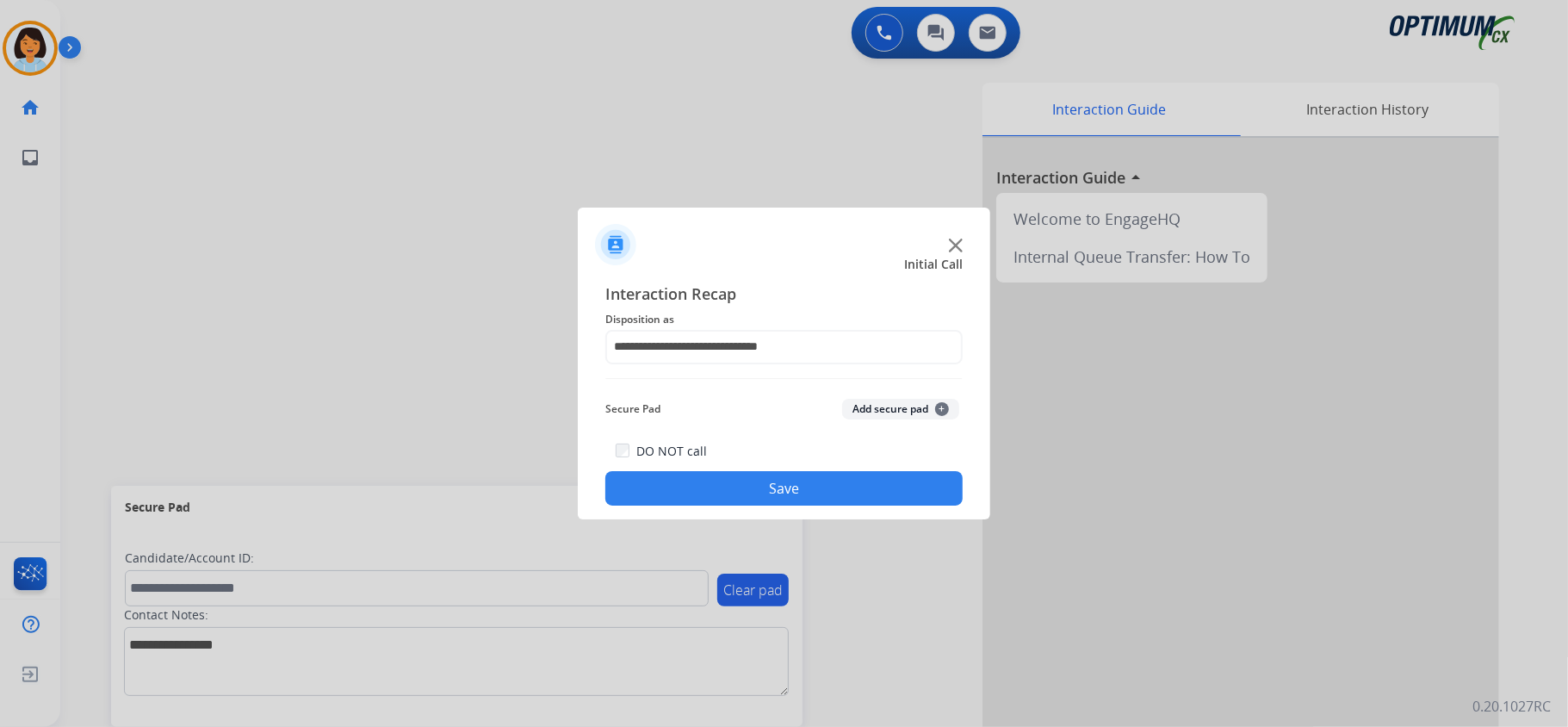
click at [791, 486] on button "Save" at bounding box center [784, 488] width 358 height 34
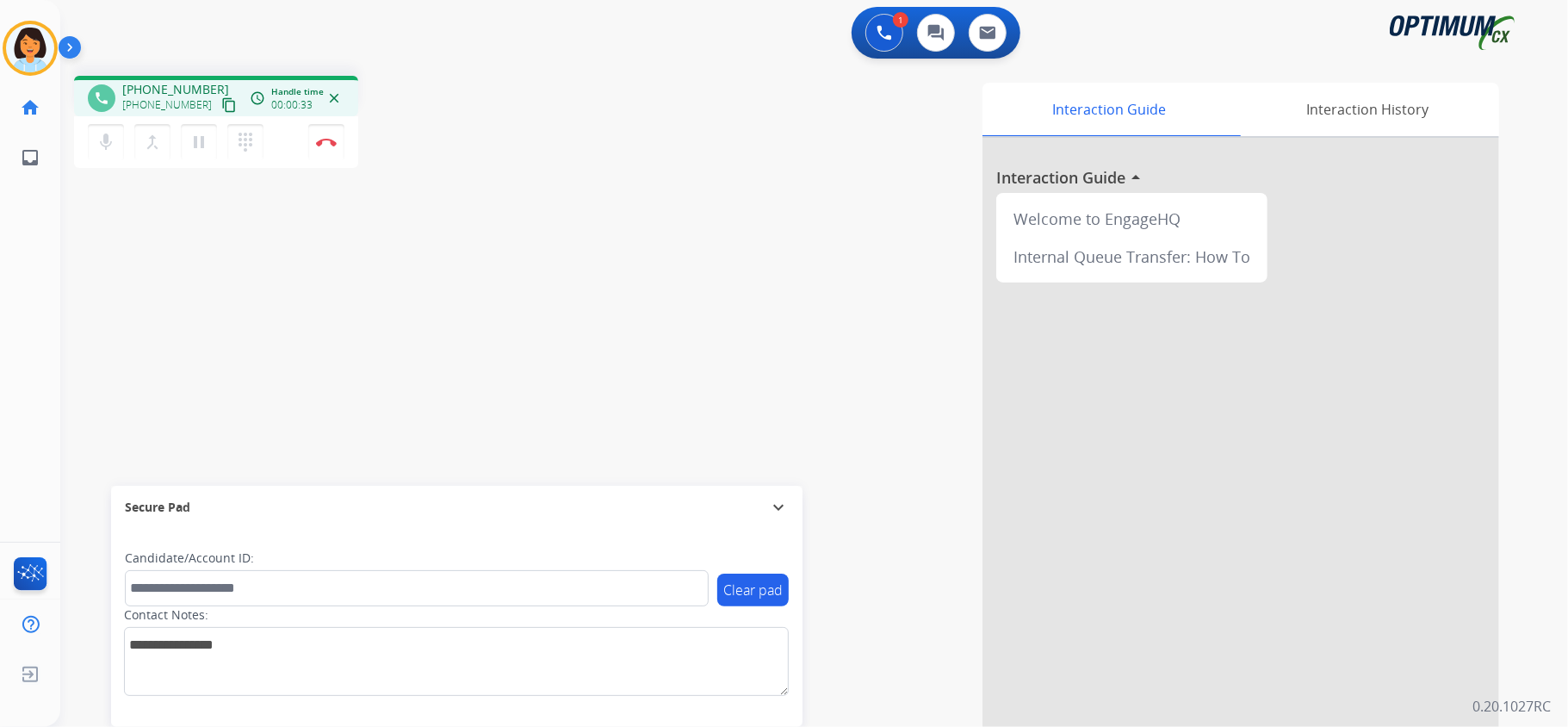
click at [222, 108] on mat-icon "content_copy" at bounding box center [229, 105] width 15 height 15
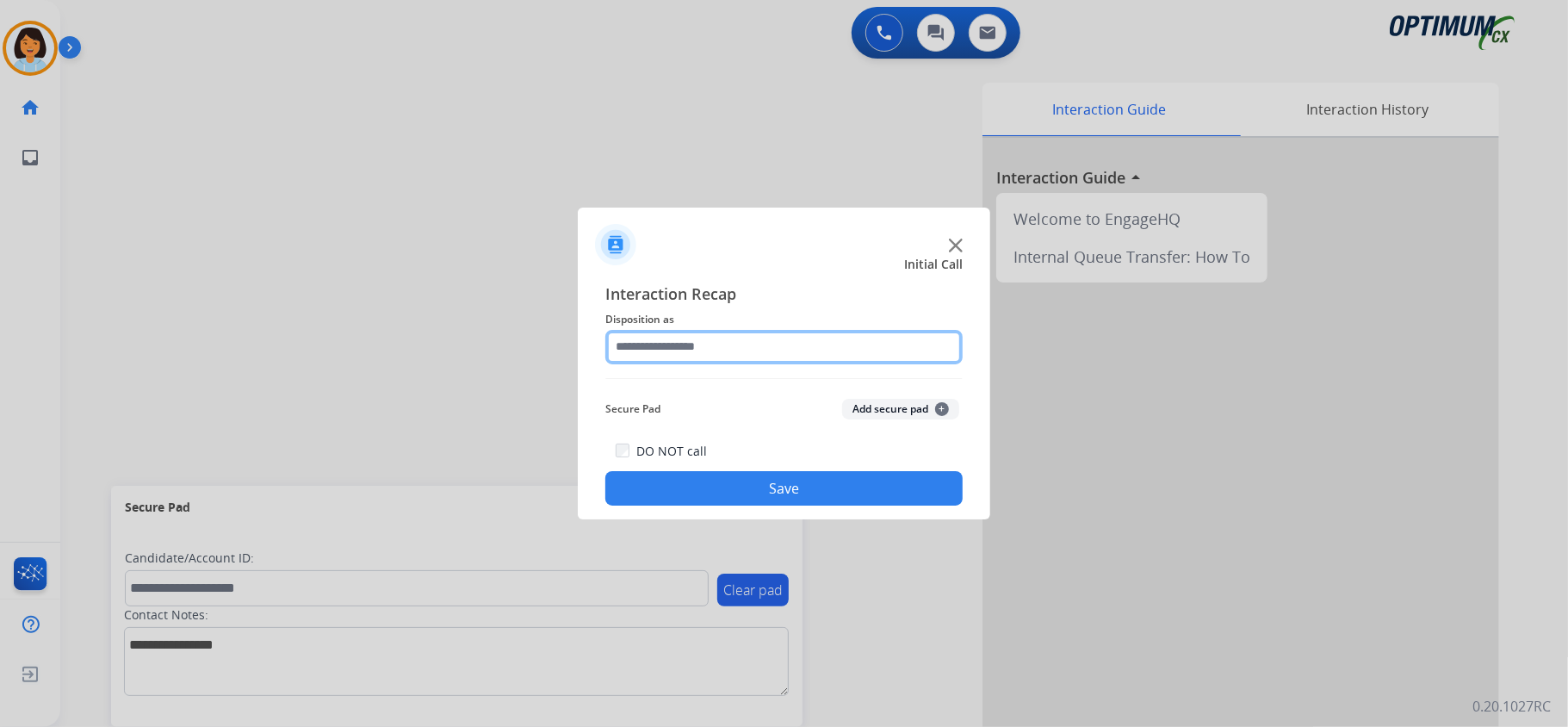
click at [818, 350] on input "text" at bounding box center [784, 347] width 358 height 34
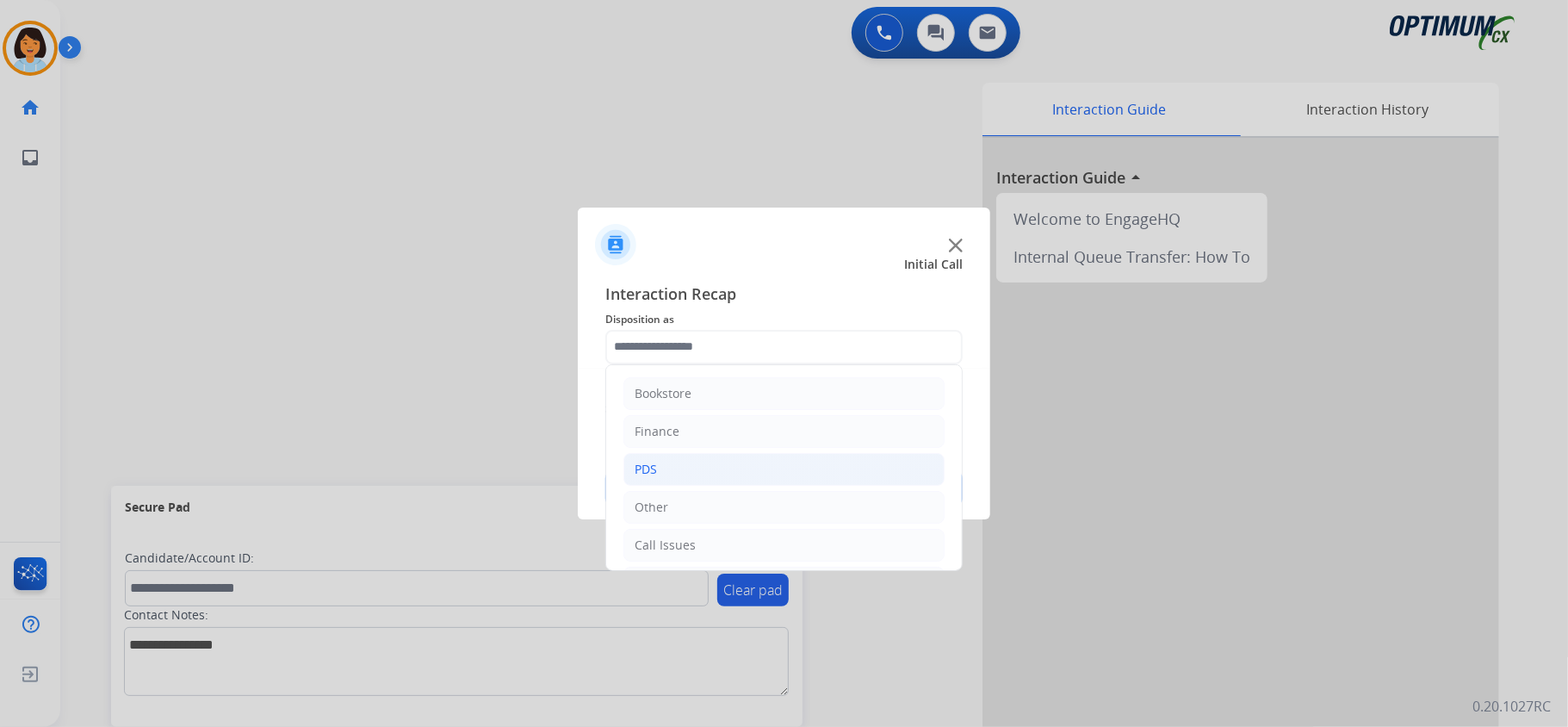
click at [721, 474] on li "PDS" at bounding box center [784, 469] width 322 height 32
click at [762, 462] on li "PDS" at bounding box center [784, 469] width 322 height 32
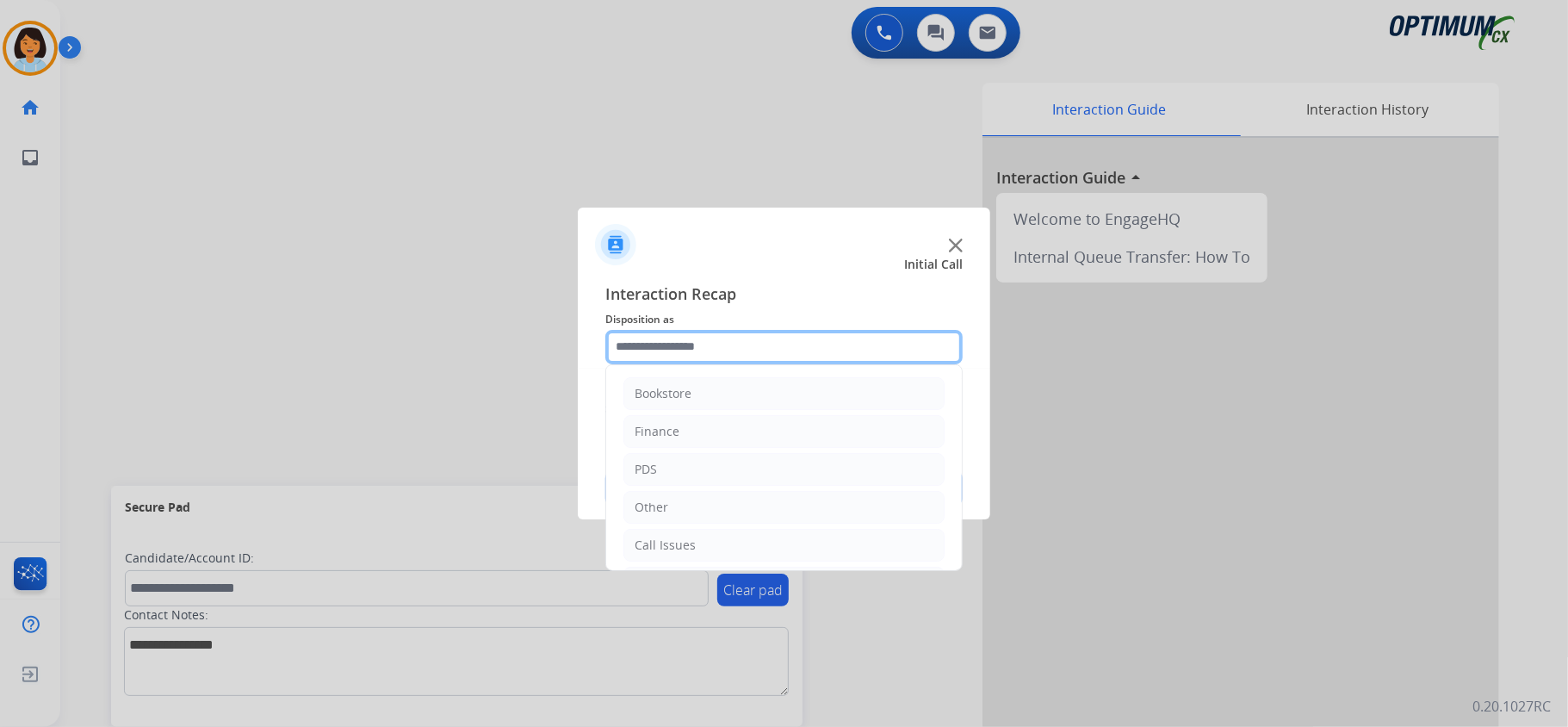
scroll to position [122, 0]
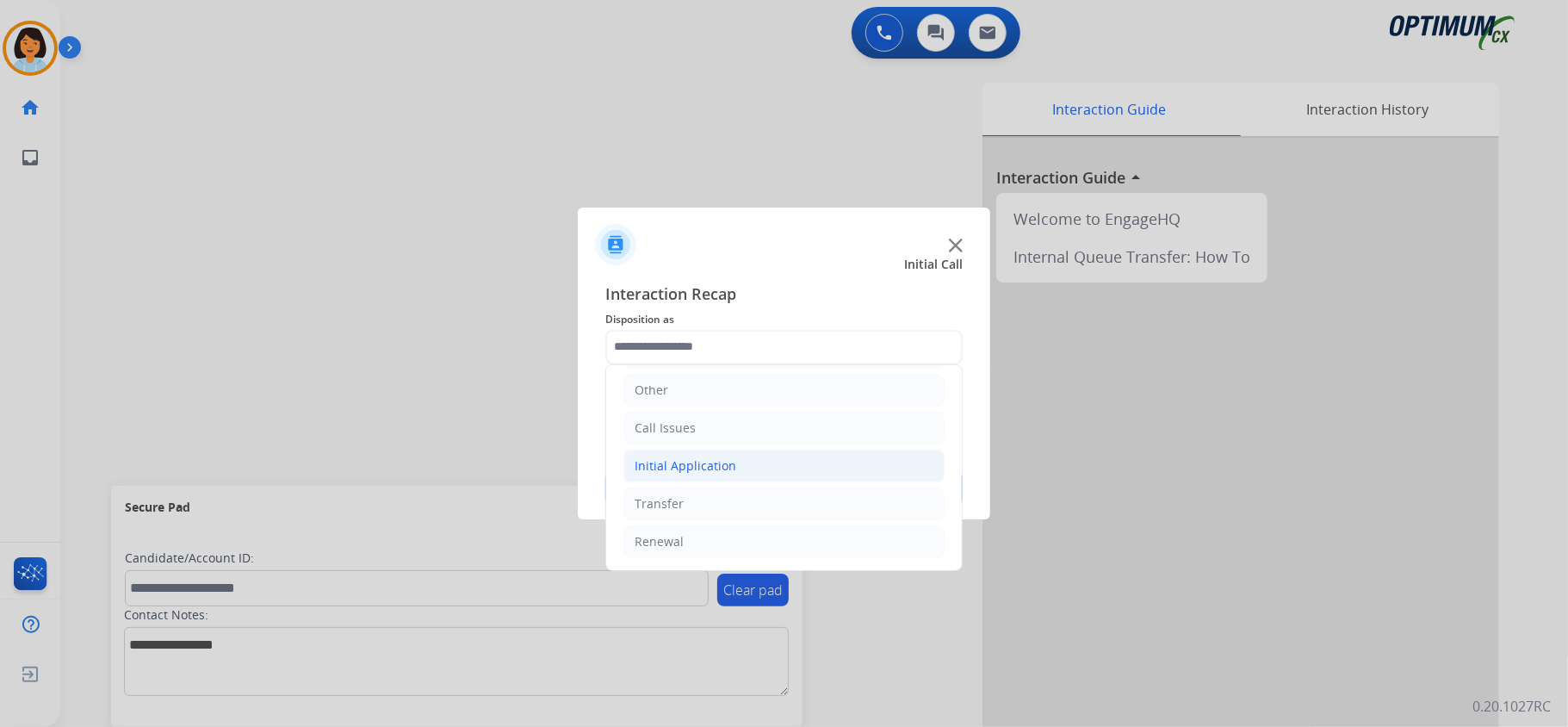
click at [748, 473] on li "Initial Application" at bounding box center [784, 466] width 322 height 32
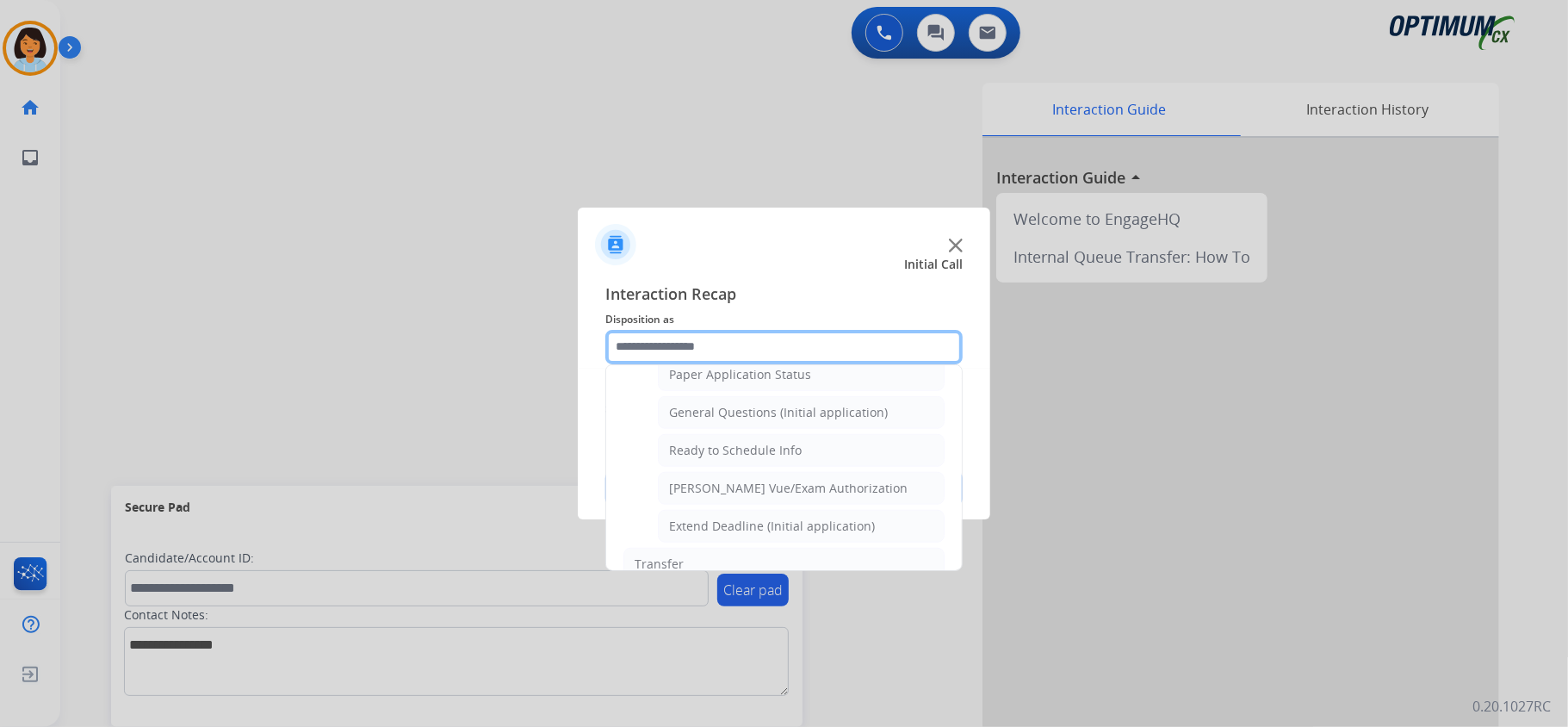
scroll to position [955, 0]
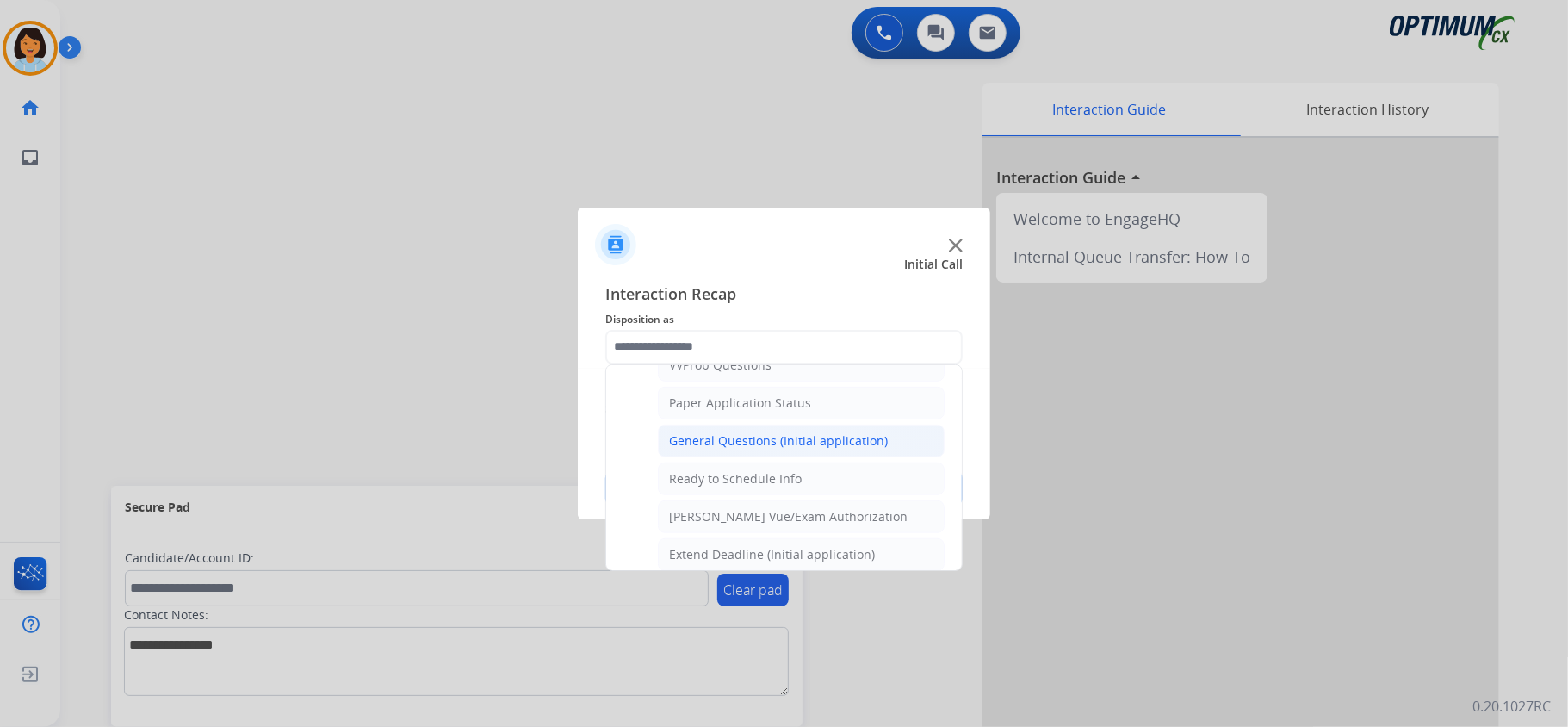
click at [765, 444] on li "General Questions (Initial application)" at bounding box center [801, 441] width 286 height 32
type input "**********"
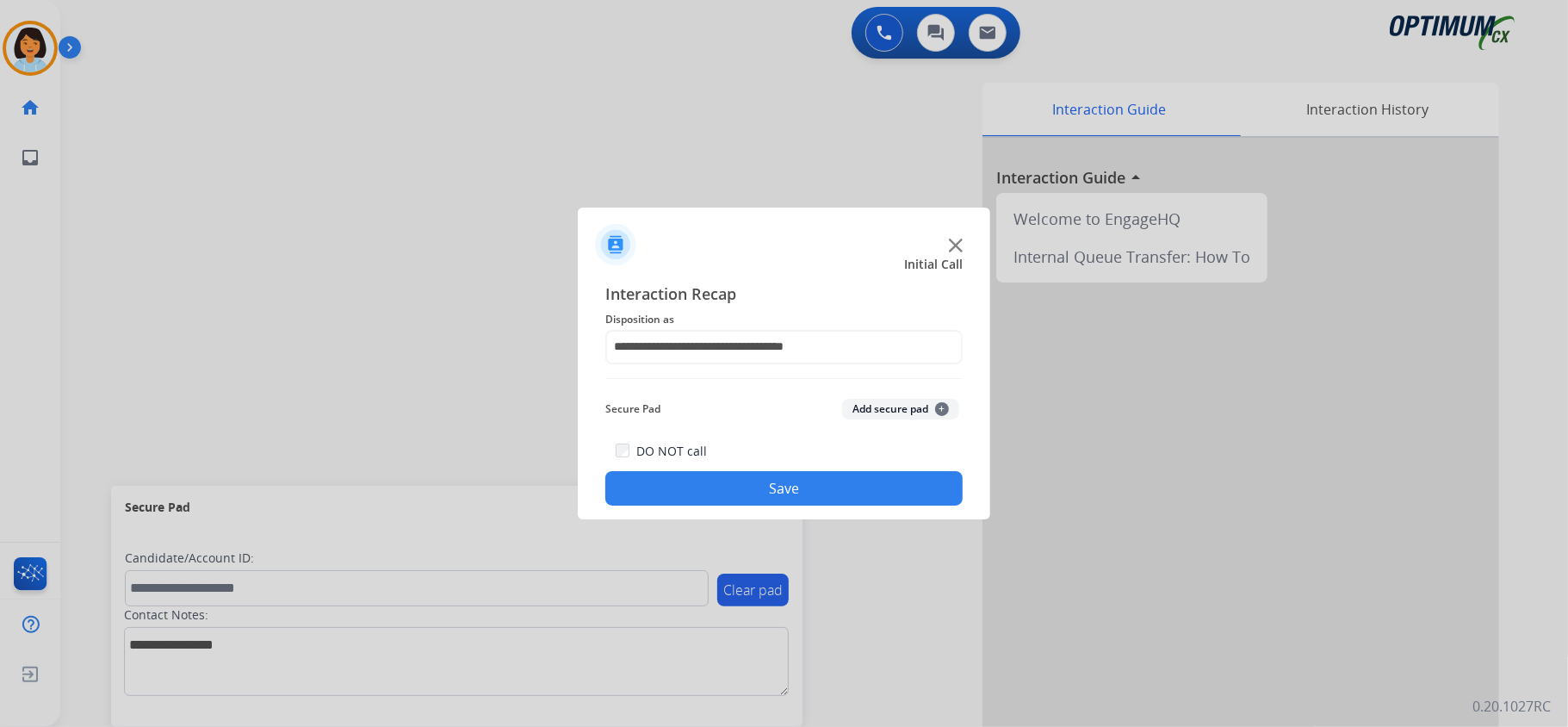
click at [748, 501] on button "Save" at bounding box center [784, 488] width 358 height 34
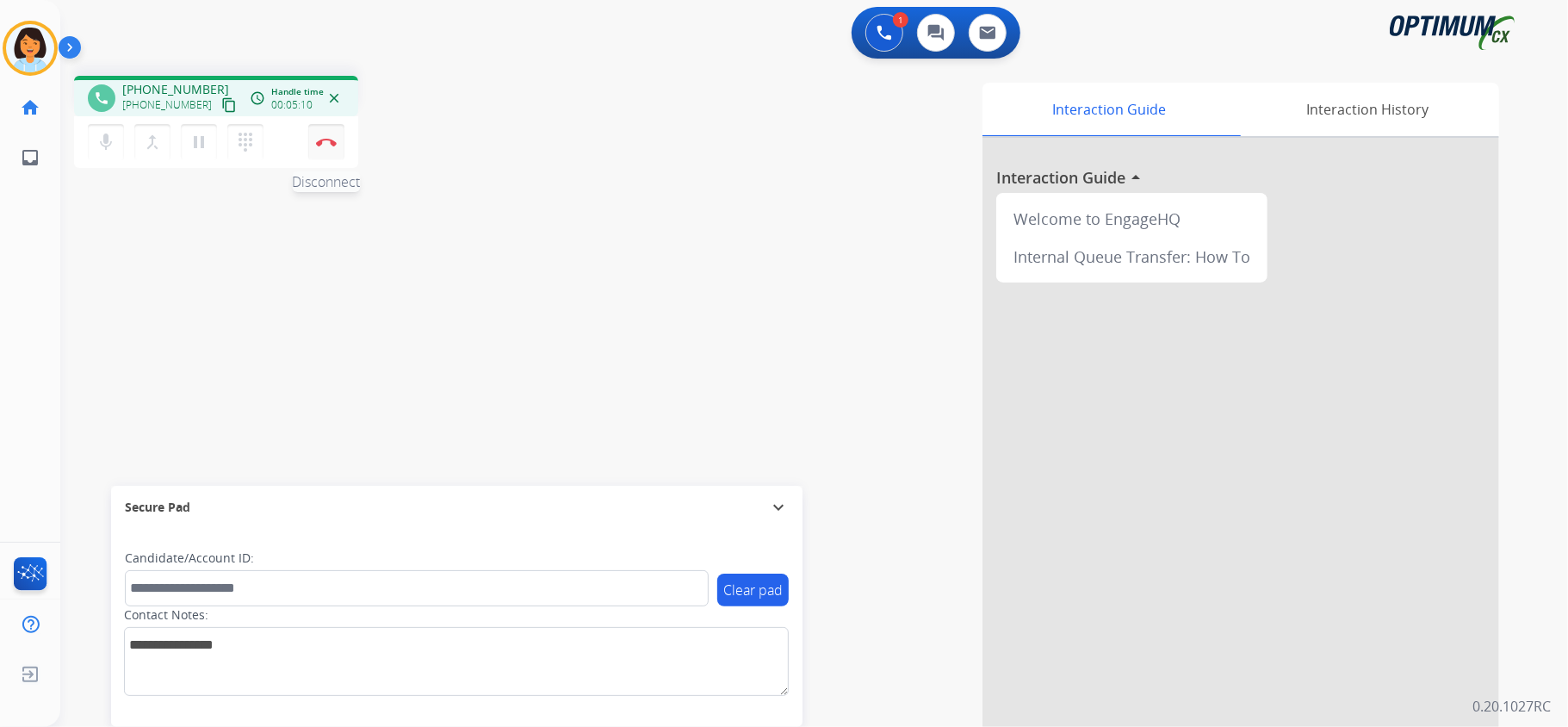
click at [329, 134] on button "Disconnect" at bounding box center [326, 142] width 36 height 36
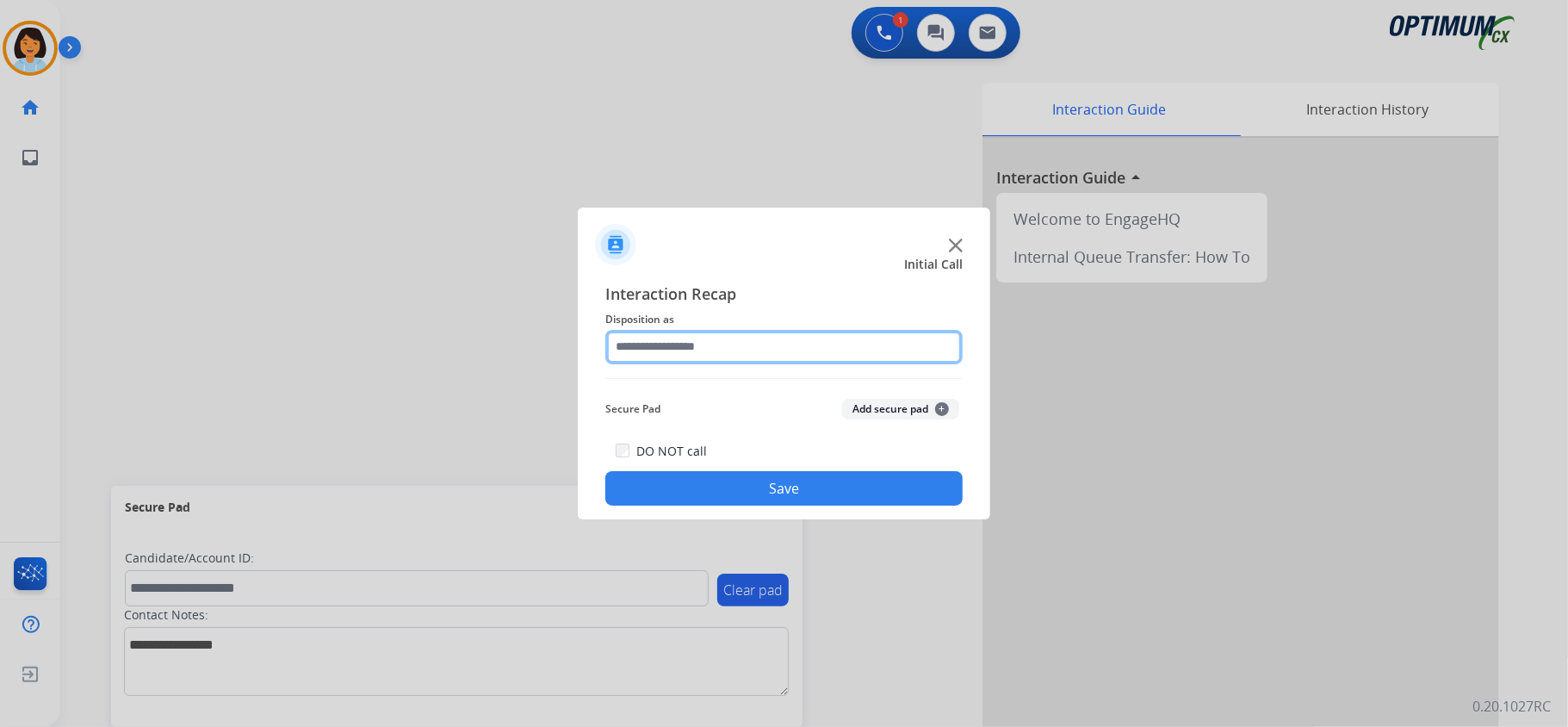
click at [786, 351] on input "text" at bounding box center [784, 347] width 358 height 34
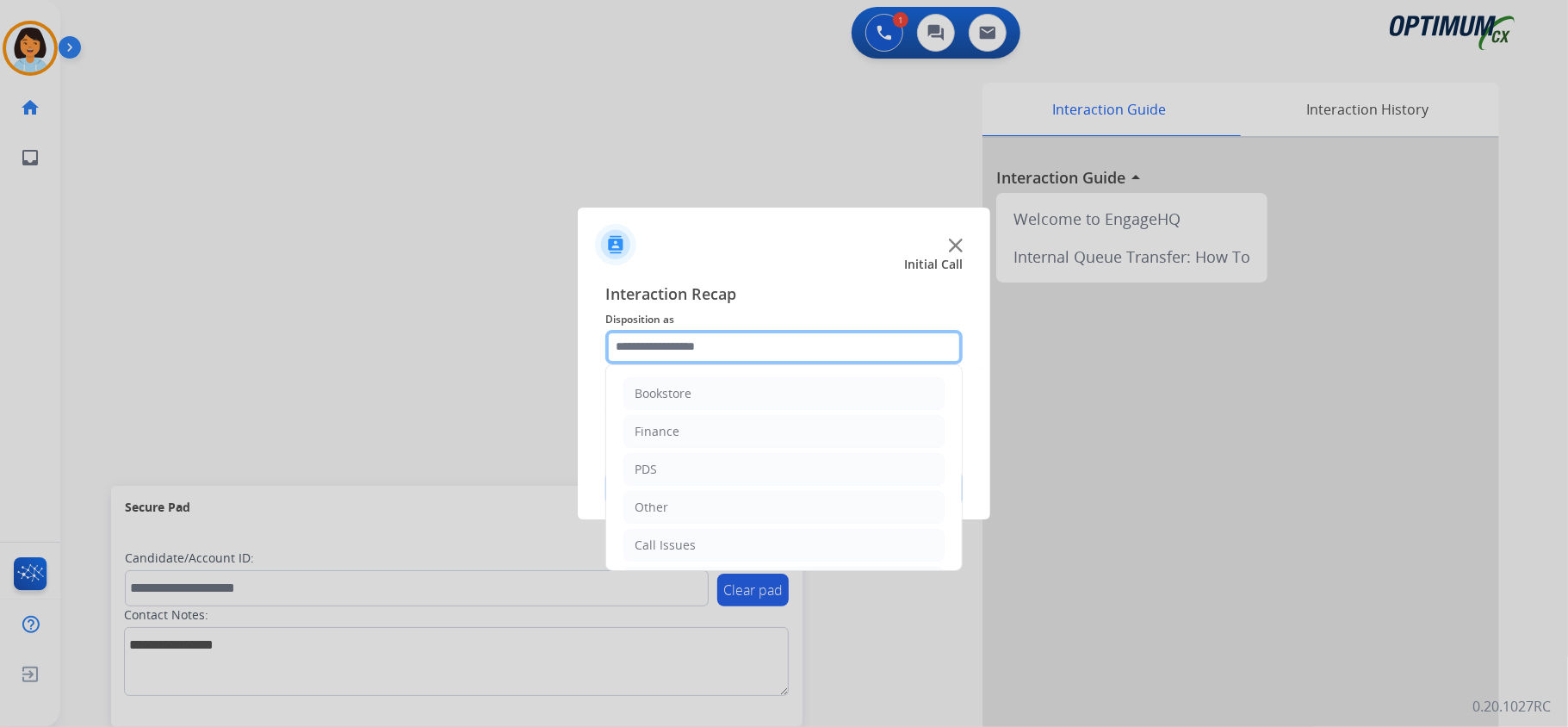
scroll to position [122, 0]
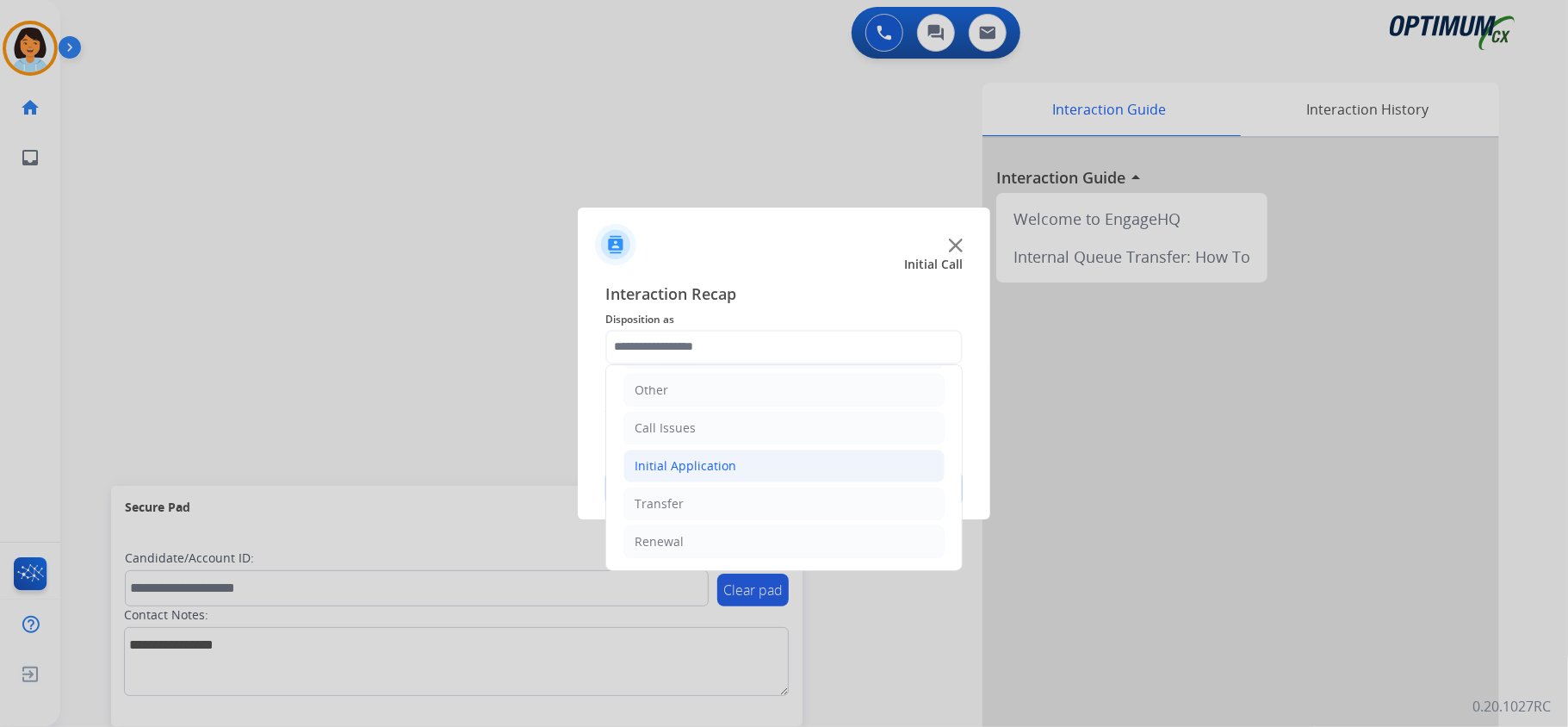
click at [731, 450] on li "Initial Application" at bounding box center [784, 466] width 322 height 32
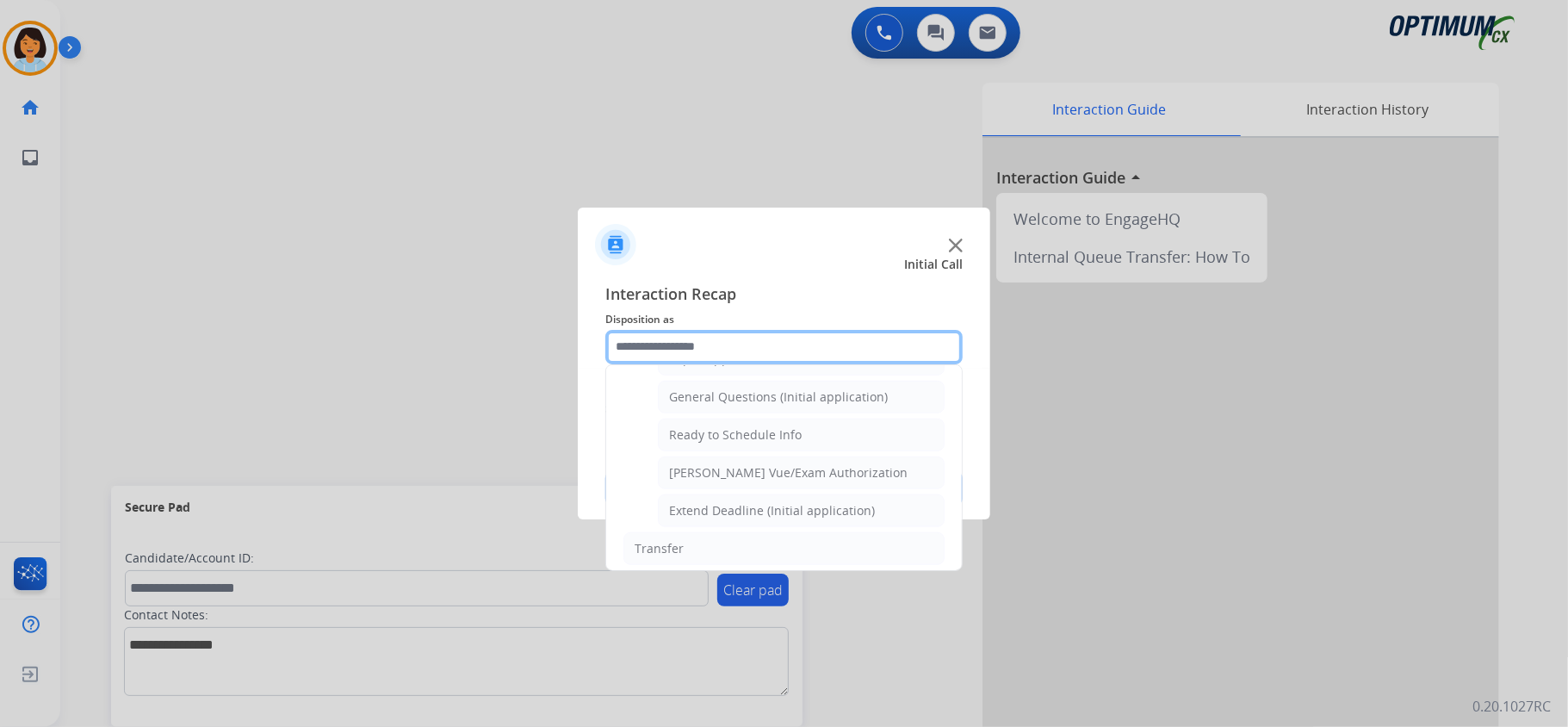
scroll to position [1034, 0]
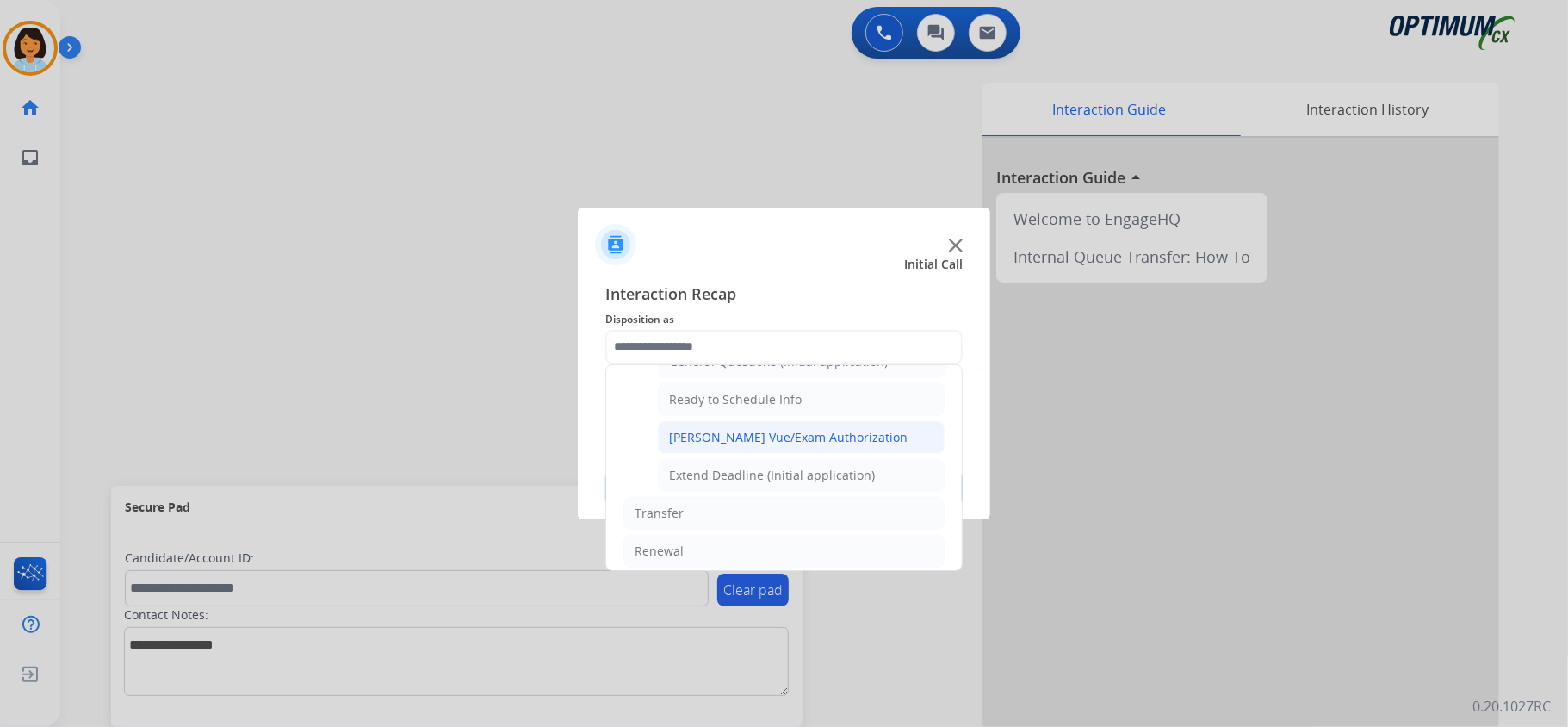
click at [768, 446] on div "[PERSON_NAME] Vue/Exam Authorization" at bounding box center [788, 437] width 239 height 17
type input "**********"
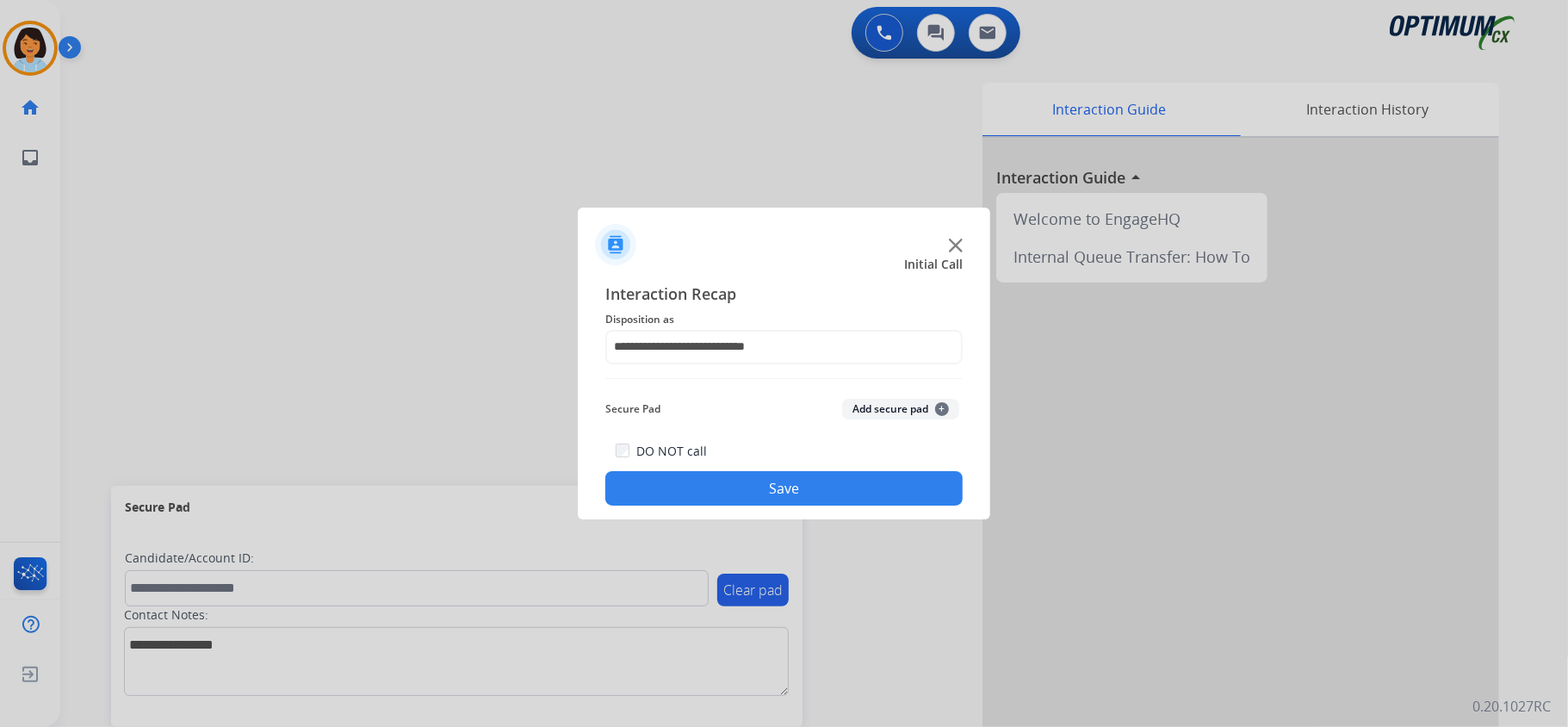
click at [772, 479] on button "Save" at bounding box center [784, 488] width 358 height 34
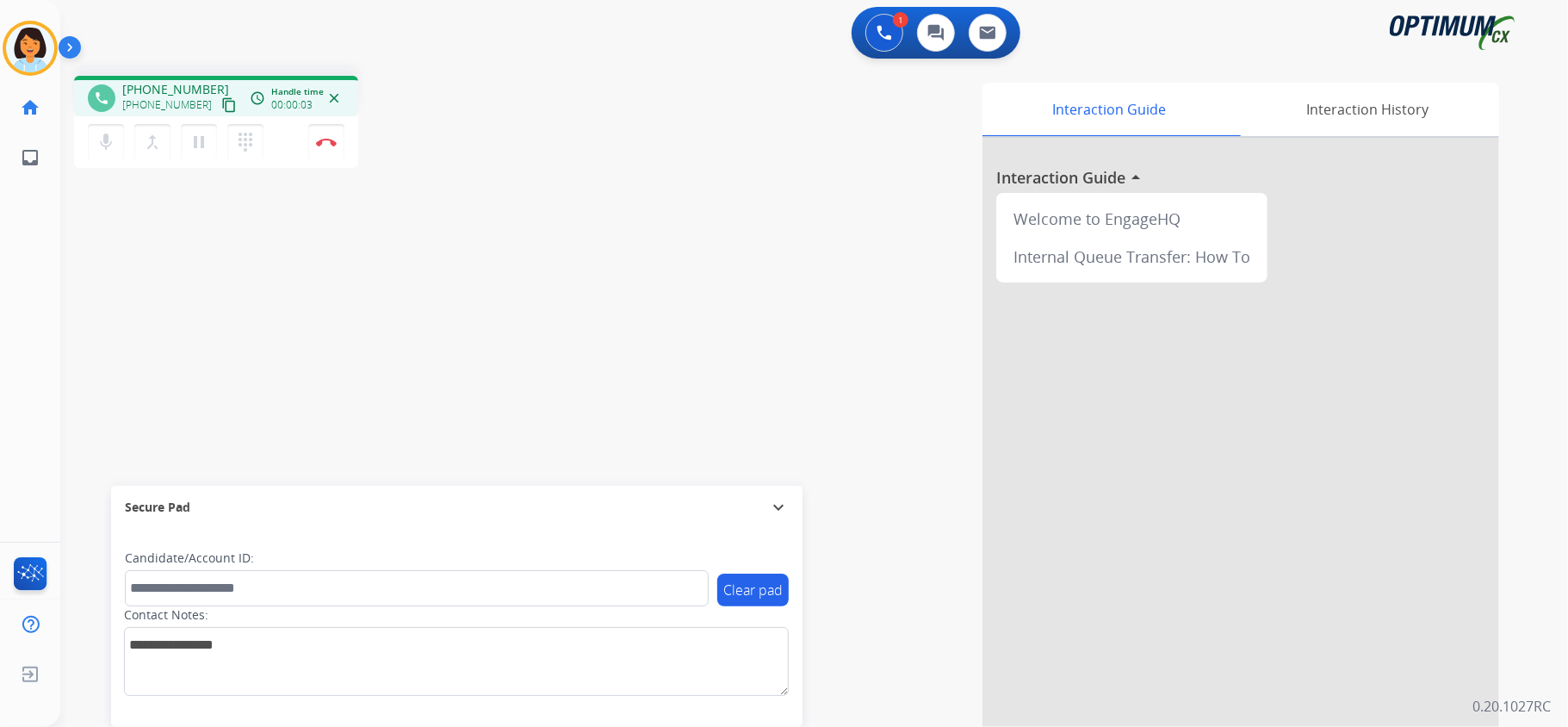
click at [222, 105] on mat-icon "content_copy" at bounding box center [229, 105] width 15 height 15
click at [328, 140] on img at bounding box center [326, 142] width 21 height 9
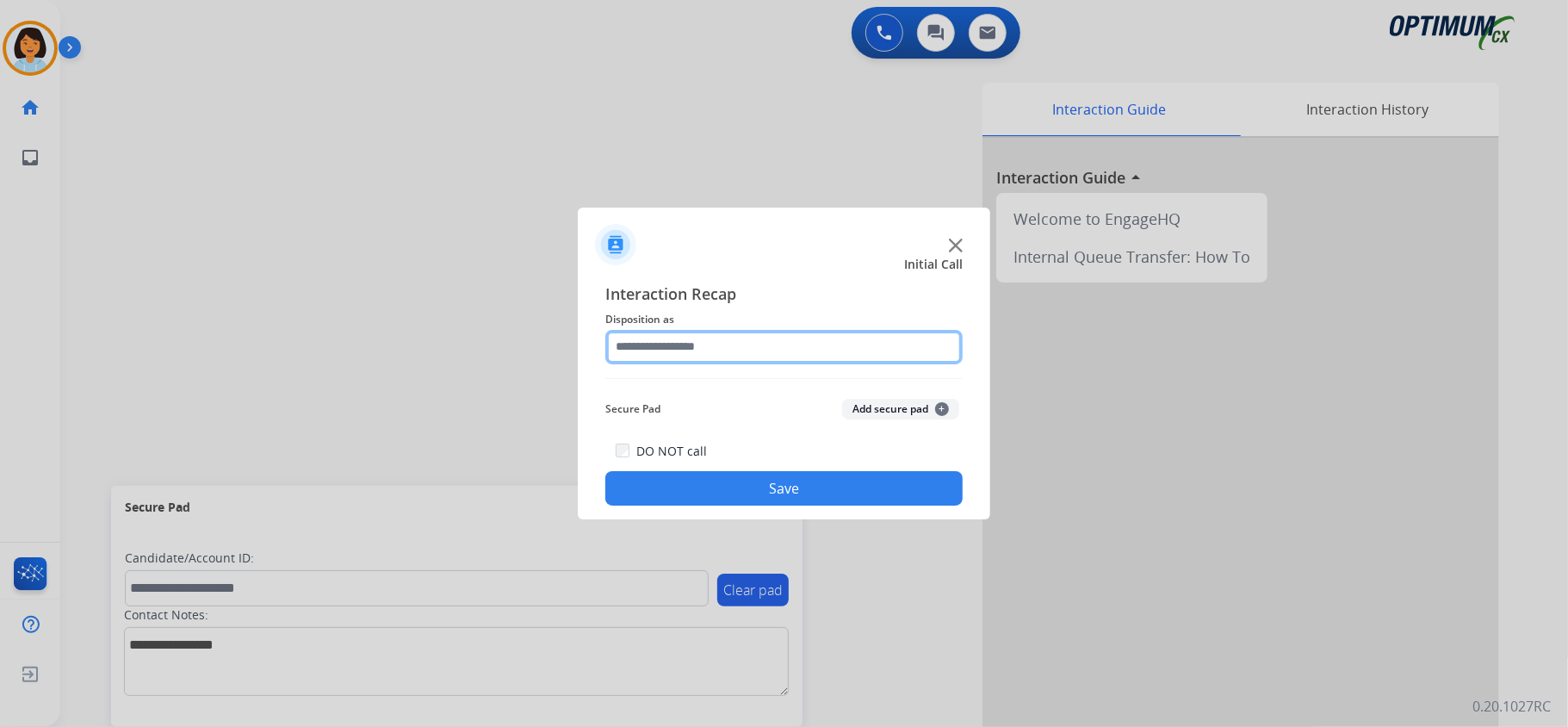
click at [772, 346] on input "text" at bounding box center [784, 347] width 358 height 34
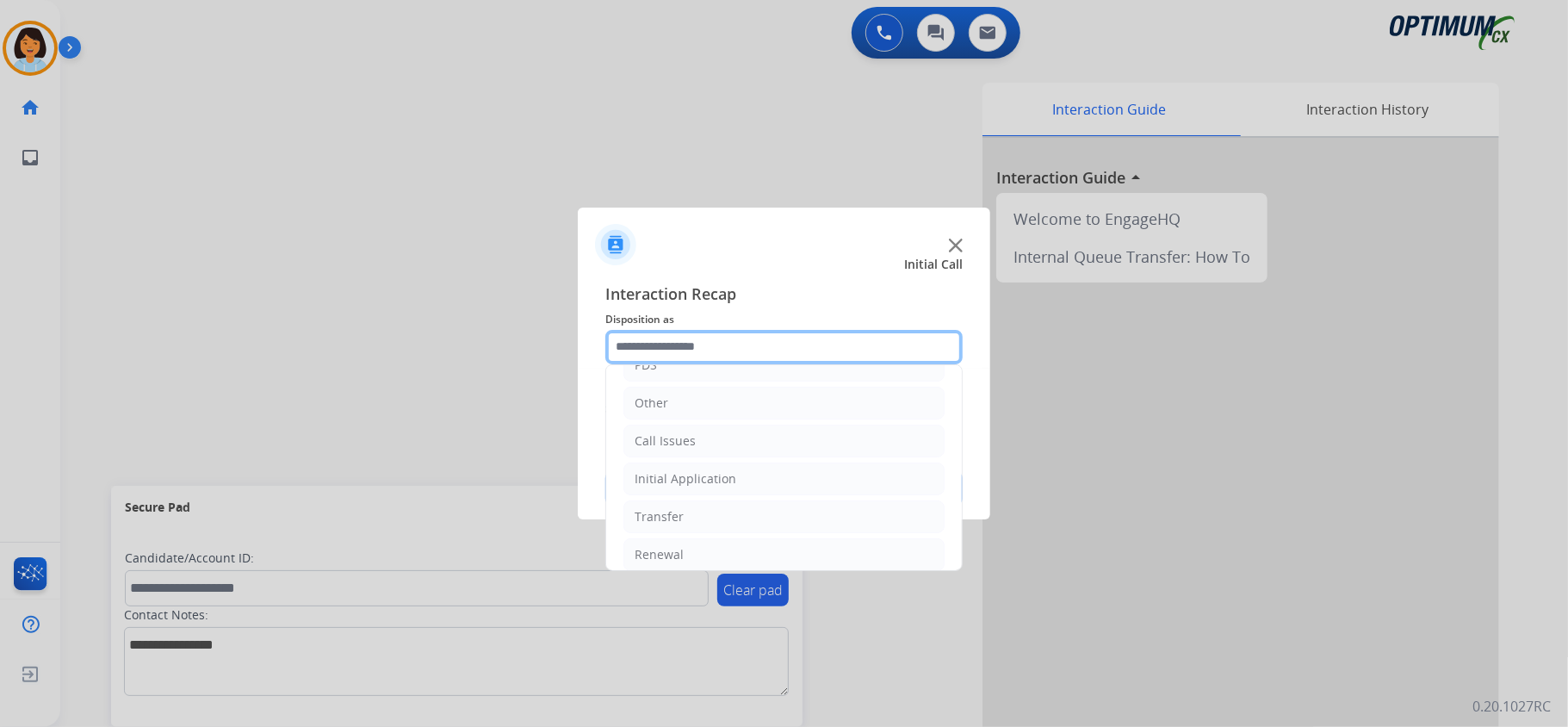
scroll to position [122, 0]
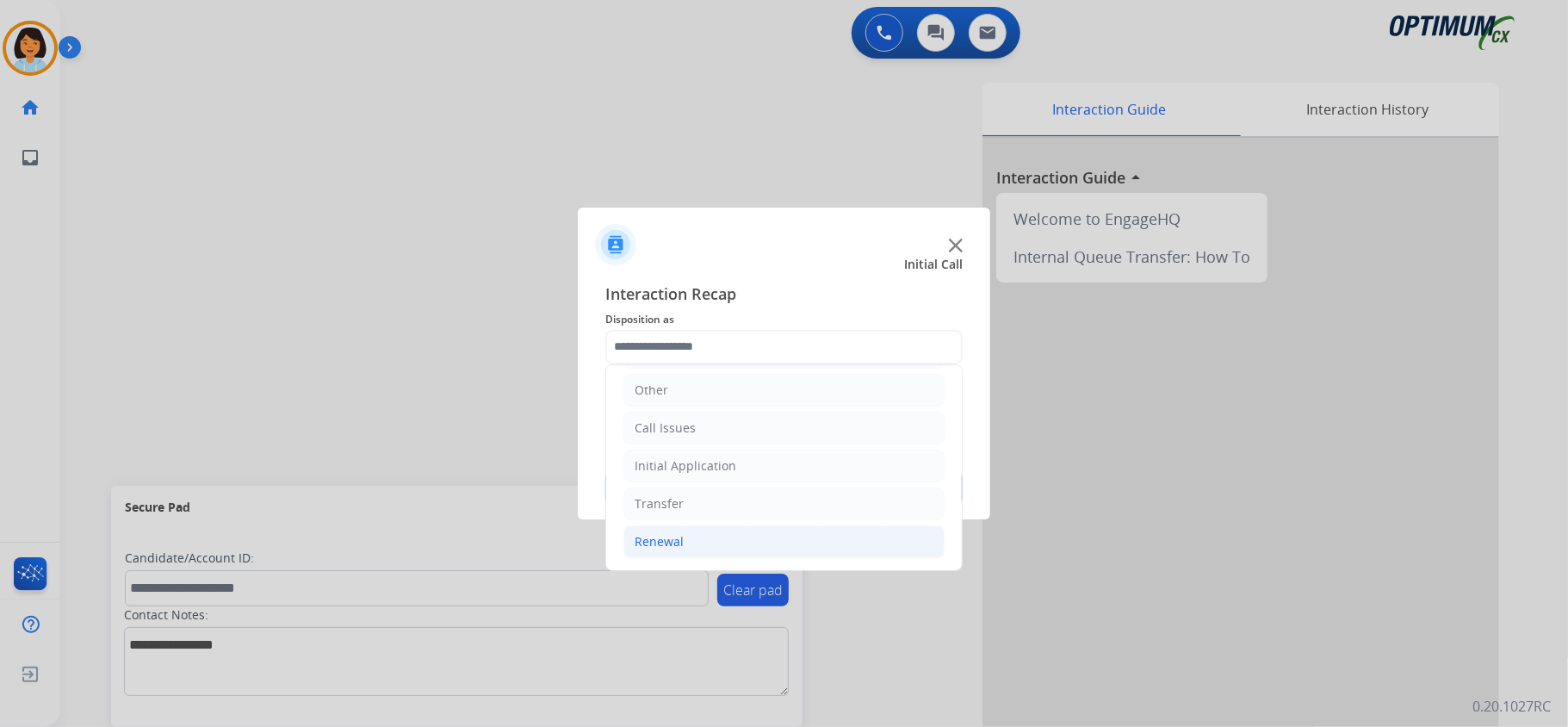
click at [656, 546] on div "Renewal" at bounding box center [659, 541] width 49 height 17
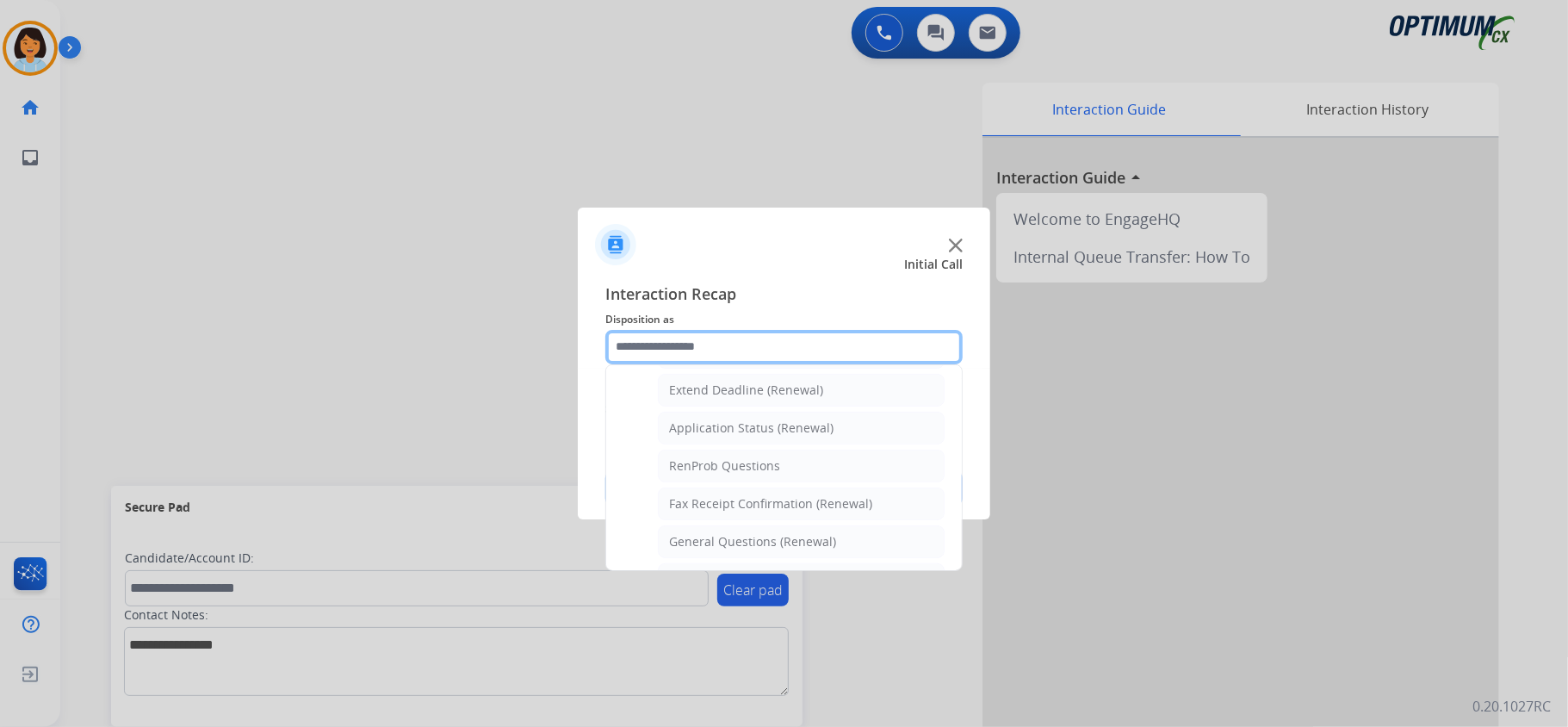
scroll to position [386, 0]
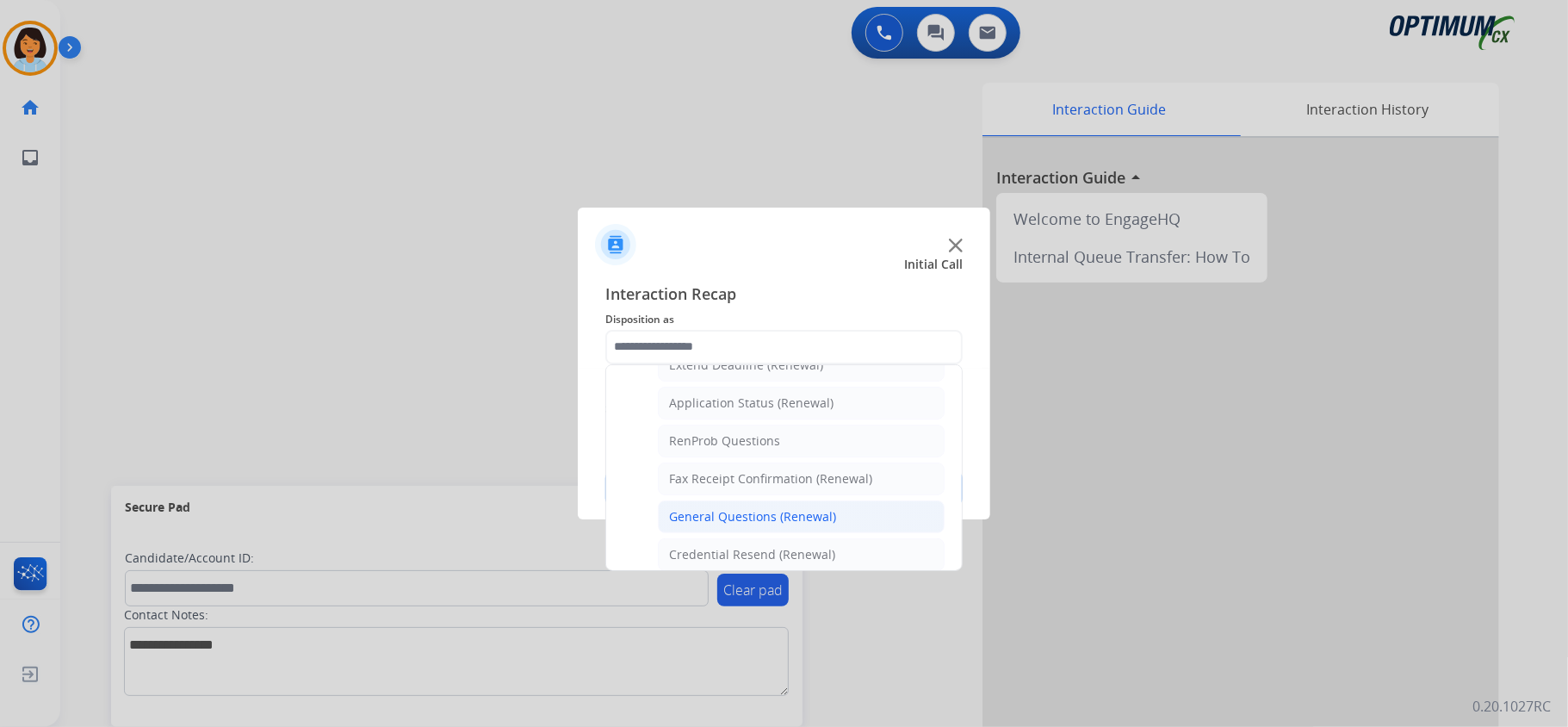
click at [778, 519] on div "General Questions (Renewal)" at bounding box center [752, 516] width 167 height 17
type input "**********"
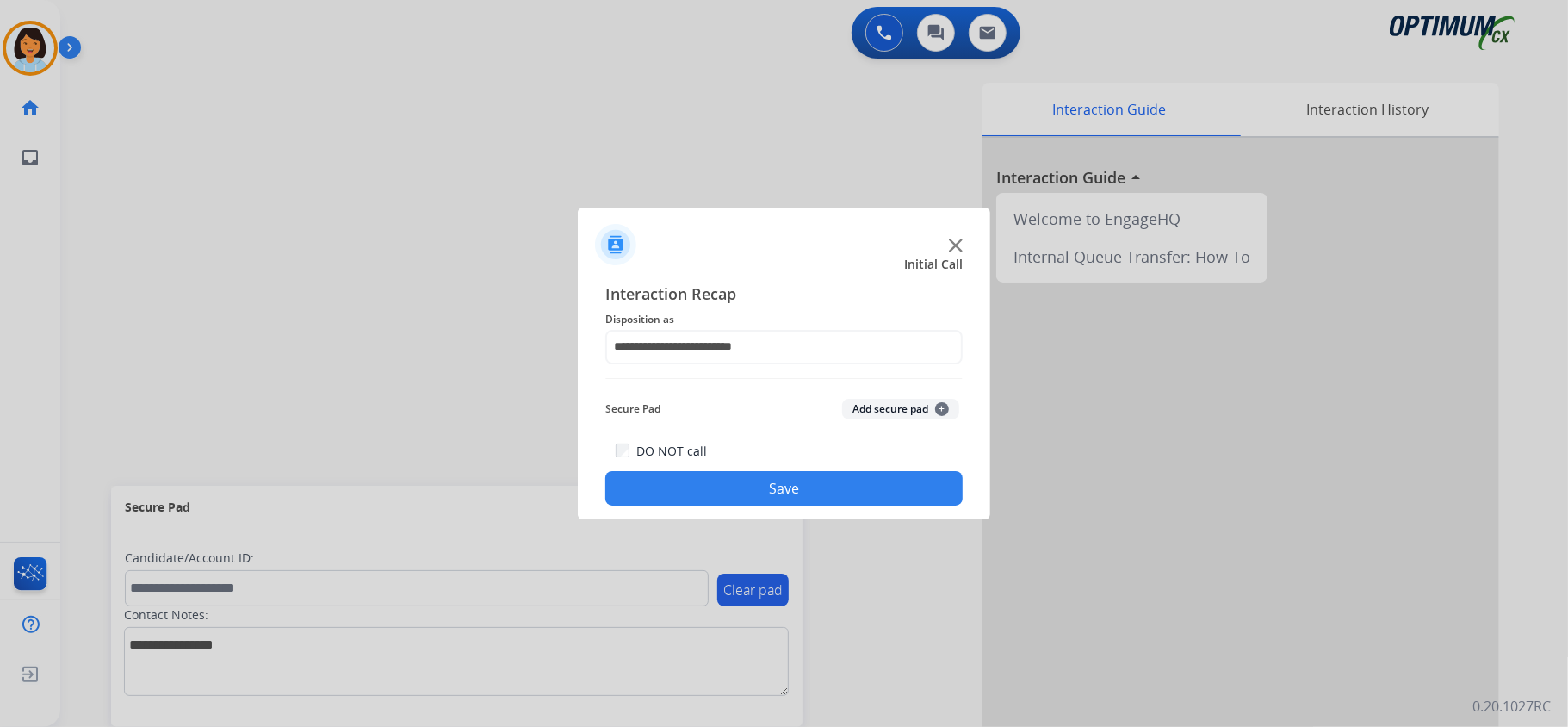
click at [751, 483] on button "Save" at bounding box center [784, 488] width 358 height 34
click at [325, 143] on div at bounding box center [784, 363] width 1568 height 727
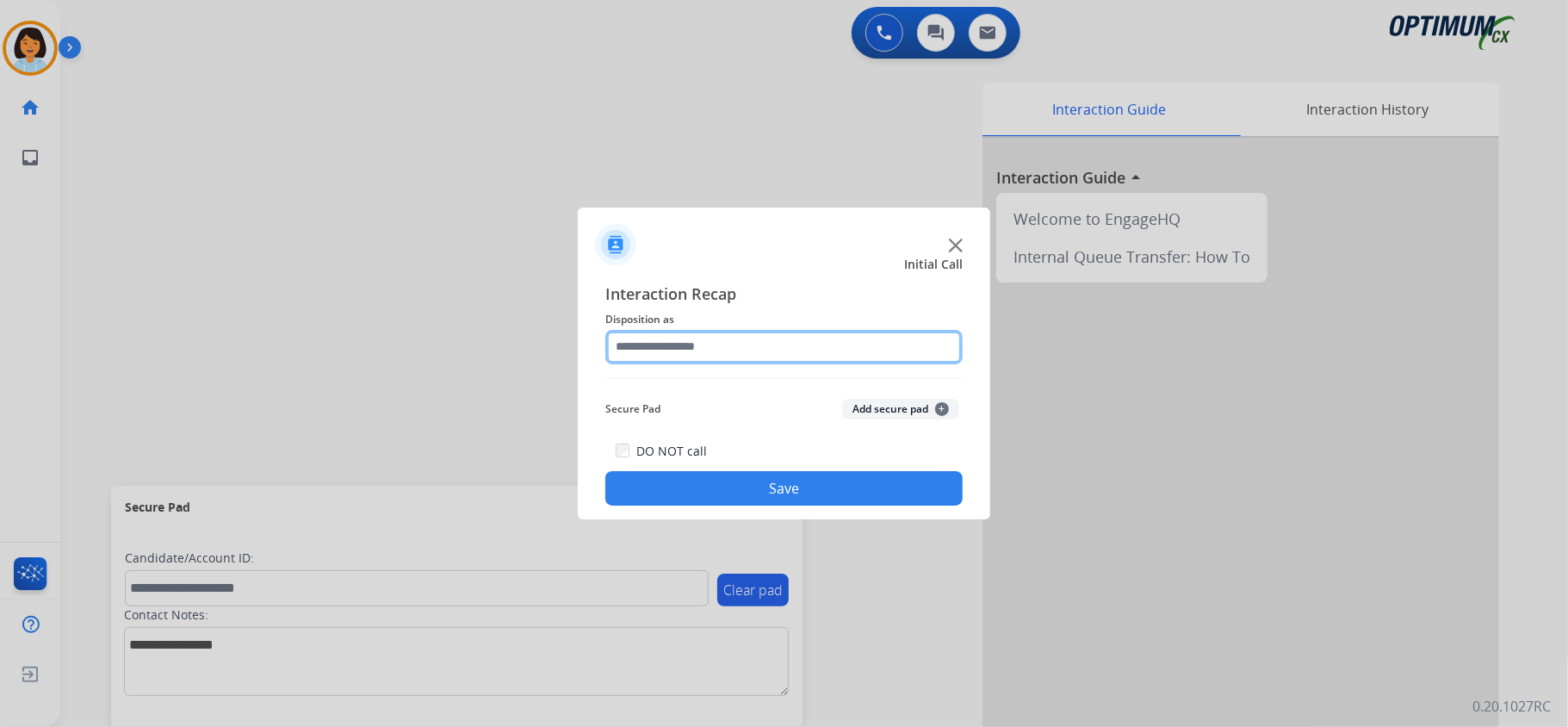
click at [806, 350] on input "text" at bounding box center [784, 347] width 358 height 34
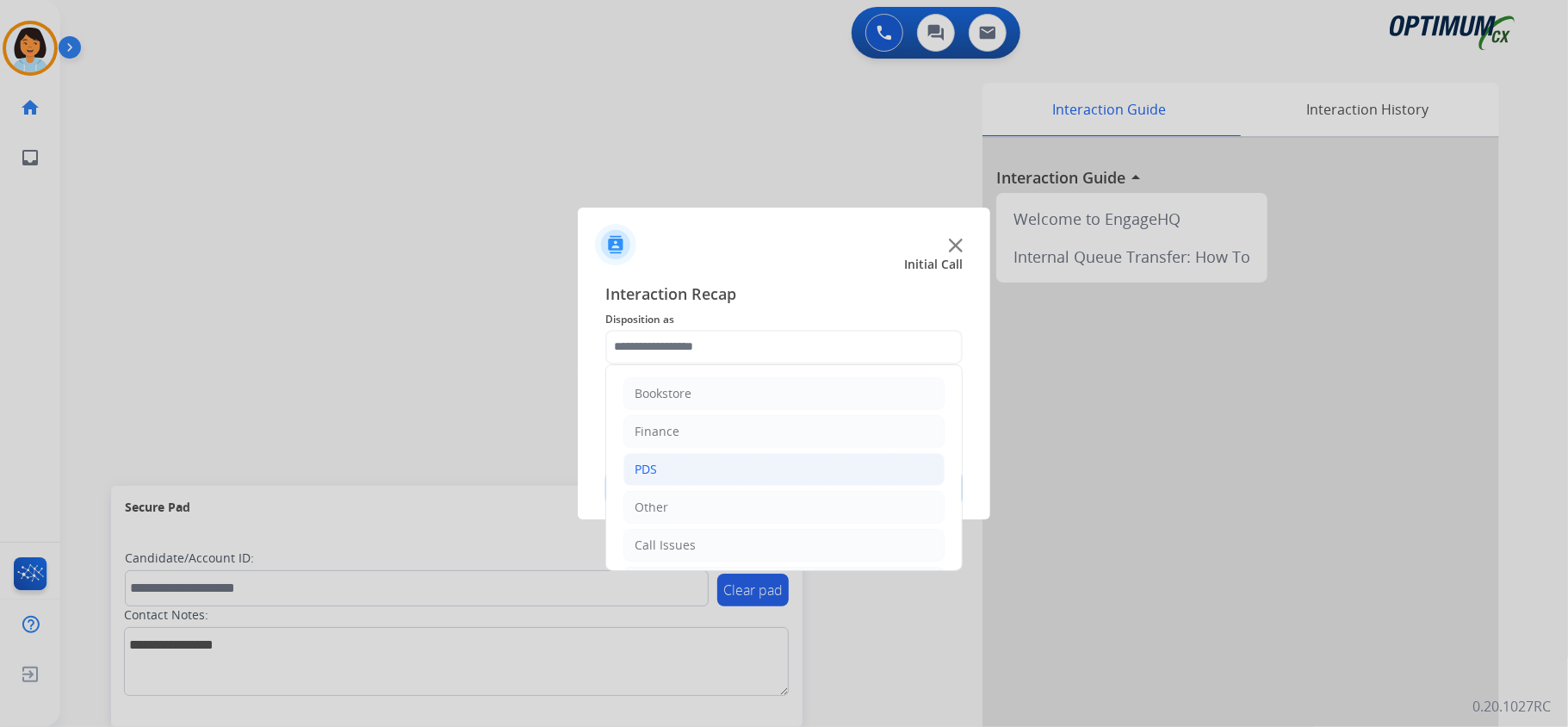
click at [744, 468] on li "PDS" at bounding box center [784, 469] width 322 height 32
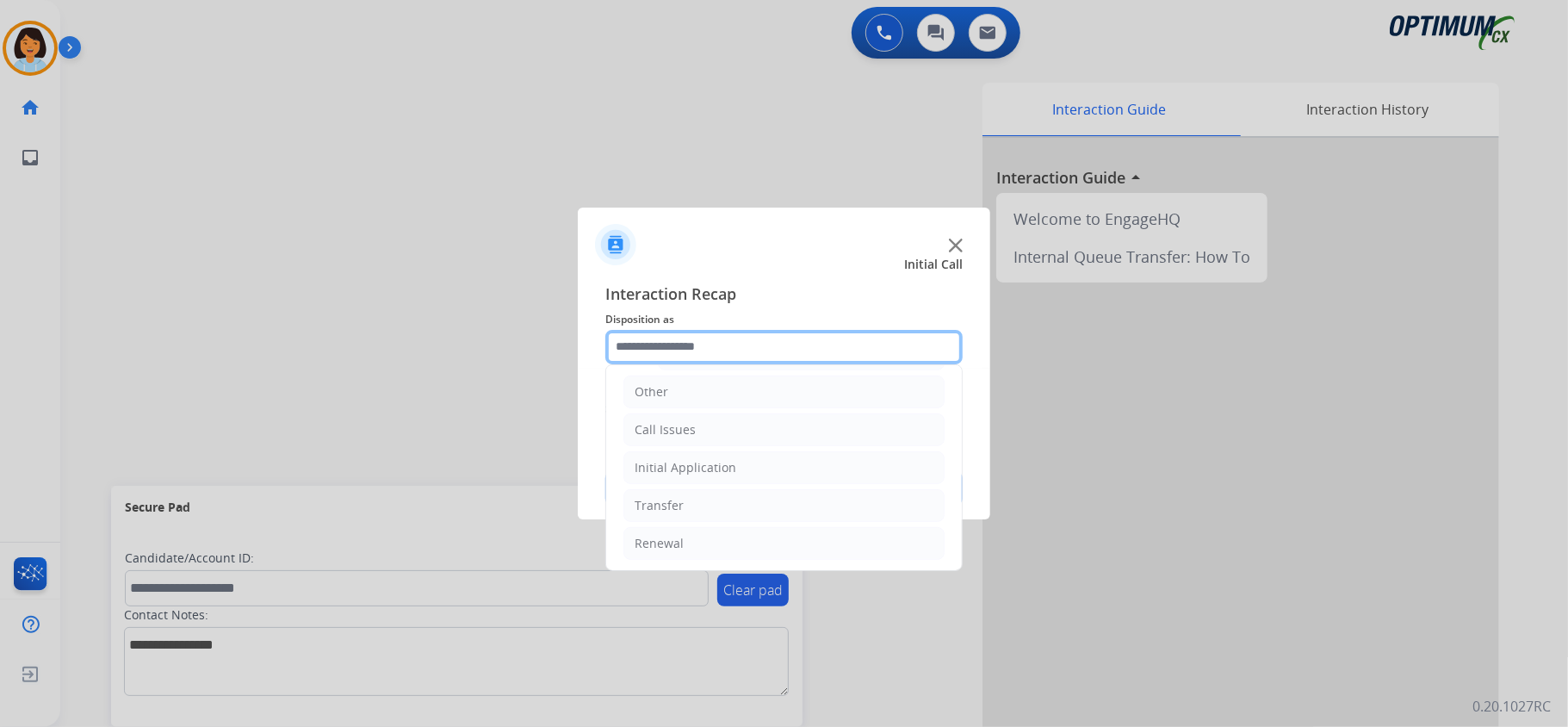
scroll to position [617, 0]
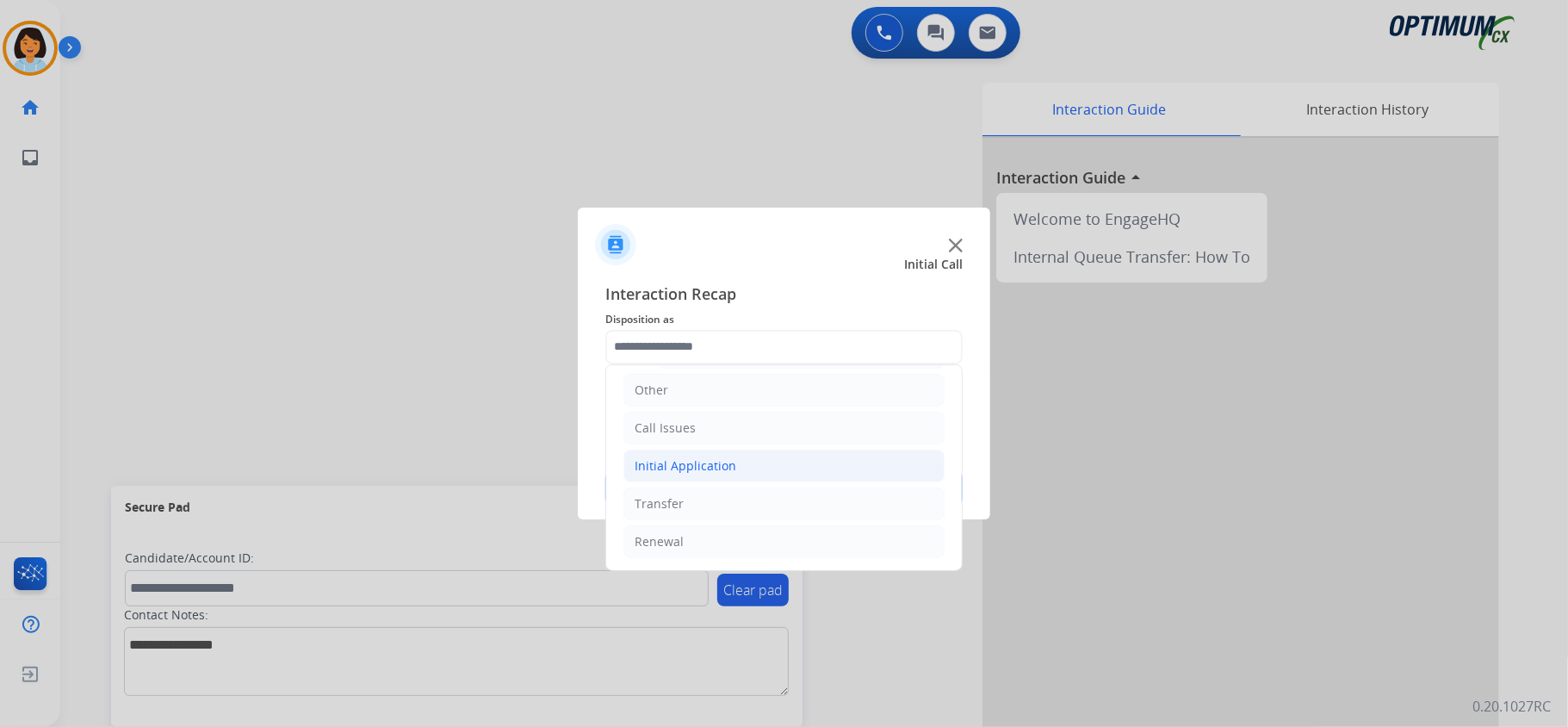
click at [710, 459] on div "Initial Application" at bounding box center [685, 466] width 102 height 17
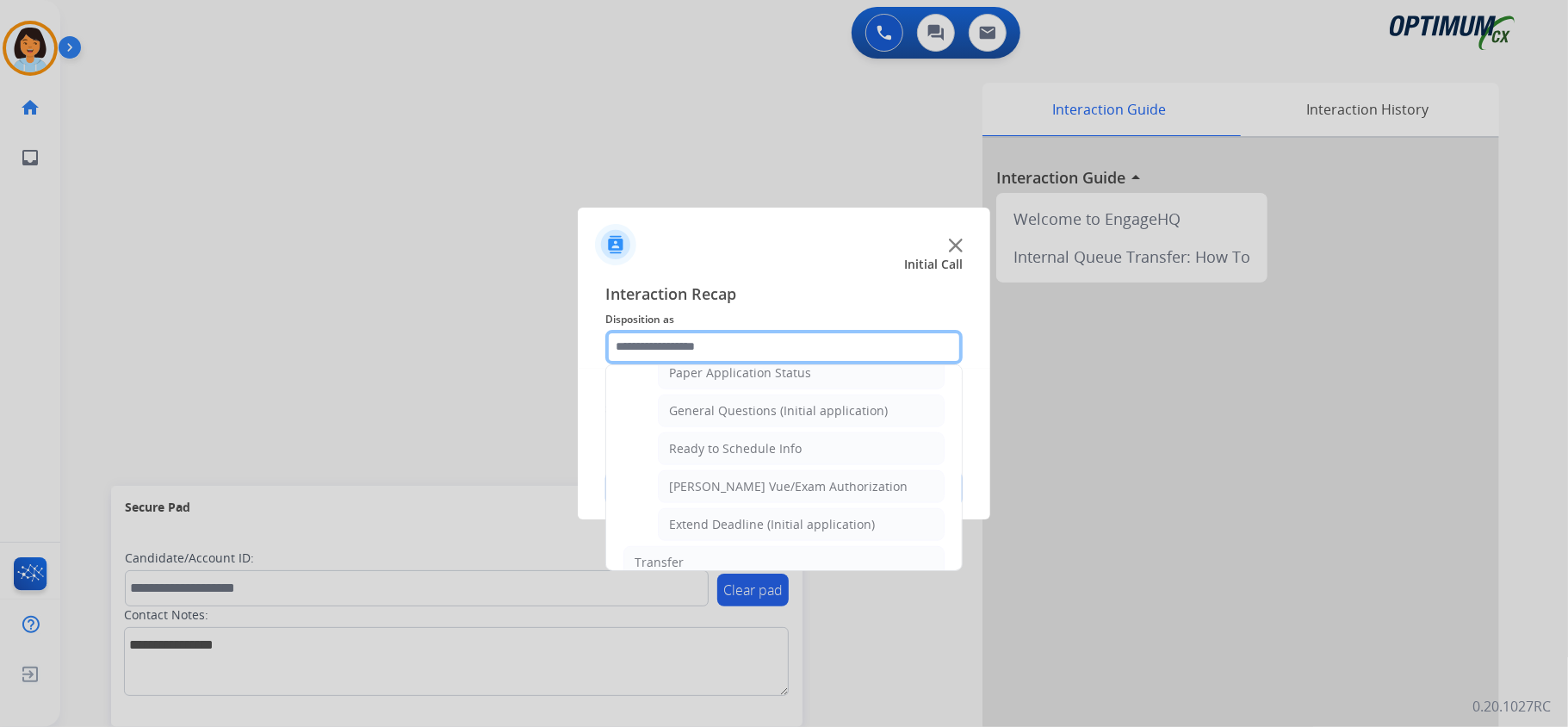
scroll to position [992, 0]
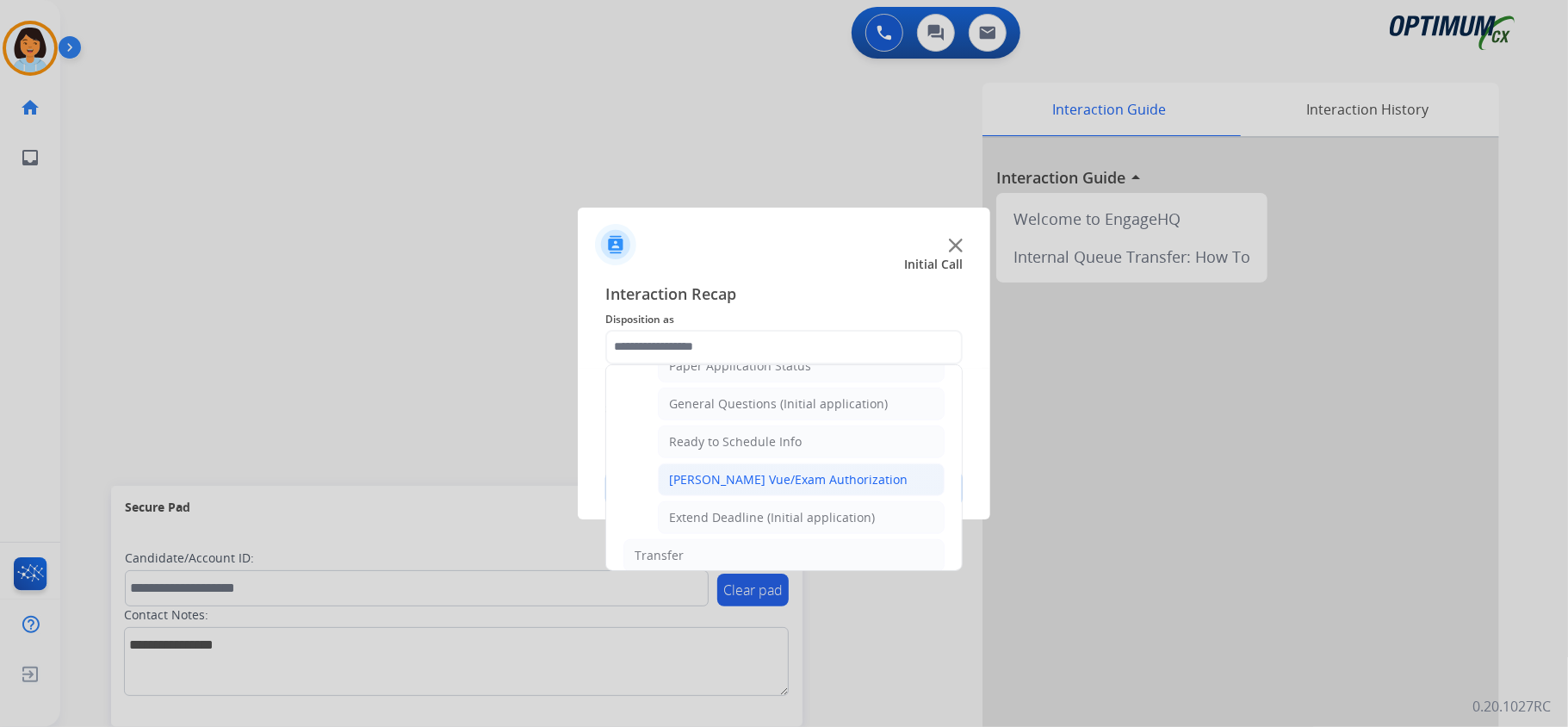
click at [829, 488] on div "[PERSON_NAME] Vue/Exam Authorization" at bounding box center [788, 479] width 239 height 17
type input "**********"
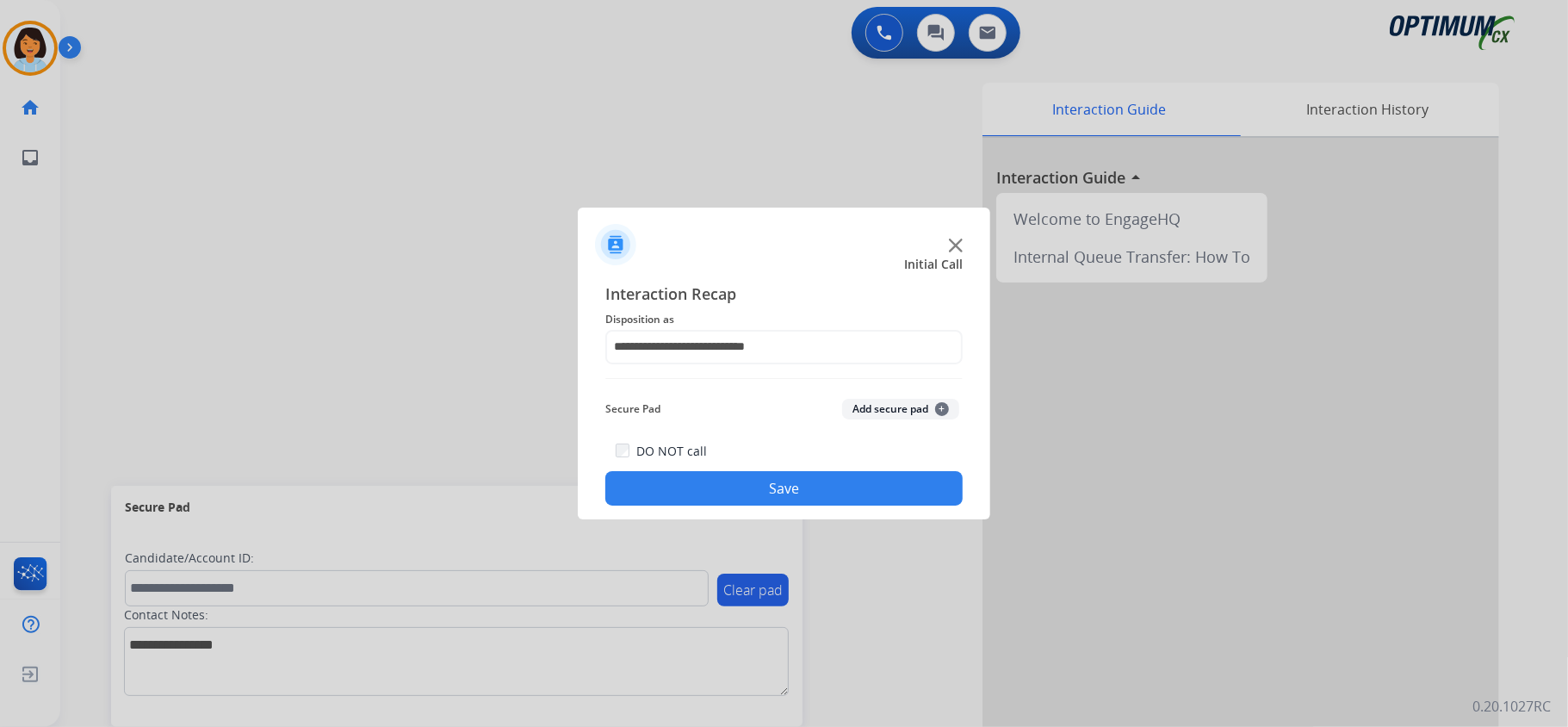
click at [734, 486] on button "Save" at bounding box center [784, 488] width 358 height 34
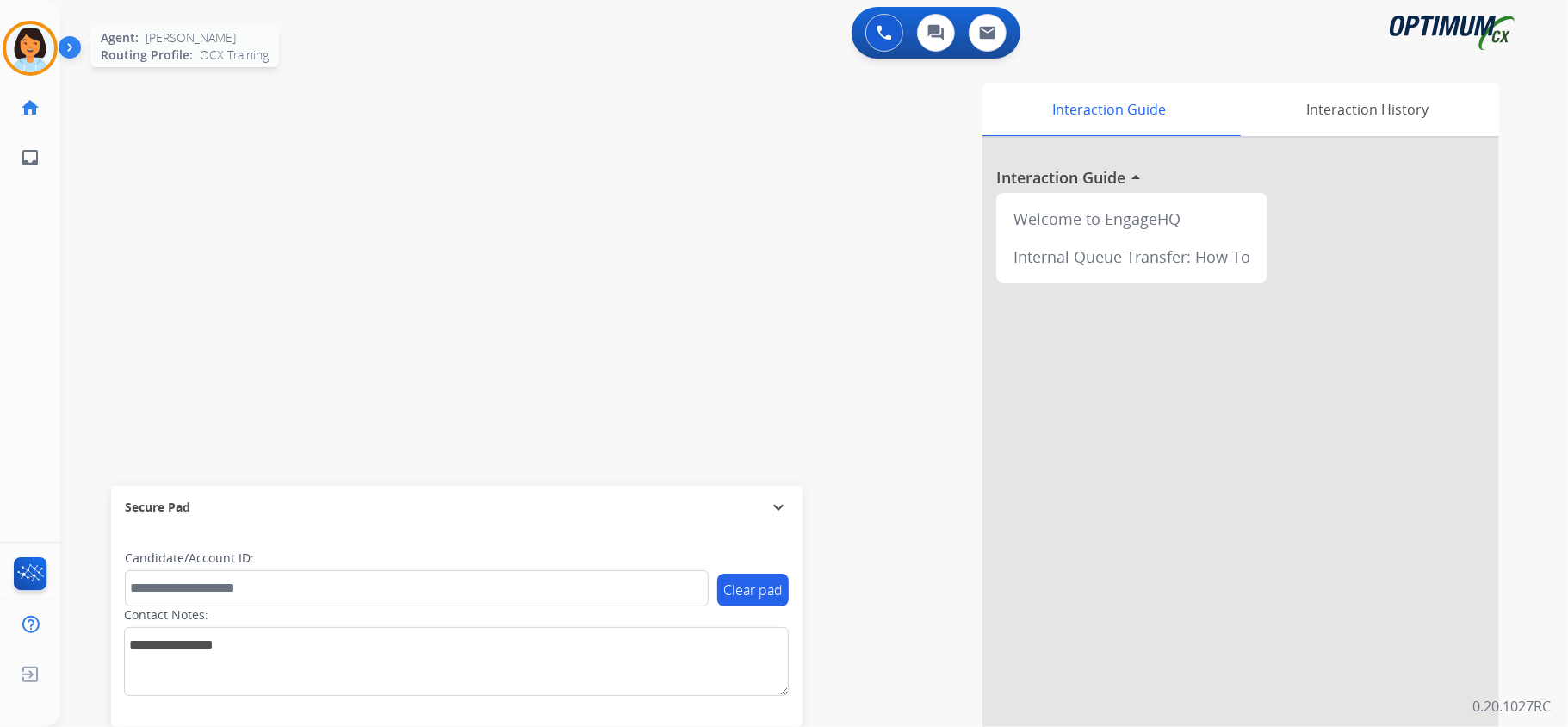
click at [51, 40] on img at bounding box center [31, 49] width 49 height 49
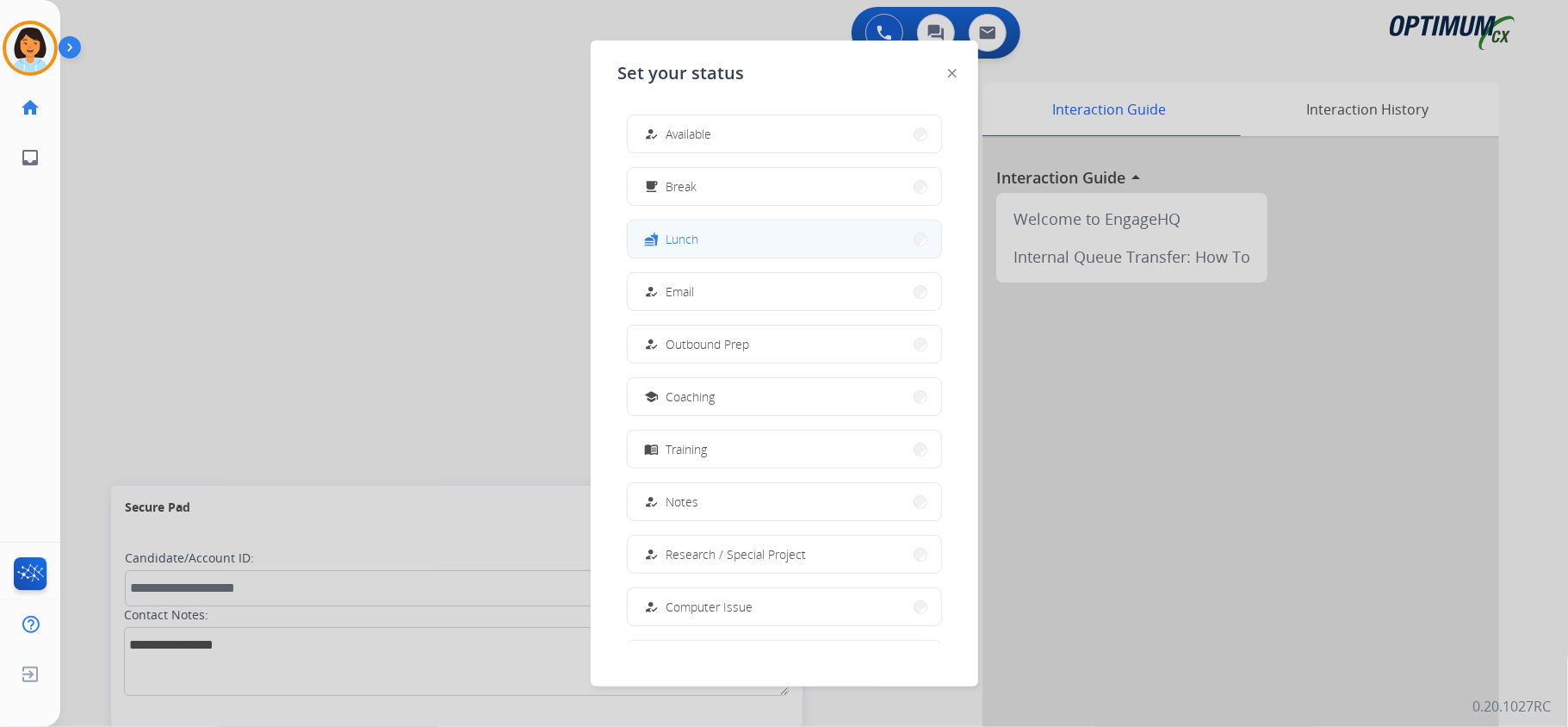
click at [770, 240] on button "fastfood Lunch" at bounding box center [784, 239] width 313 height 37
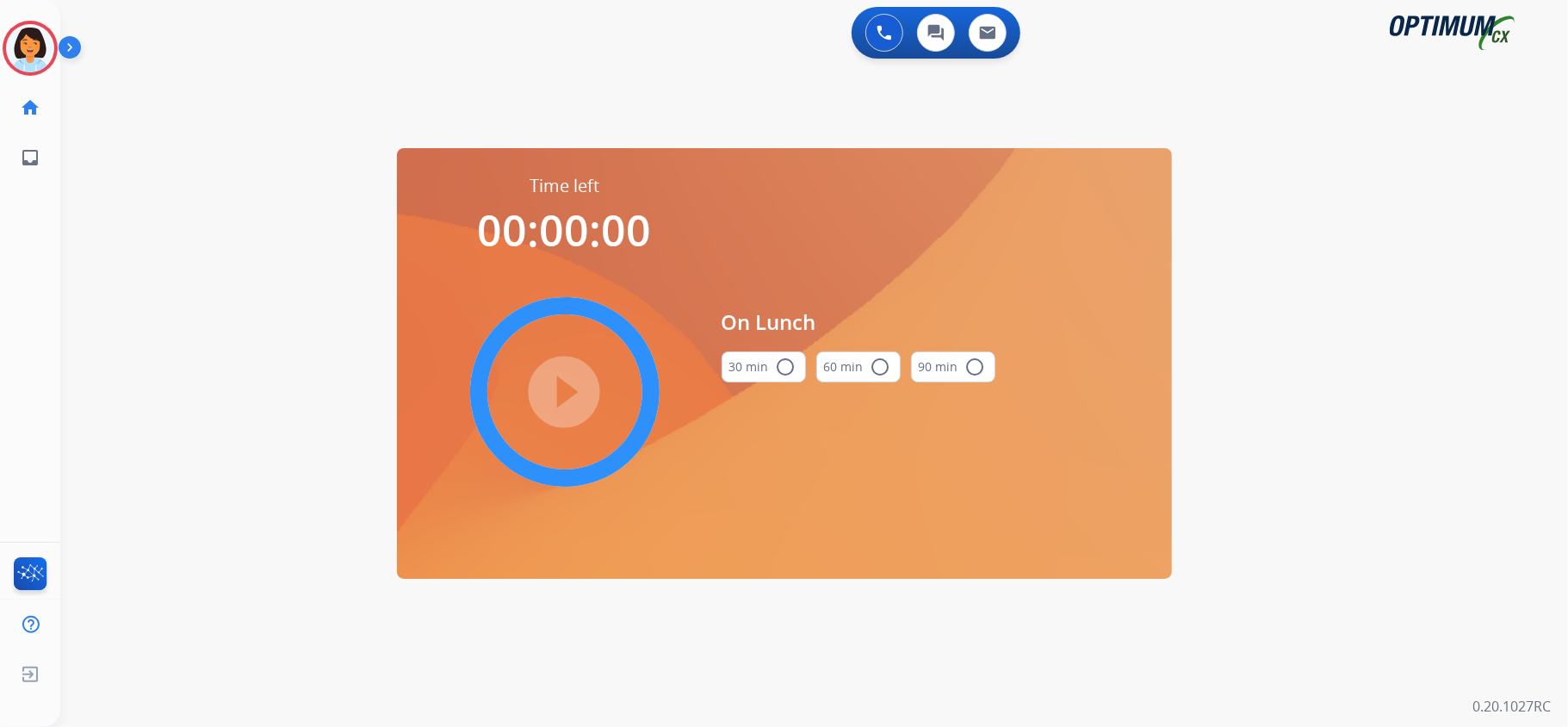
click at [542, 268] on div "play_circle_filled" at bounding box center [565, 392] width 258 height 259
click at [772, 377] on button "30 min radio_button_unchecked" at bounding box center [764, 367] width 85 height 31
click at [576, 391] on mat-icon "play_circle_filled" at bounding box center [565, 392] width 21 height 21
